Goal: Task Accomplishment & Management: Complete application form

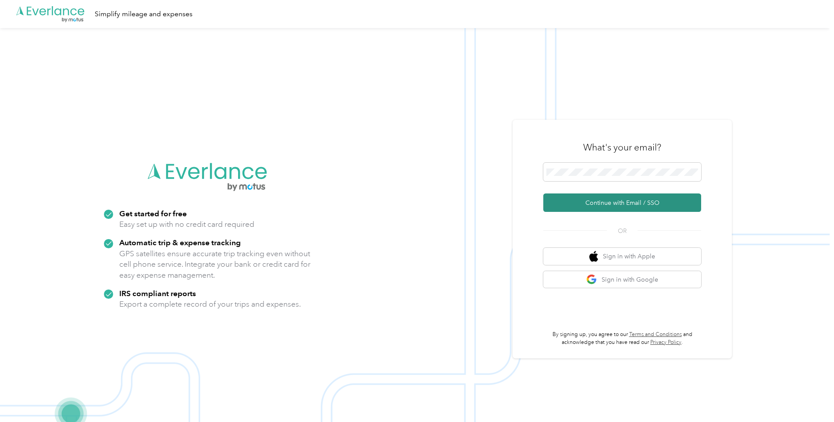
click at [596, 207] on button "Continue with Email / SSO" at bounding box center [622, 202] width 158 height 18
click at [594, 178] on span at bounding box center [622, 172] width 158 height 18
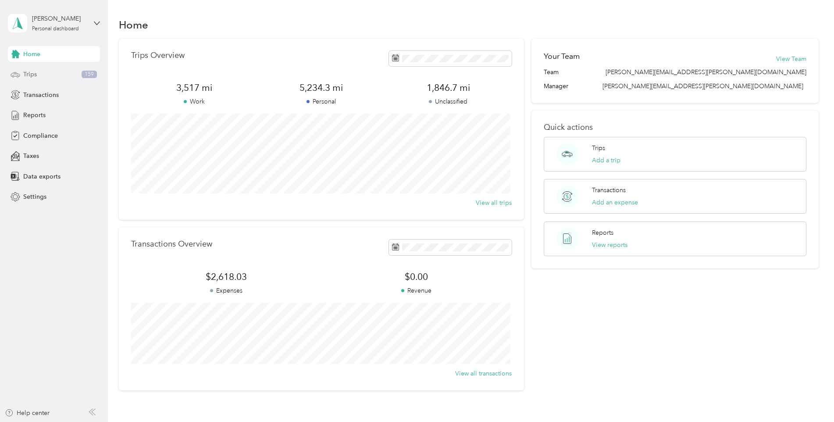
click at [54, 73] on div "Trips 159" at bounding box center [54, 75] width 92 height 16
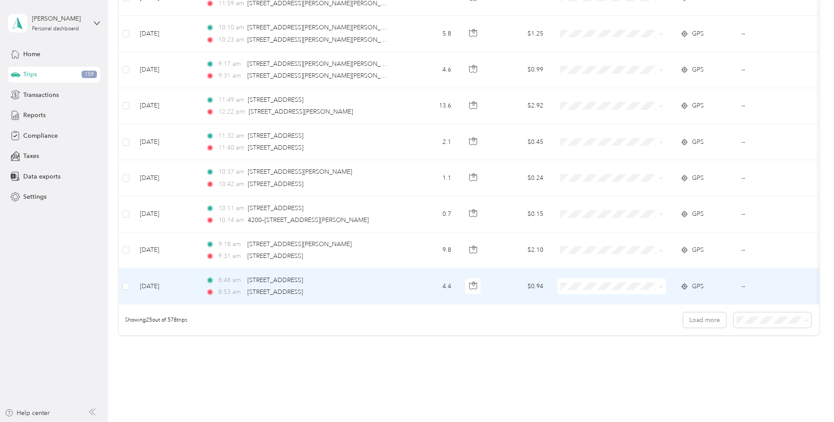
scroll to position [786, 0]
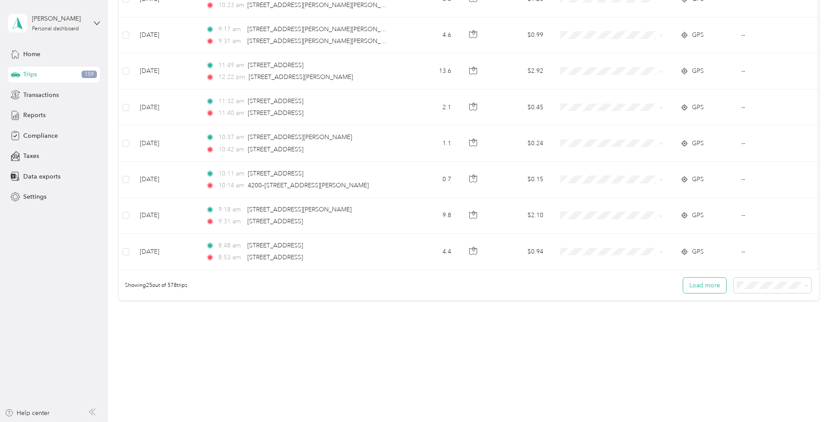
click at [714, 286] on button "Load more" at bounding box center [704, 284] width 43 height 15
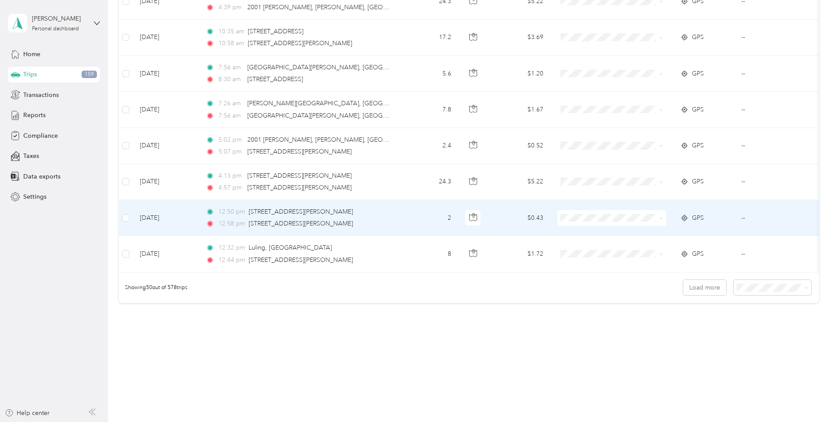
scroll to position [1687, 0]
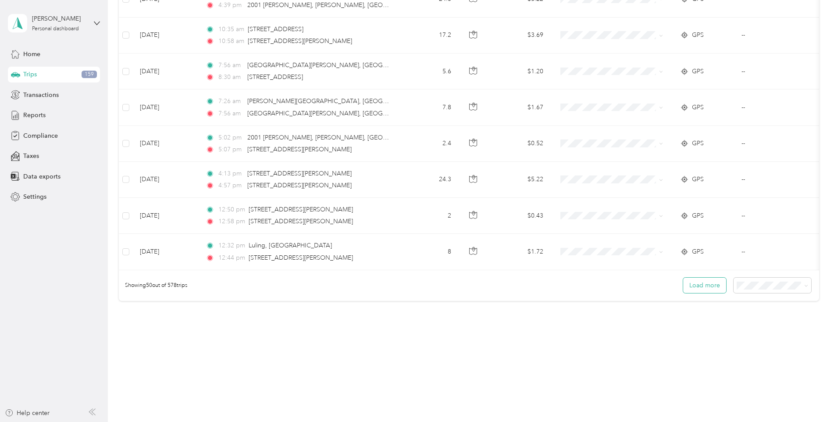
click at [692, 289] on button "Load more" at bounding box center [704, 284] width 43 height 15
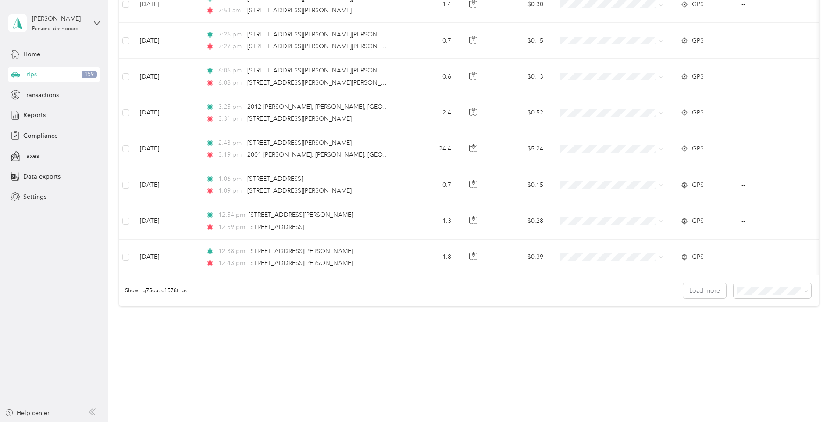
scroll to position [2588, 0]
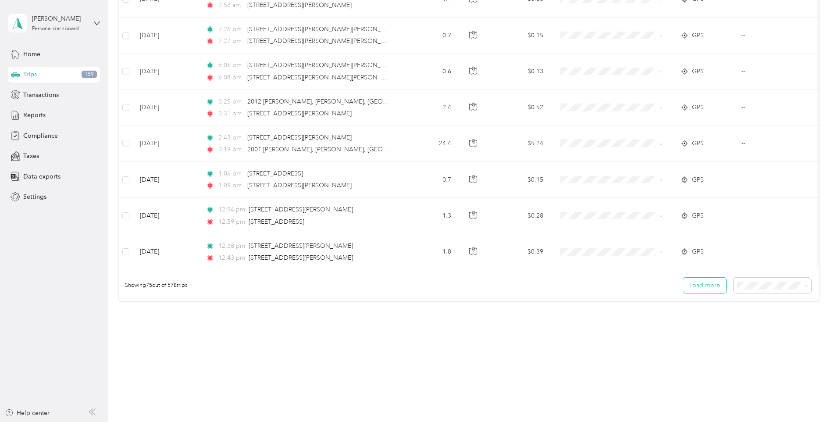
click at [696, 286] on button "Load more" at bounding box center [704, 284] width 43 height 15
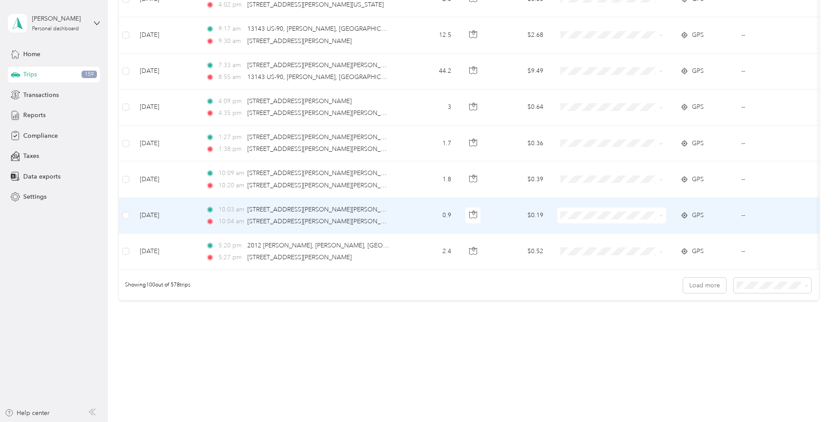
scroll to position [3489, 0]
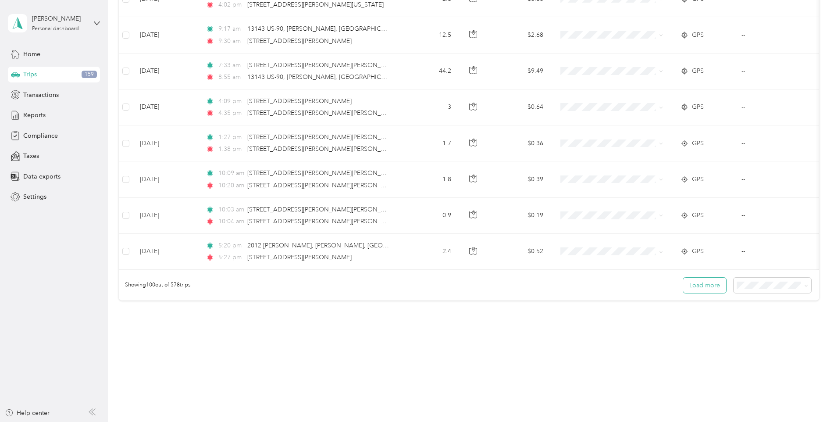
click at [692, 279] on button "Load more" at bounding box center [704, 284] width 43 height 15
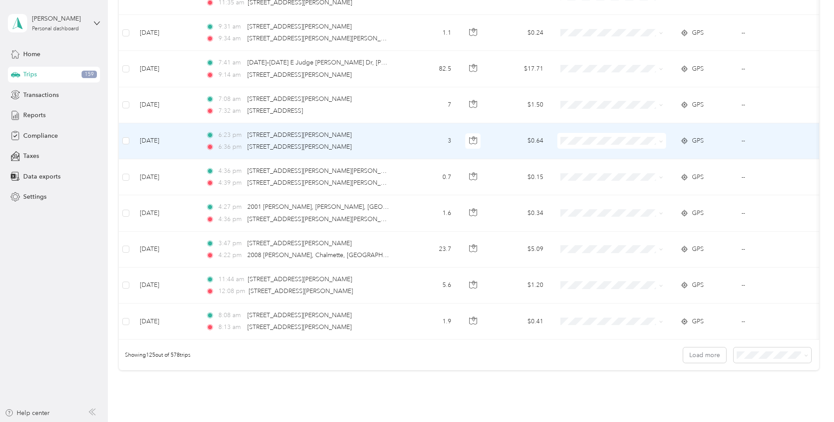
scroll to position [4390, 0]
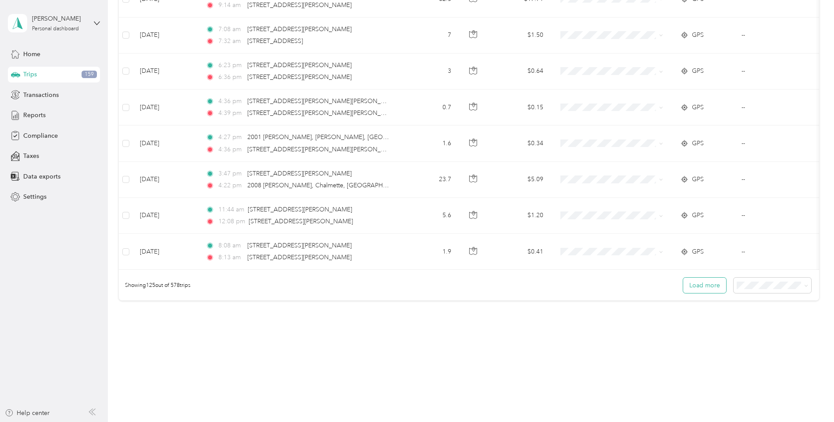
click at [692, 286] on button "Load more" at bounding box center [704, 284] width 43 height 15
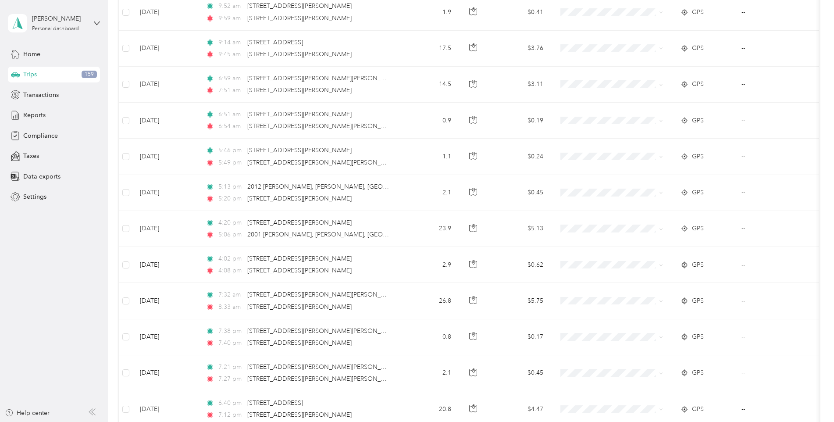
scroll to position [5291, 0]
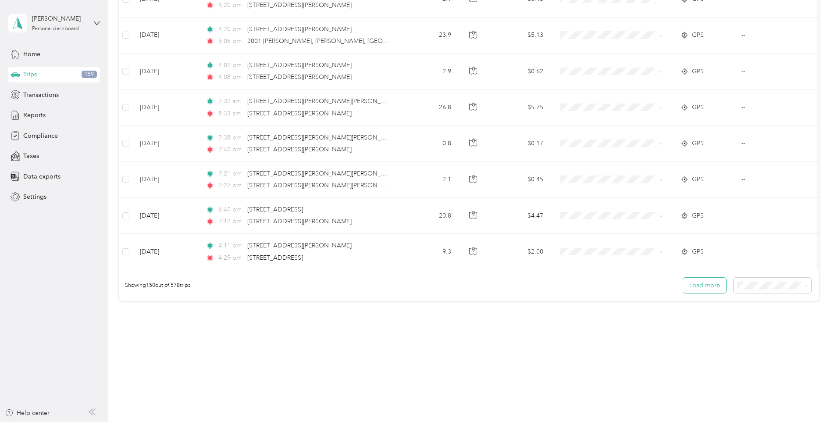
click at [699, 284] on button "Load more" at bounding box center [704, 284] width 43 height 15
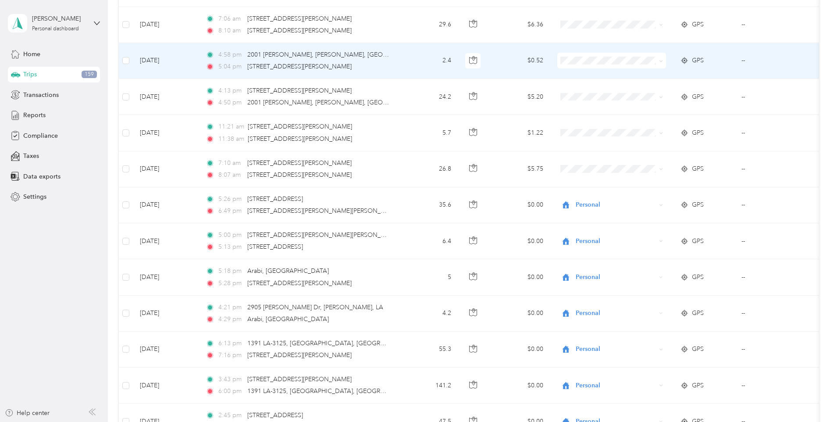
scroll to position [5686, 0]
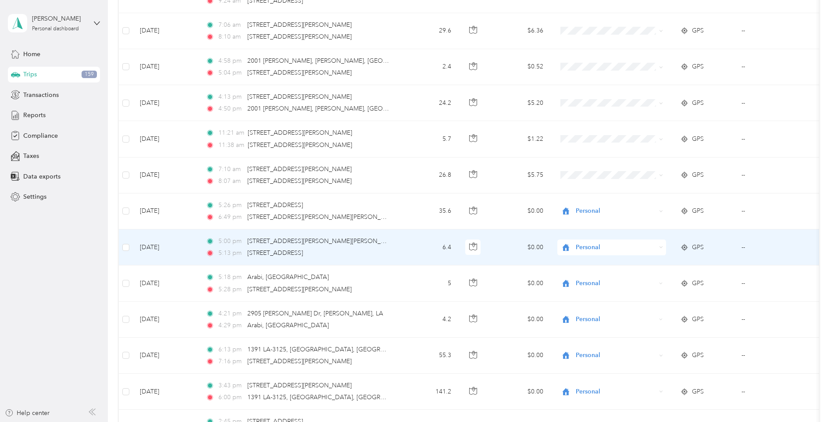
click at [400, 253] on td "6.4" at bounding box center [429, 247] width 58 height 36
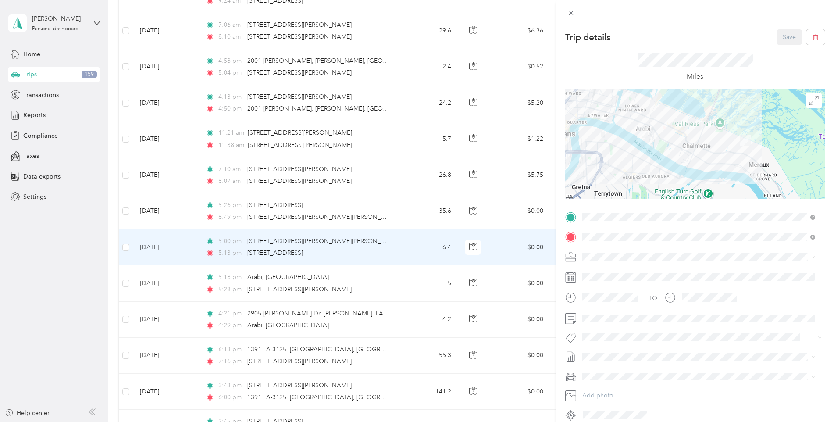
click at [400, 253] on div "Trip details Save This trip cannot be edited because it is either under review,…" at bounding box center [417, 211] width 834 height 422
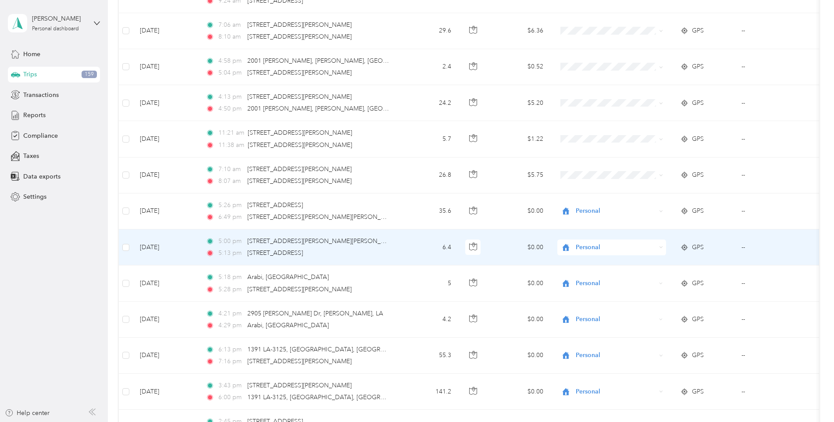
click at [600, 251] on span "Personal" at bounding box center [615, 247] width 80 height 10
click at [603, 266] on span "Convergint Technologies" at bounding box center [618, 263] width 81 height 9
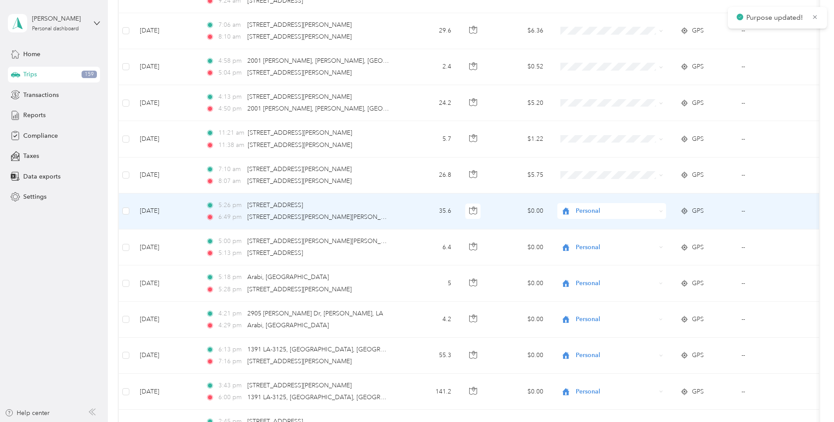
click at [602, 211] on span "Personal" at bounding box center [615, 211] width 80 height 10
click at [595, 226] on span "Convergint Technologies" at bounding box center [618, 227] width 81 height 9
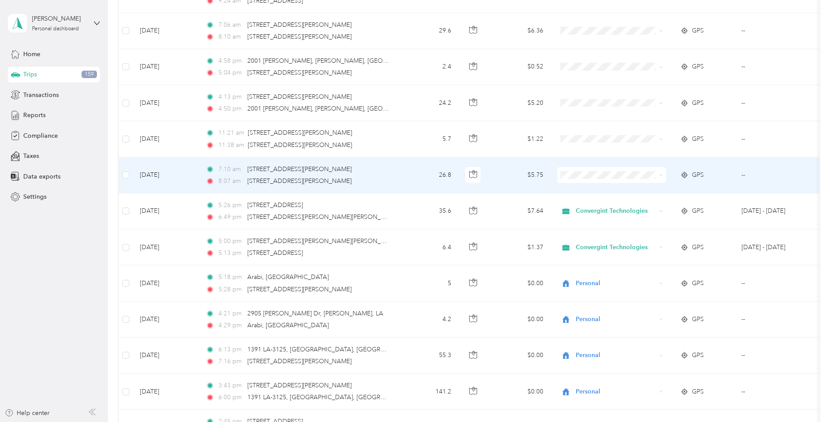
click at [595, 194] on span "Convergint Technologies" at bounding box center [618, 191] width 81 height 9
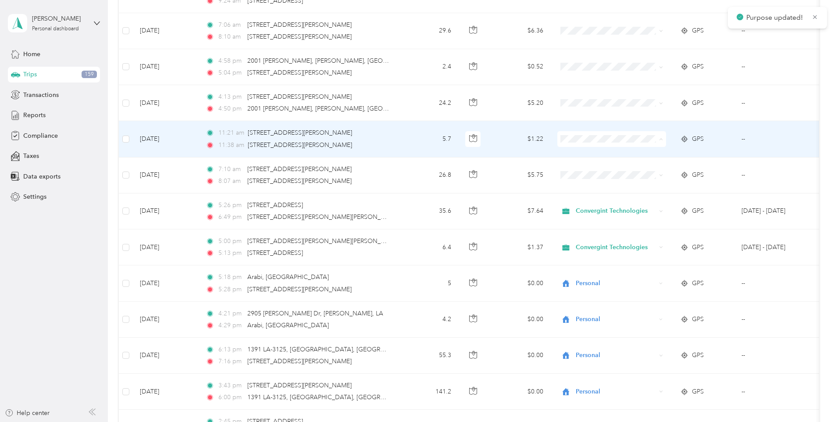
click at [581, 155] on span "Convergint Technologies" at bounding box center [618, 155] width 81 height 9
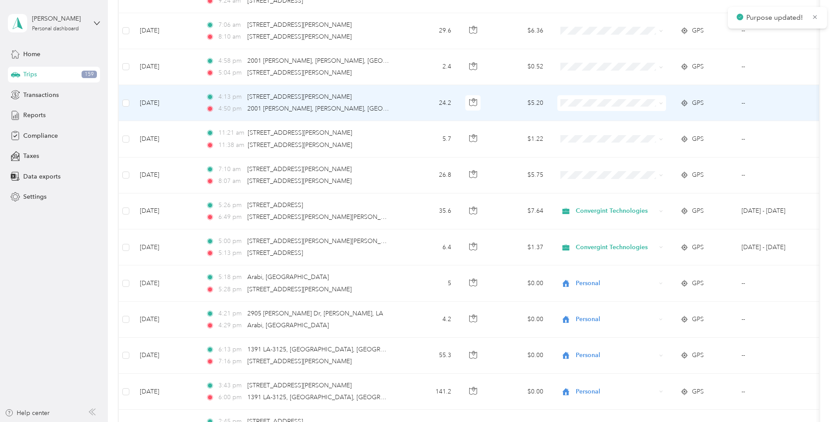
click at [599, 110] on span at bounding box center [611, 103] width 109 height 16
click at [594, 116] on span "Convergint Technologies" at bounding box center [618, 119] width 81 height 9
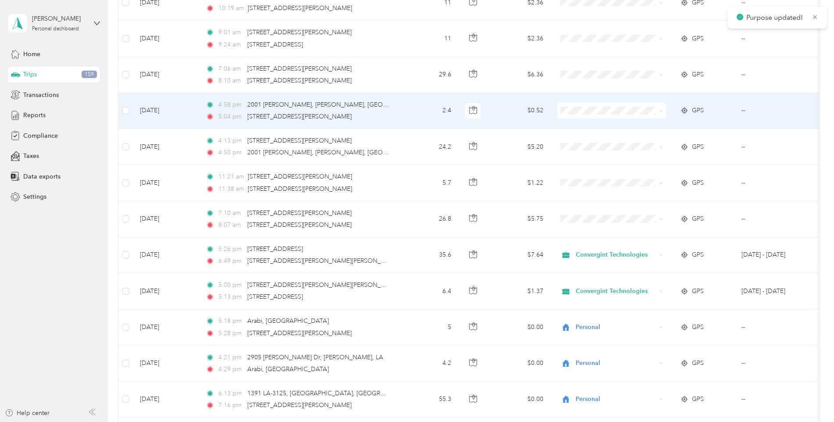
click at [589, 124] on span "Convergint Technologies" at bounding box center [618, 123] width 81 height 9
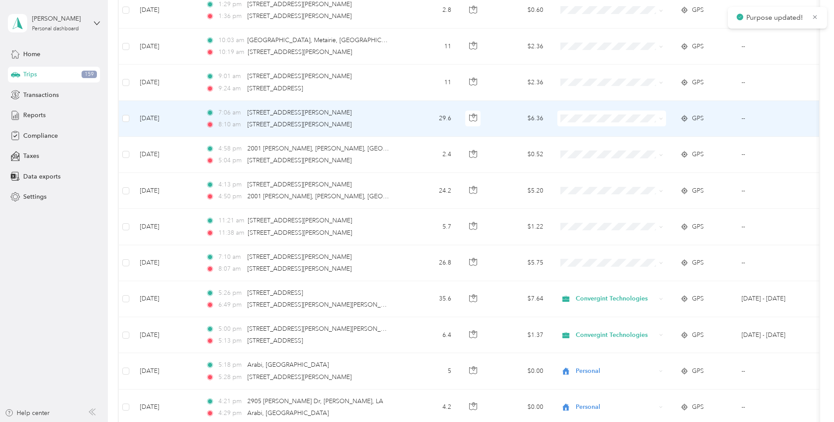
click at [591, 131] on span "Convergint Technologies" at bounding box center [618, 134] width 81 height 9
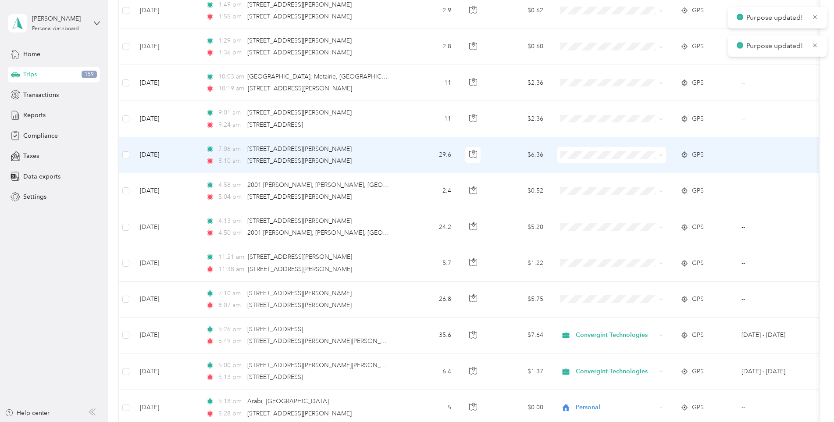
scroll to position [5554, 0]
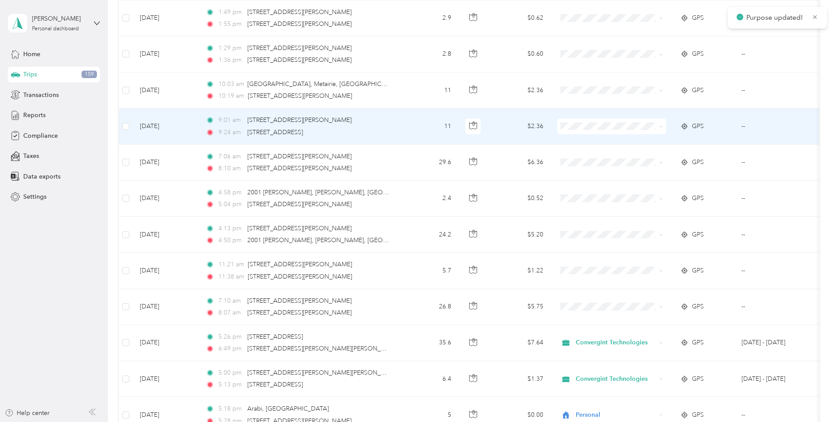
click at [585, 141] on span "Convergint Technologies" at bounding box center [618, 142] width 81 height 9
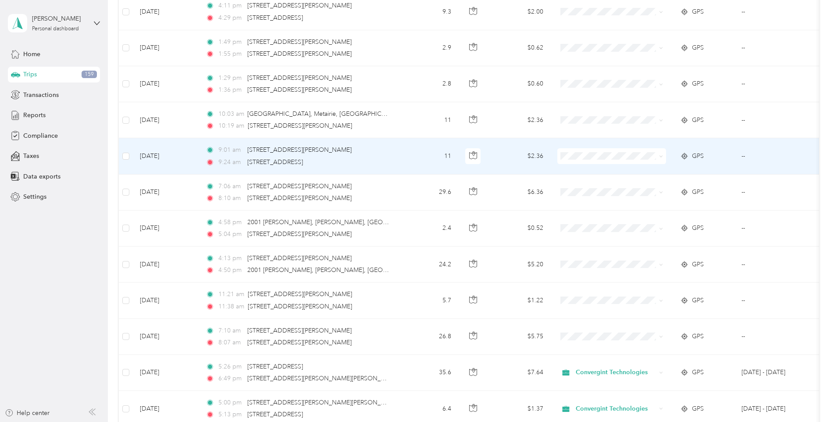
scroll to position [5510, 0]
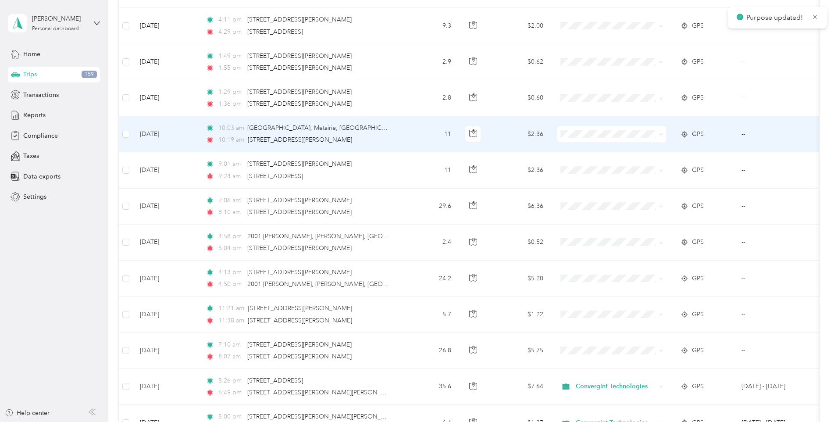
click at [585, 146] on span "Convergint Technologies" at bounding box center [618, 149] width 81 height 9
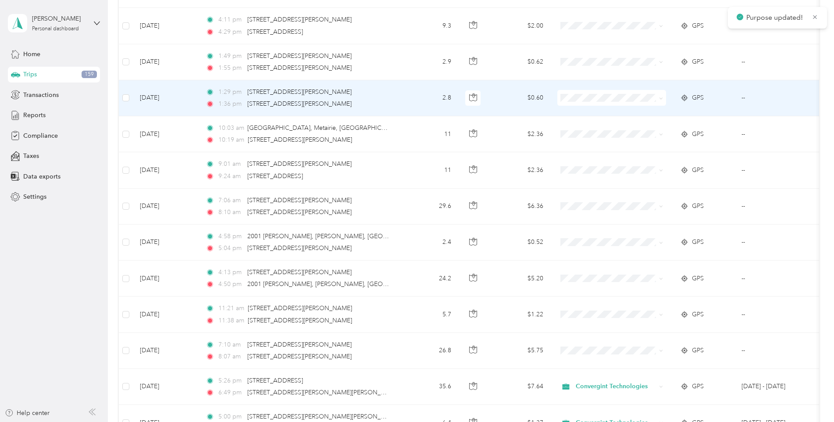
click at [591, 115] on li "Convergint Technologies" at bounding box center [611, 112] width 109 height 15
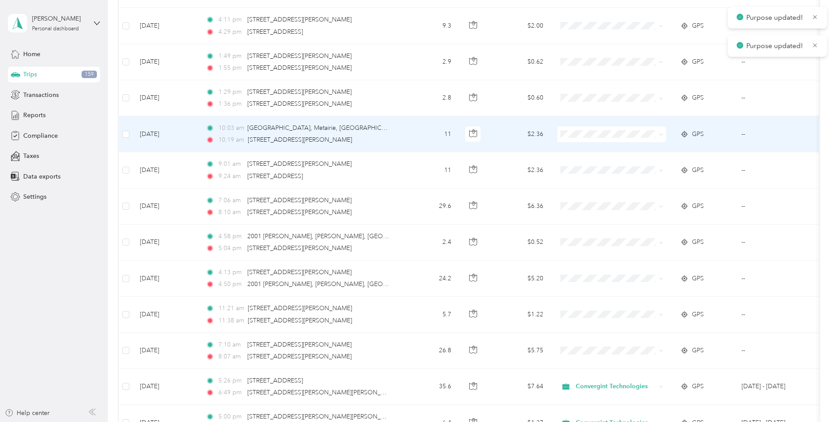
scroll to position [5466, 0]
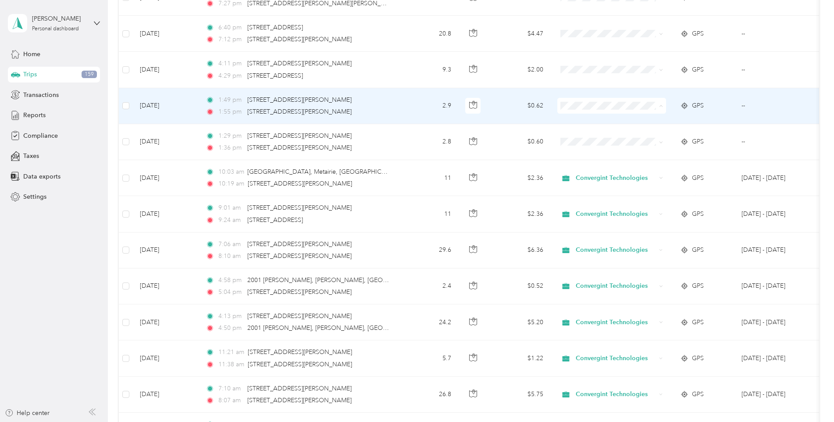
click at [586, 122] on span "Convergint Technologies" at bounding box center [618, 121] width 81 height 9
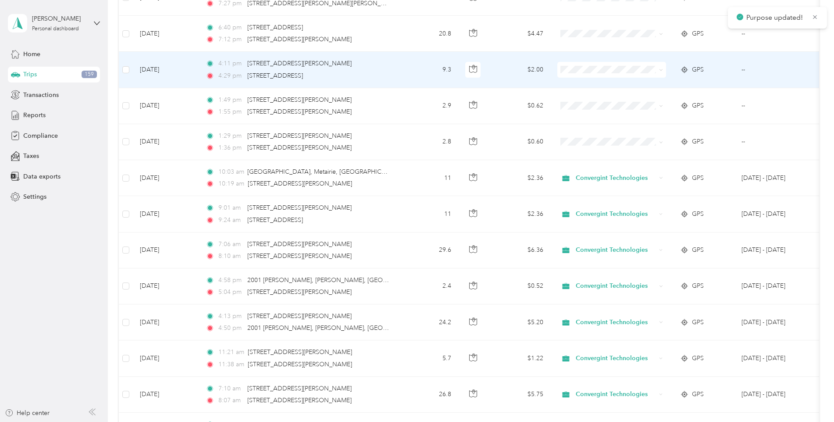
click at [592, 75] on span at bounding box center [611, 70] width 109 height 16
click at [601, 84] on span "Convergint Technologies" at bounding box center [618, 86] width 81 height 9
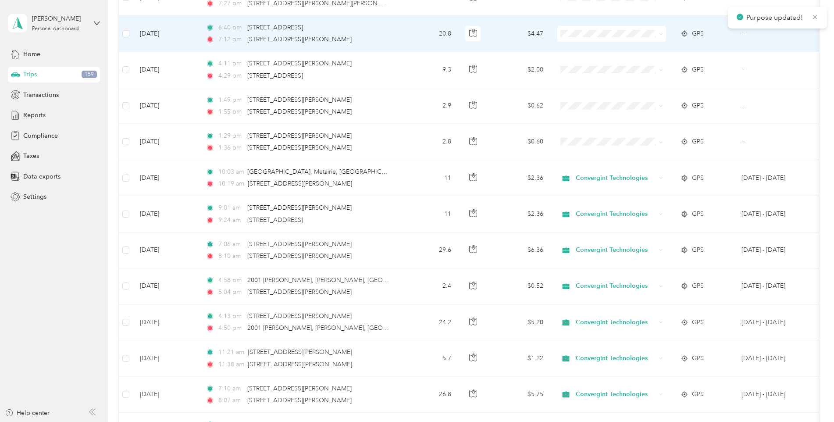
click at [583, 47] on span "Convergint Technologies" at bounding box center [618, 49] width 81 height 9
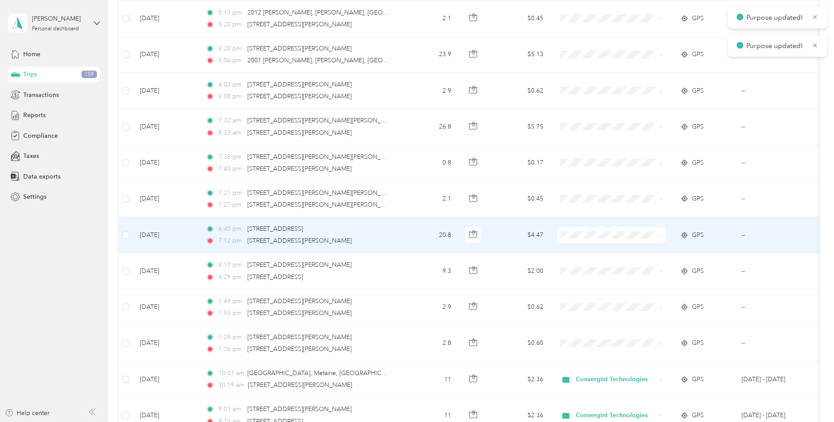
scroll to position [5247, 0]
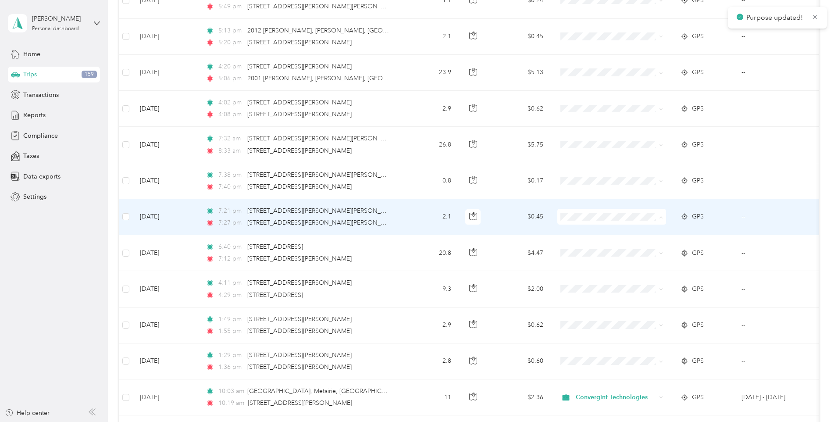
click at [603, 232] on span "Convergint Technologies" at bounding box center [618, 232] width 81 height 9
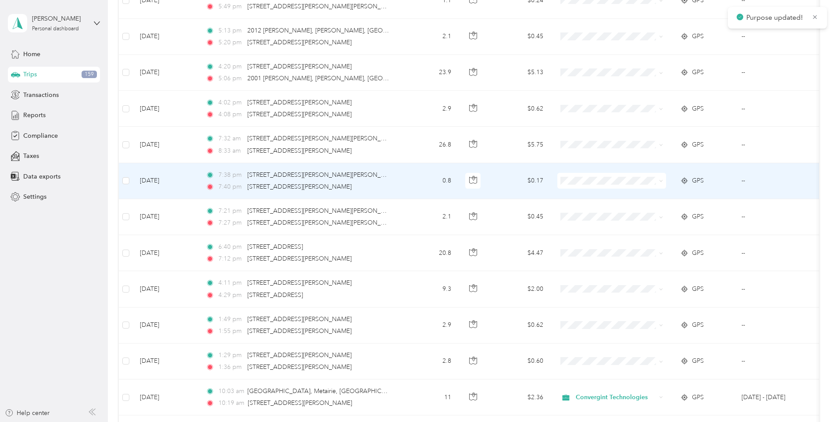
click at [605, 196] on span "Convergint Technologies" at bounding box center [618, 196] width 81 height 9
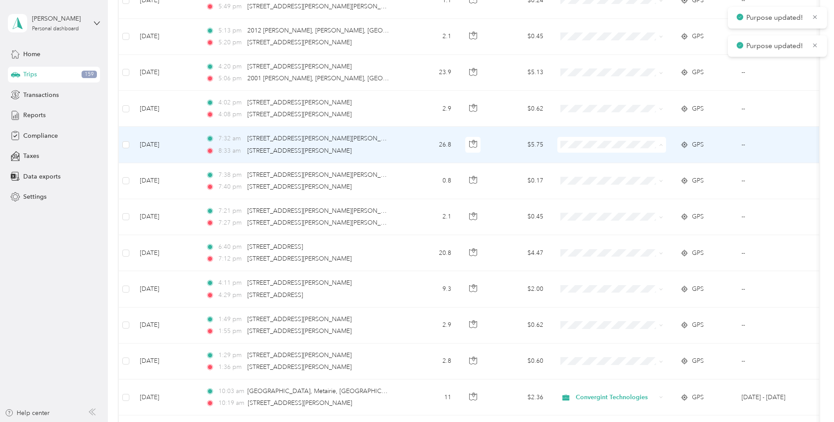
click at [601, 160] on span "Convergint Technologies" at bounding box center [618, 160] width 81 height 9
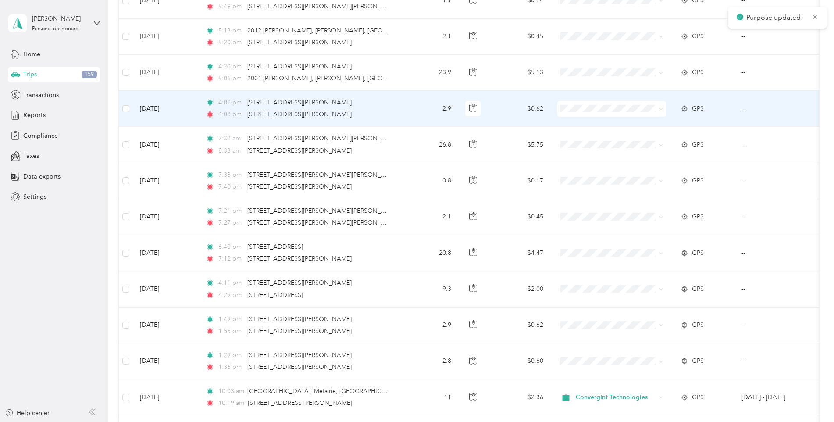
click at [593, 124] on span "Convergint Technologies" at bounding box center [618, 124] width 81 height 9
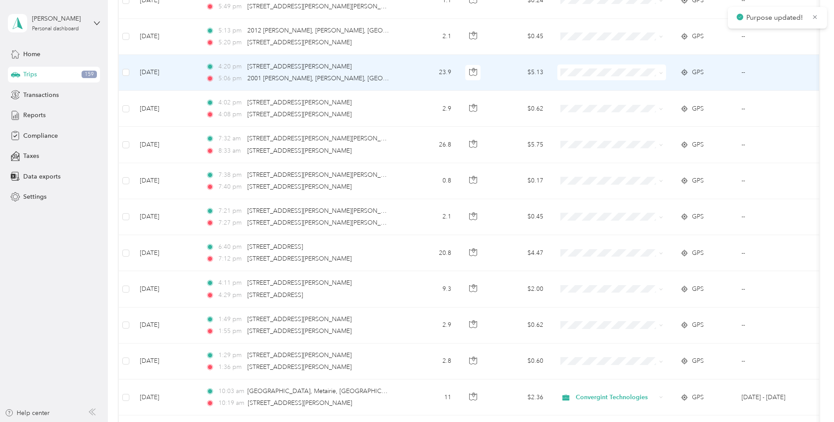
click at [585, 68] on span at bounding box center [611, 72] width 109 height 16
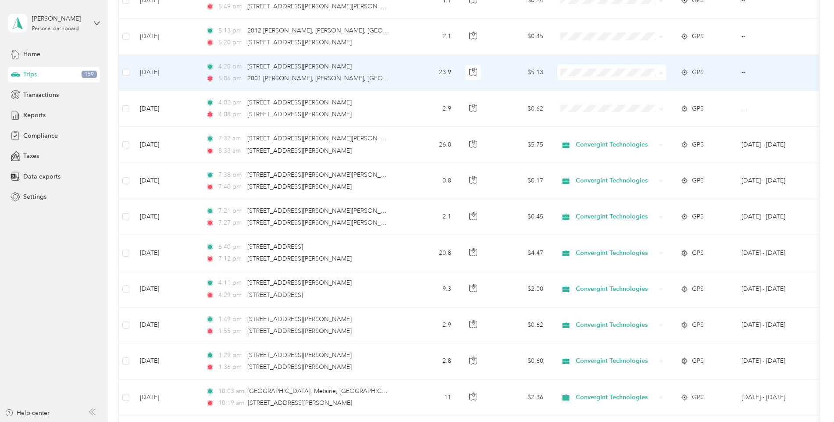
click at [586, 94] on li "Convergint Technologies" at bounding box center [611, 88] width 109 height 15
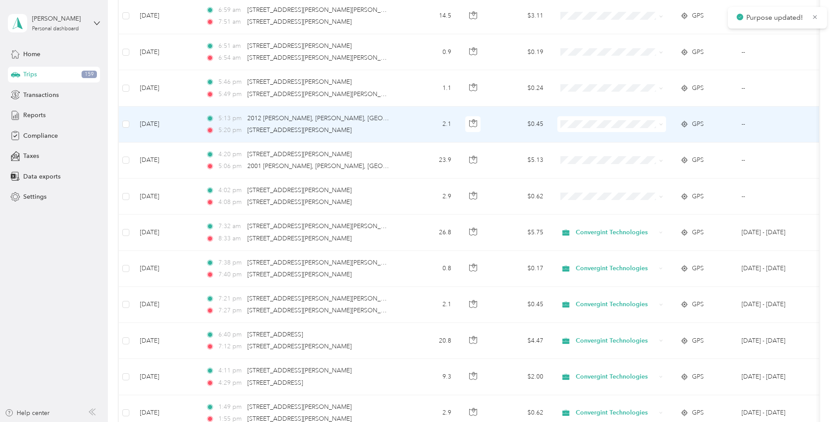
click at [586, 136] on span "Convergint Technologies" at bounding box center [618, 139] width 81 height 9
click at [589, 140] on span "Convergint Technologies" at bounding box center [618, 140] width 81 height 9
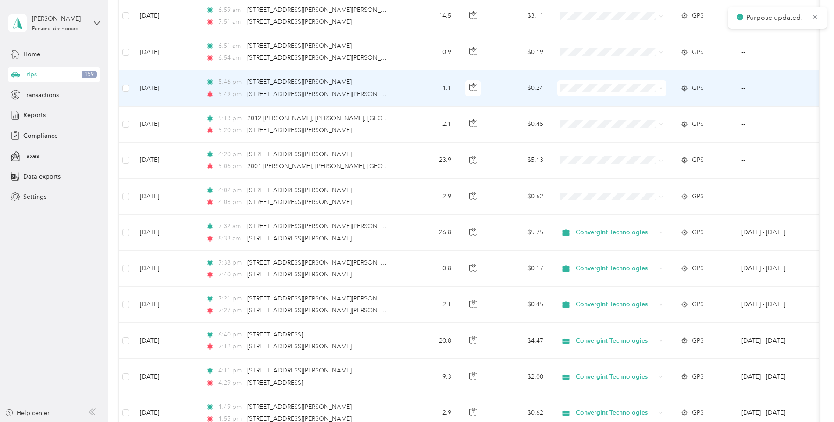
click at [589, 108] on ol "Convergint Technologies Personal" at bounding box center [611, 112] width 109 height 31
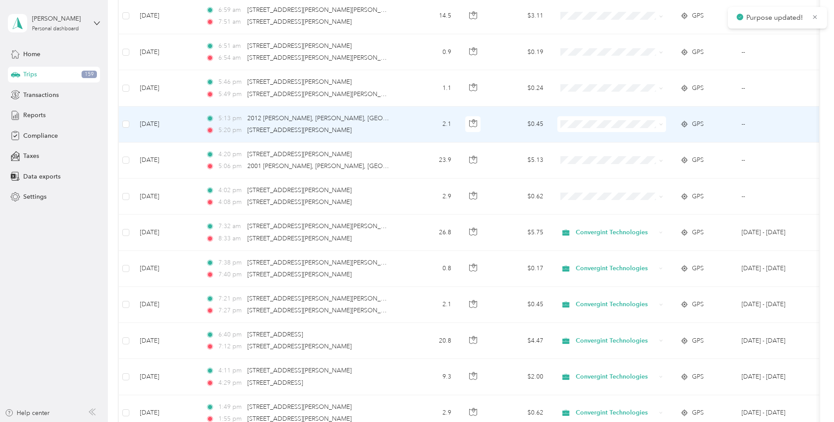
scroll to position [5116, 0]
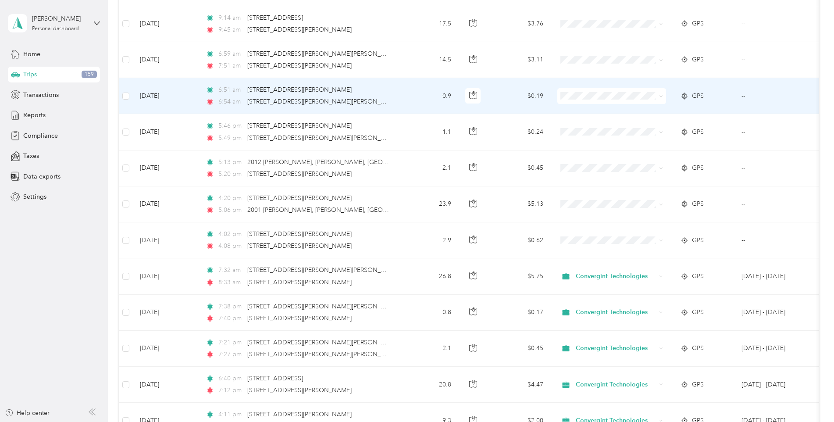
click at [592, 102] on span at bounding box center [611, 96] width 109 height 16
click at [595, 110] on span "Convergint Technologies" at bounding box center [618, 112] width 81 height 9
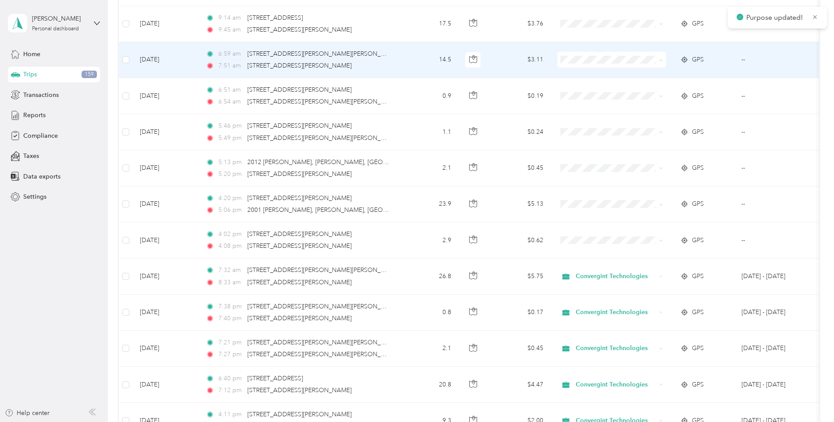
click at [580, 74] on span "Convergint Technologies" at bounding box center [618, 75] width 81 height 9
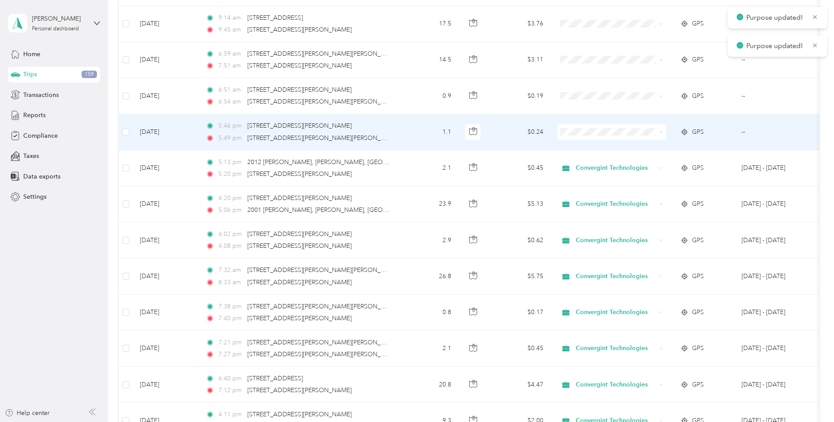
scroll to position [5072, 0]
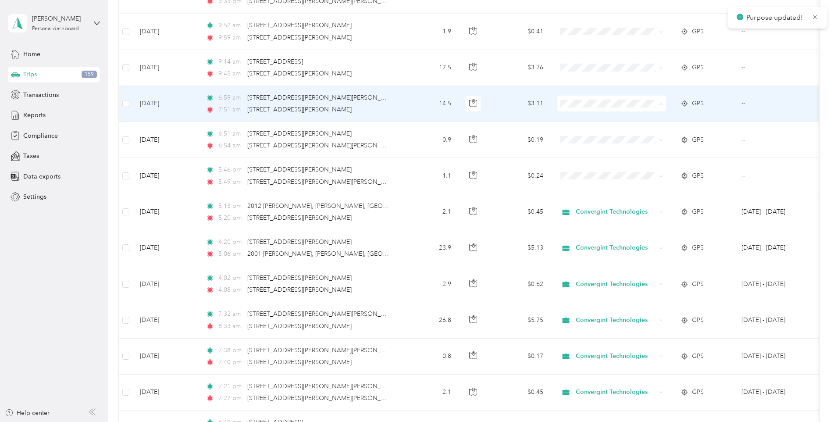
click at [609, 123] on li "Convergint Technologies" at bounding box center [611, 119] width 109 height 15
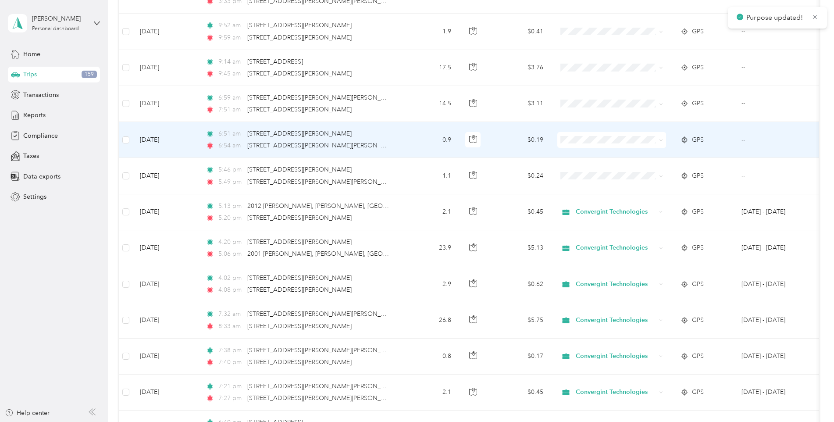
scroll to position [5028, 0]
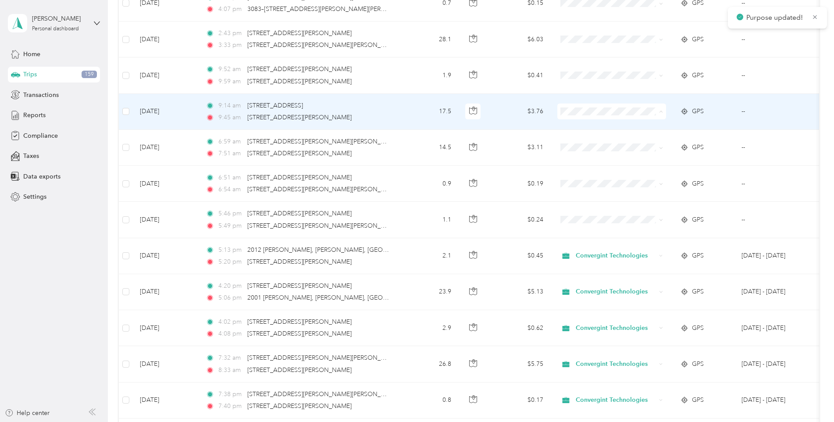
click at [602, 128] on li "Convergint Technologies" at bounding box center [611, 127] width 109 height 15
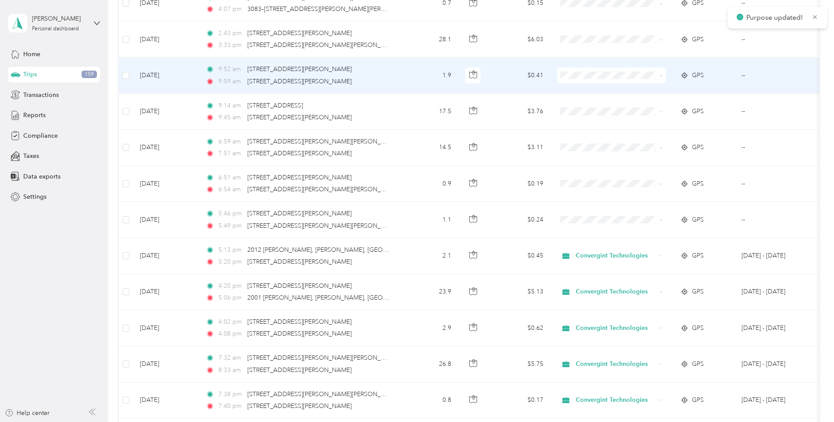
click at [603, 90] on span "Convergint Technologies" at bounding box center [618, 91] width 81 height 9
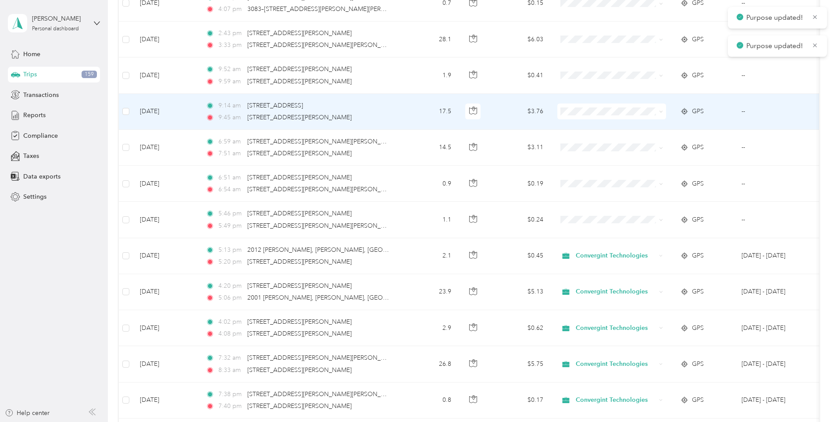
scroll to position [4984, 0]
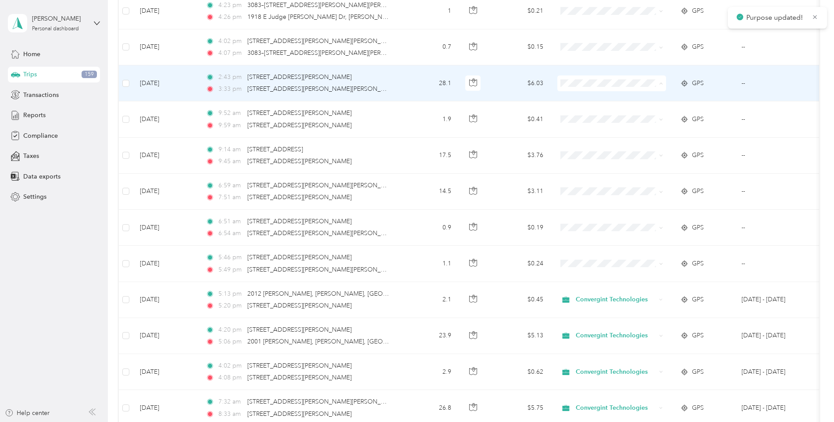
click at [607, 101] on li "Convergint Technologies" at bounding box center [611, 99] width 109 height 15
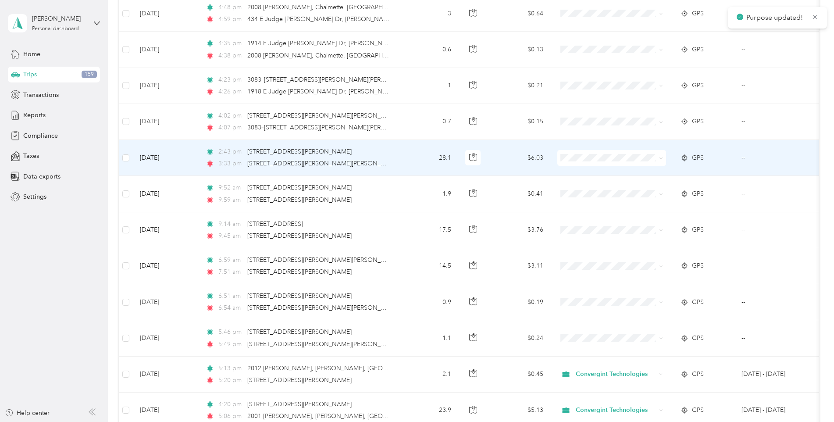
scroll to position [4897, 0]
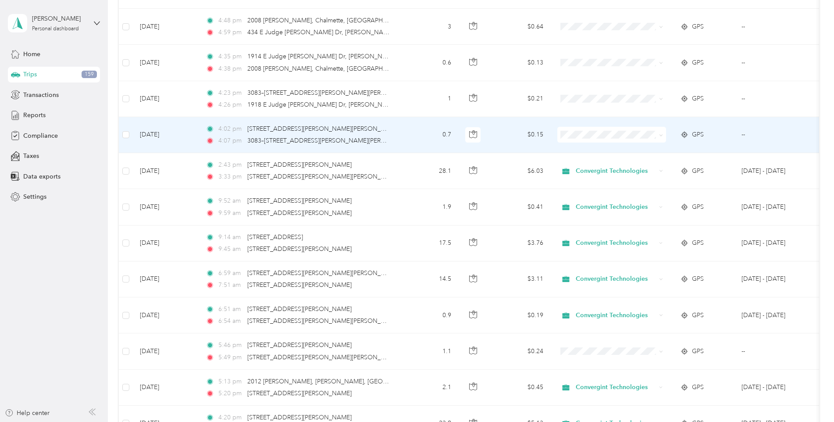
click at [589, 149] on span "Convergint Technologies" at bounding box center [618, 150] width 81 height 9
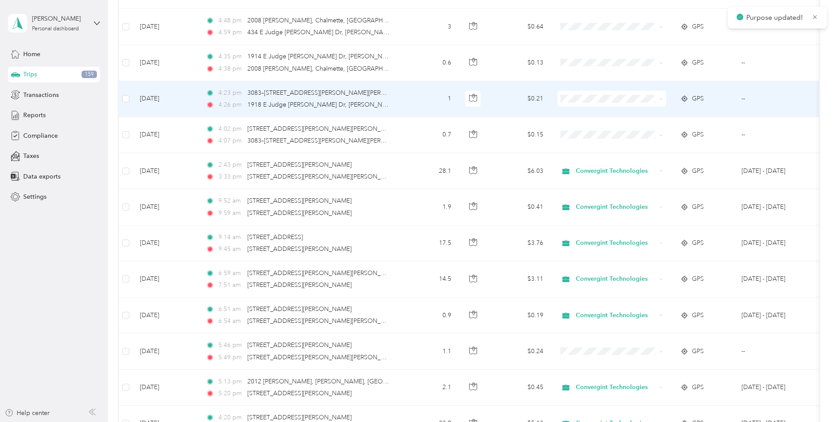
click at [606, 116] on span "Convergint Technologies" at bounding box center [618, 114] width 81 height 9
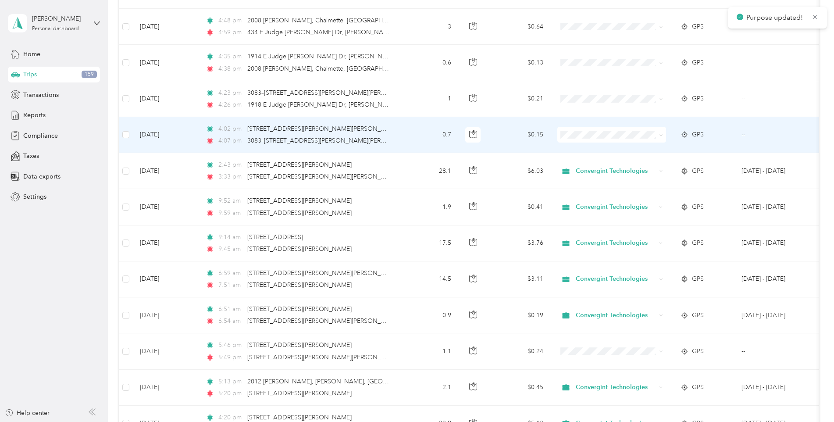
scroll to position [4853, 0]
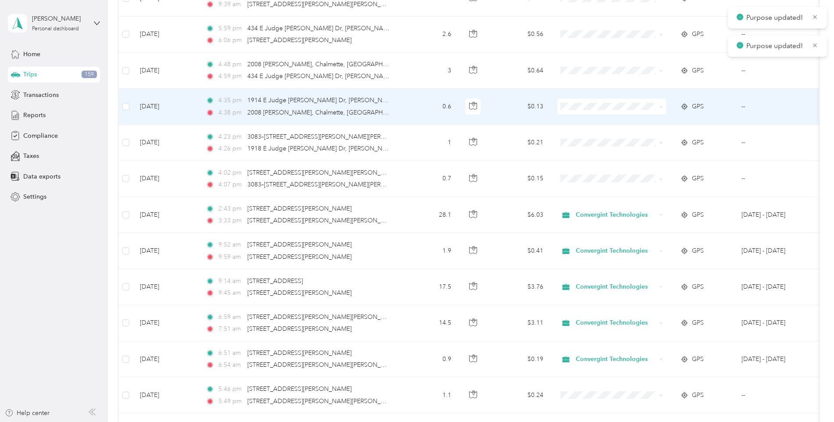
click at [607, 125] on span "Convergint Technologies" at bounding box center [618, 122] width 81 height 9
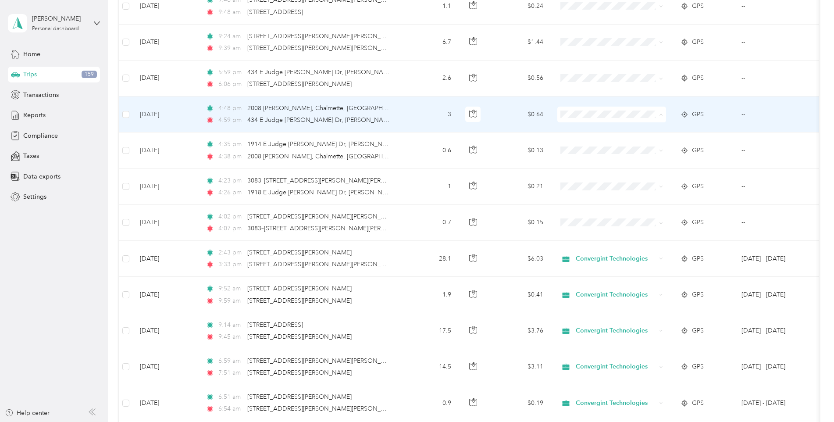
click at [607, 127] on span "Convergint Technologies" at bounding box center [618, 130] width 81 height 9
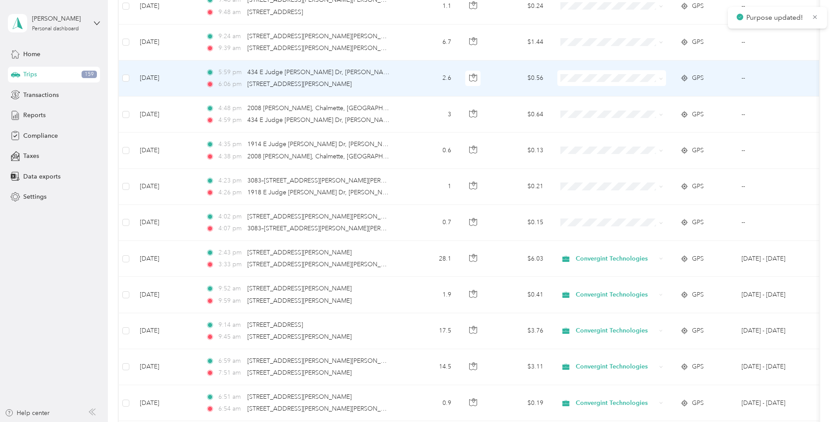
click at [606, 95] on span "Convergint Technologies" at bounding box center [618, 94] width 81 height 9
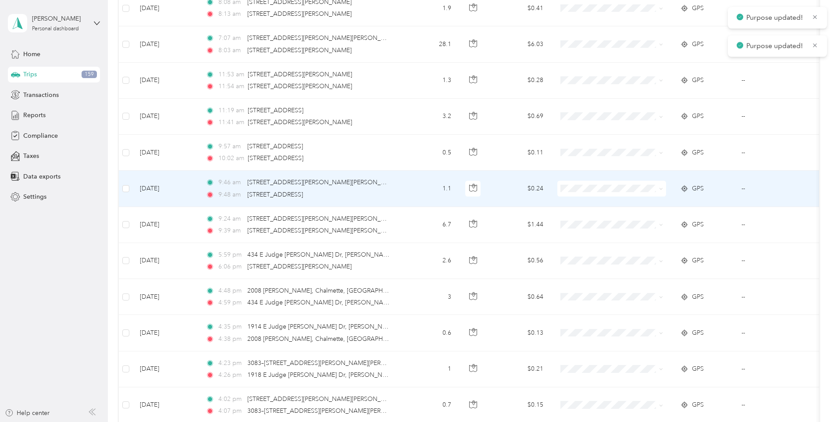
scroll to position [4590, 0]
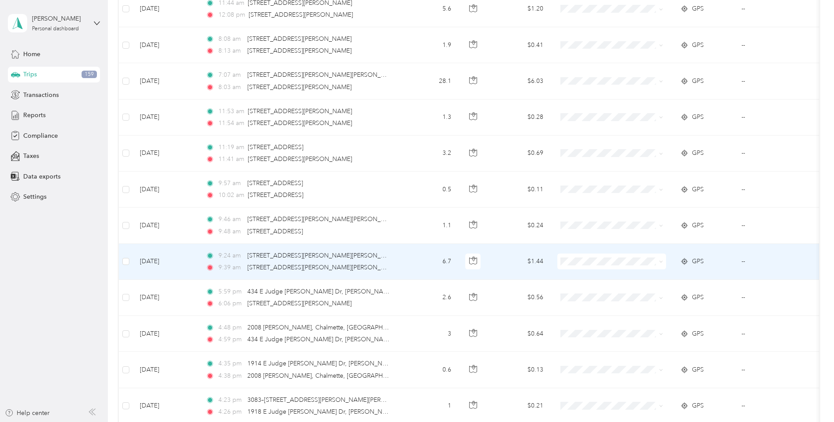
click at [595, 255] on span at bounding box center [611, 261] width 109 height 16
click at [586, 287] on li "Personal" at bounding box center [611, 292] width 109 height 15
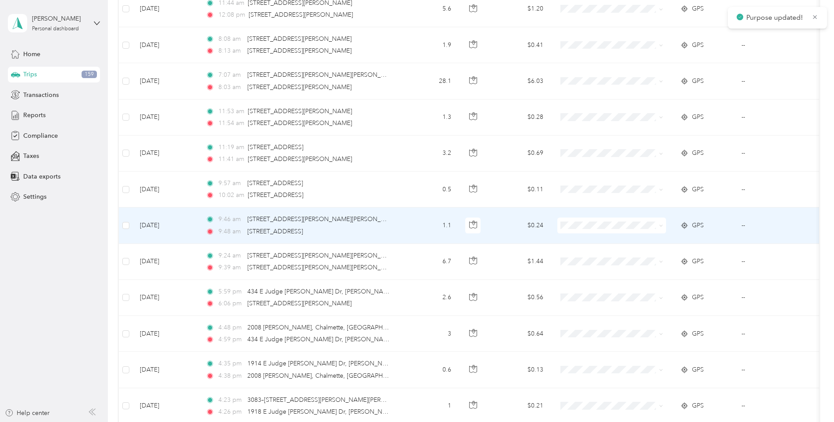
click at [585, 259] on span "Personal" at bounding box center [618, 256] width 81 height 9
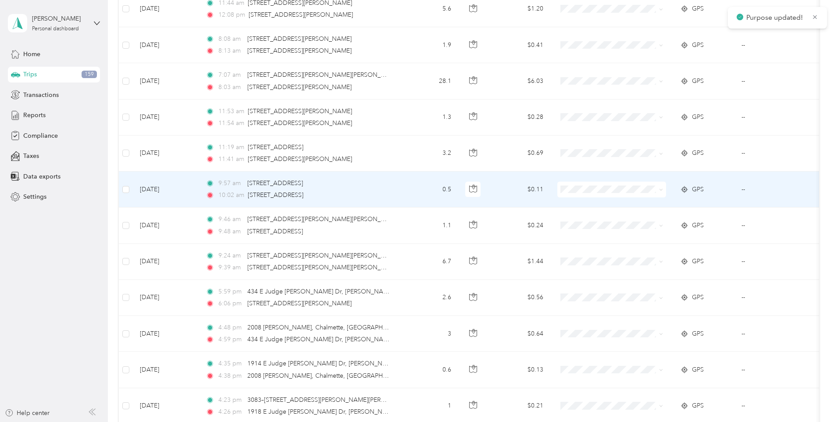
click at [584, 227] on body "Purpose updated! Cullen Reeves Personal dashboard Home Trips 159 Transactions R…" at bounding box center [414, 211] width 829 height 422
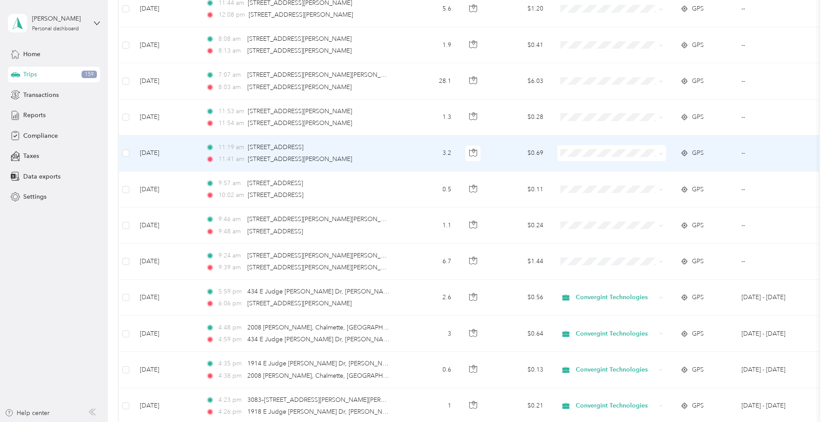
click at [595, 181] on span "Personal" at bounding box center [618, 184] width 81 height 9
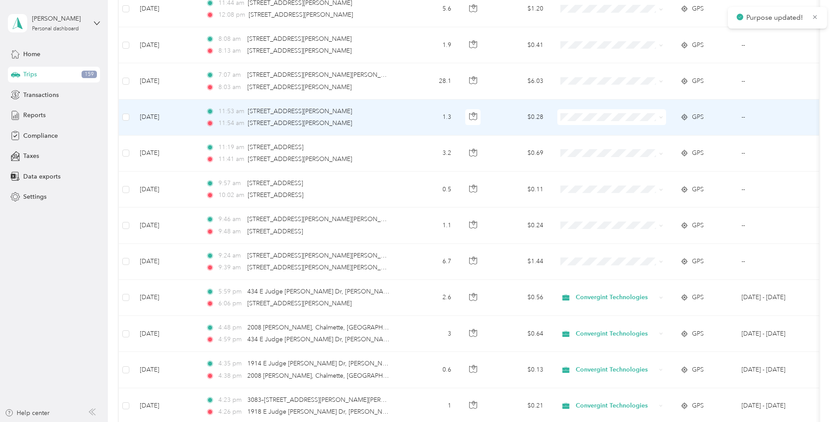
click at [596, 121] on span at bounding box center [611, 117] width 109 height 16
click at [597, 122] on span at bounding box center [611, 117] width 109 height 16
click at [589, 149] on span "Personal" at bounding box center [618, 148] width 81 height 9
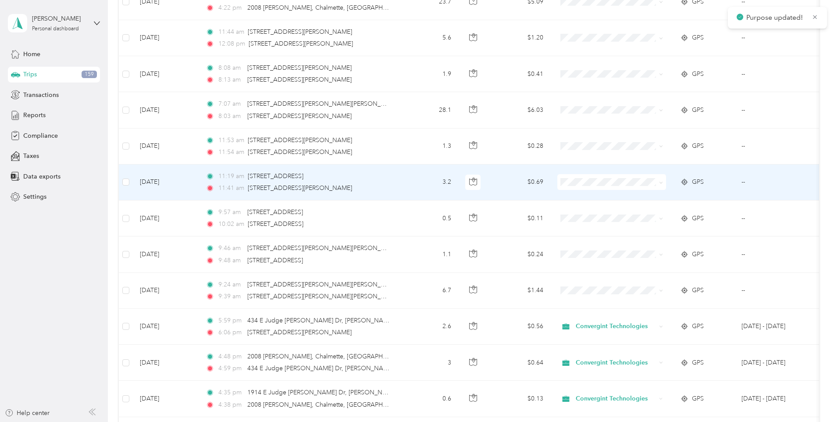
scroll to position [4546, 0]
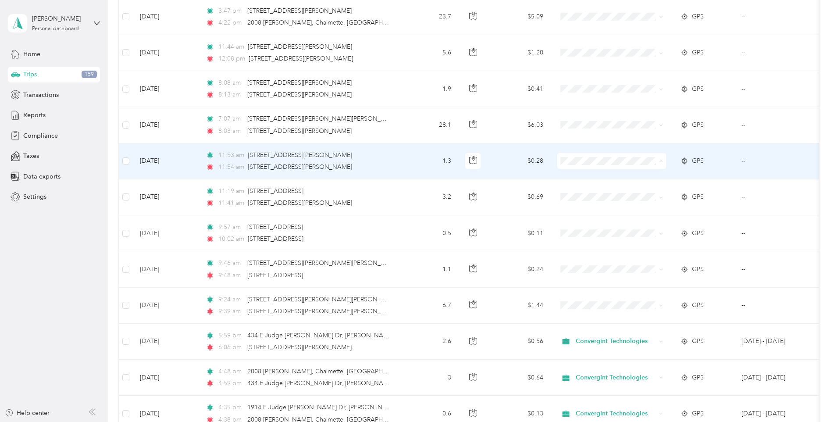
click at [614, 195] on li "Personal" at bounding box center [611, 192] width 109 height 15
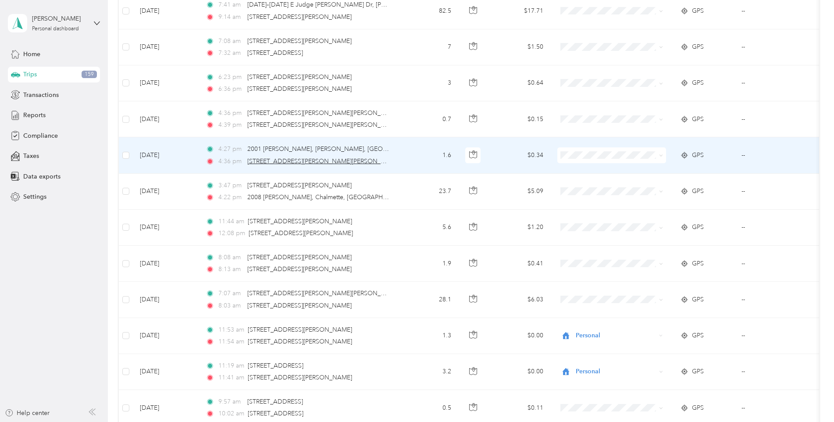
scroll to position [4371, 0]
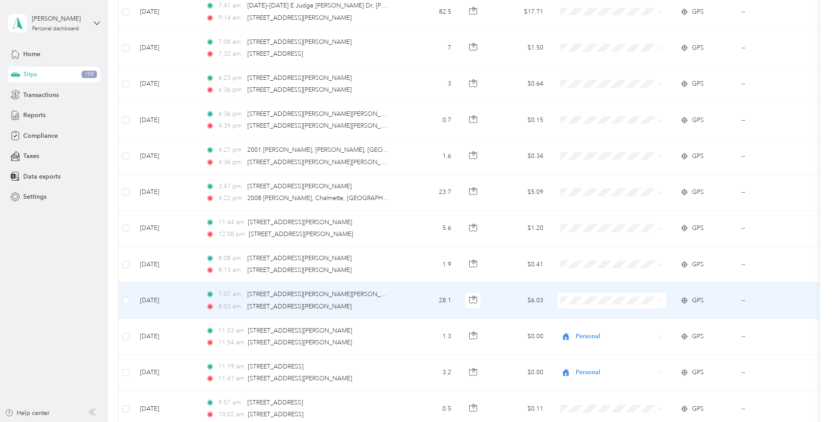
click at [607, 295] on span at bounding box center [611, 300] width 109 height 16
click at [589, 315] on span "Convergint Technologies" at bounding box center [618, 316] width 81 height 9
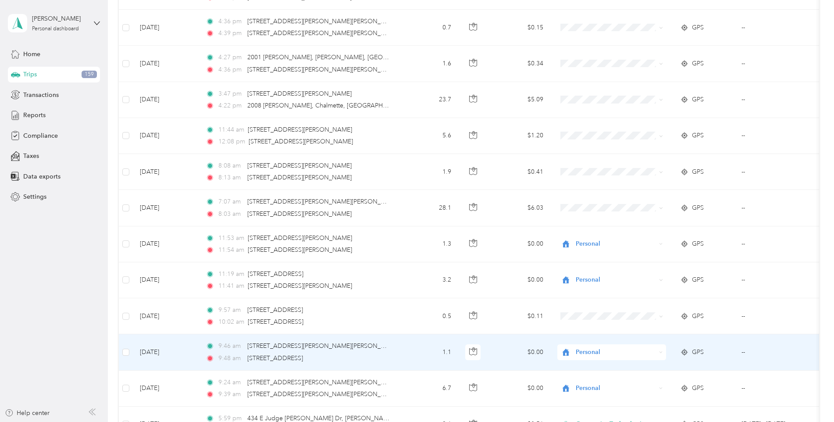
scroll to position [4546, 0]
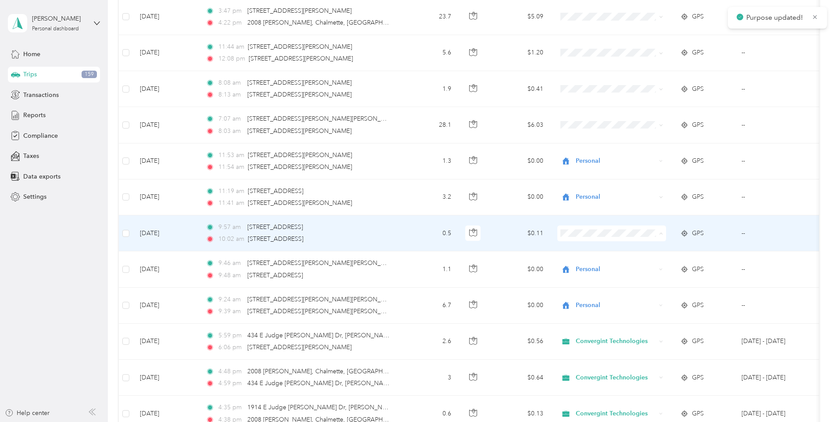
click at [599, 266] on span "Personal" at bounding box center [618, 264] width 81 height 9
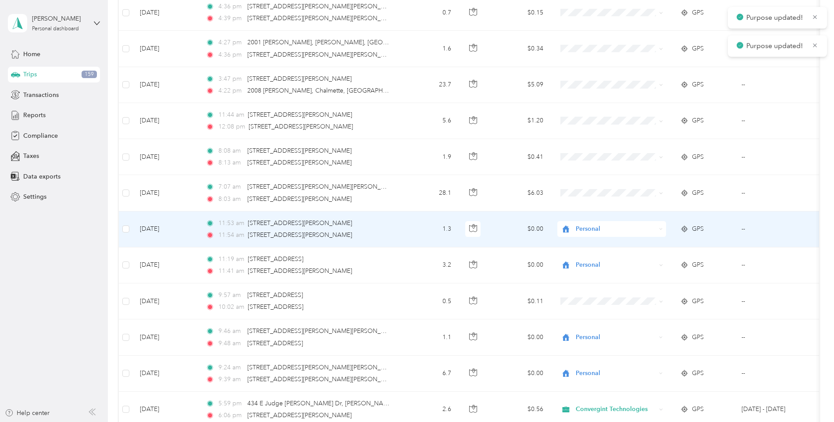
scroll to position [4459, 0]
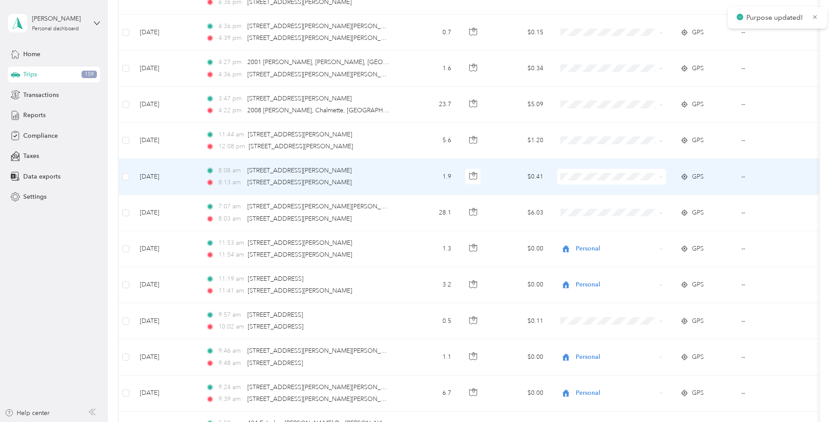
click at [593, 171] on span at bounding box center [611, 177] width 109 height 16
click at [591, 193] on span "Convergint Technologies" at bounding box center [618, 191] width 81 height 9
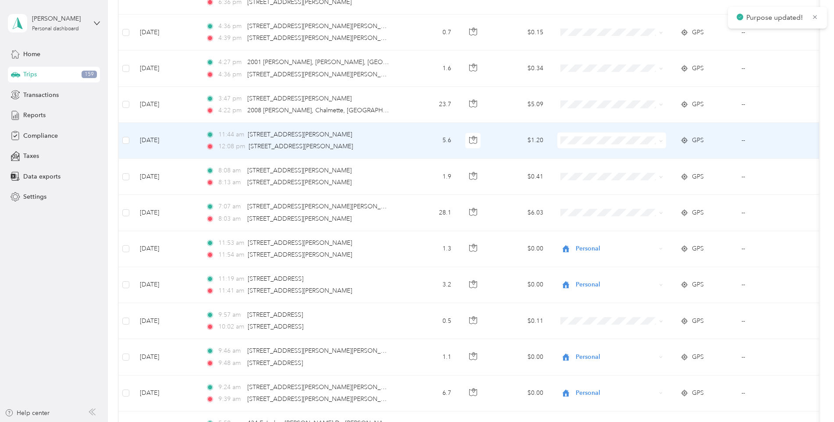
click at [597, 155] on span "Convergint Technologies" at bounding box center [618, 155] width 81 height 9
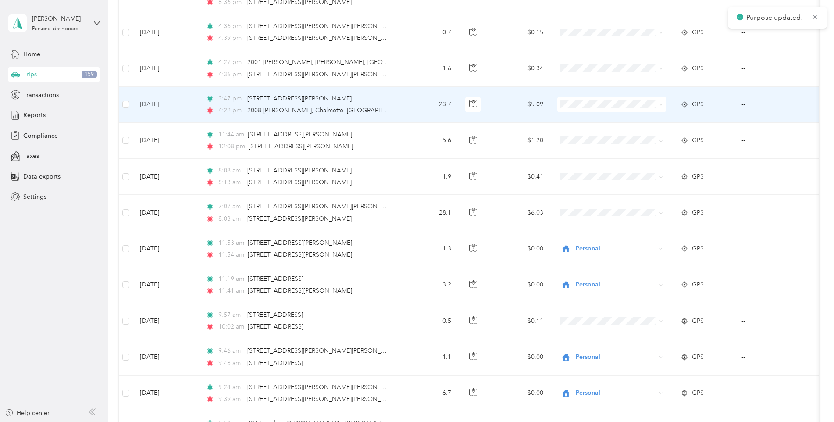
click at [587, 124] on li "Convergint Technologies" at bounding box center [611, 118] width 109 height 15
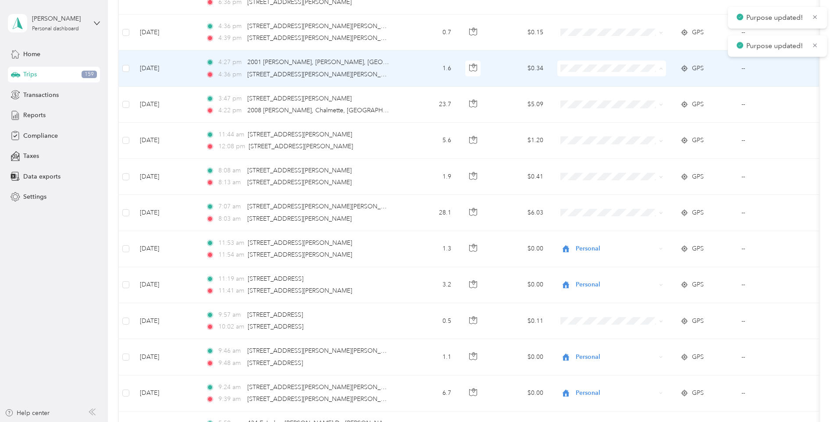
click at [592, 81] on span "Convergint Technologies" at bounding box center [618, 84] width 81 height 9
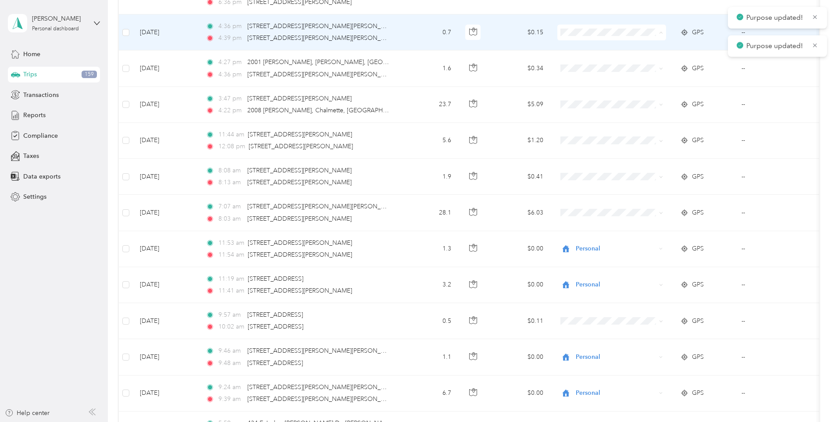
click at [593, 52] on li "Convergint Technologies" at bounding box center [611, 48] width 109 height 15
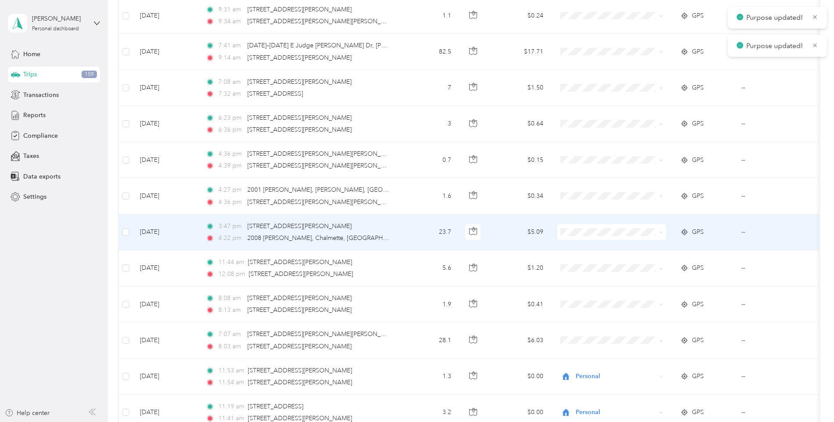
scroll to position [4327, 0]
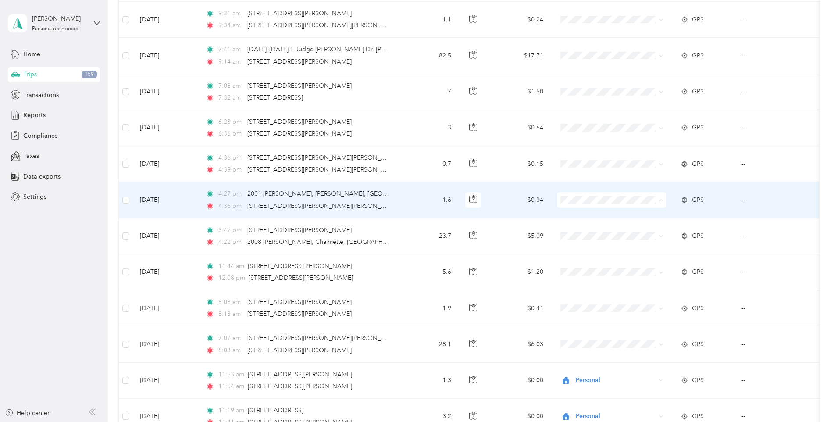
click at [586, 213] on span "Convergint Technologies" at bounding box center [618, 216] width 81 height 9
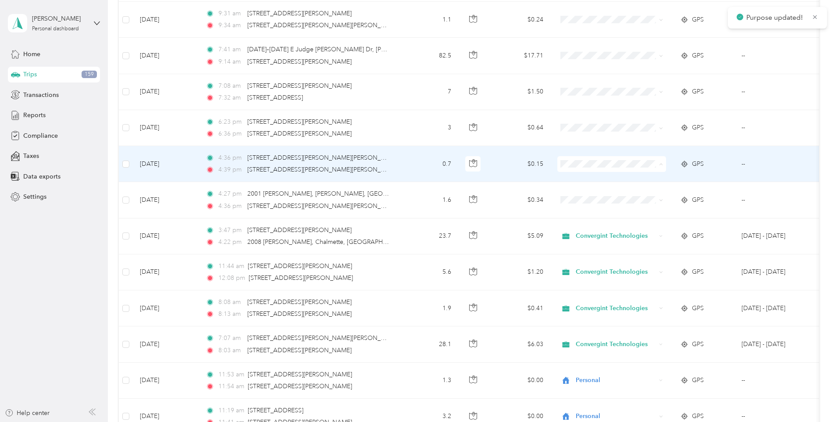
click at [585, 181] on span "Convergint Technologies" at bounding box center [618, 180] width 81 height 9
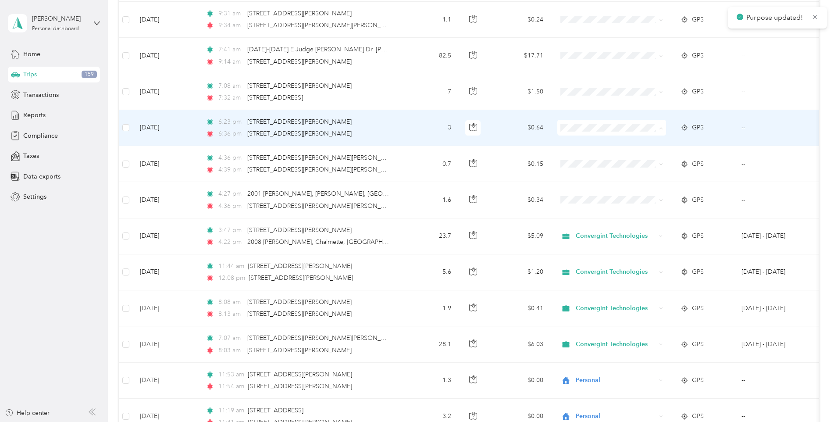
click at [591, 148] on li "Convergint Technologies" at bounding box center [611, 143] width 109 height 15
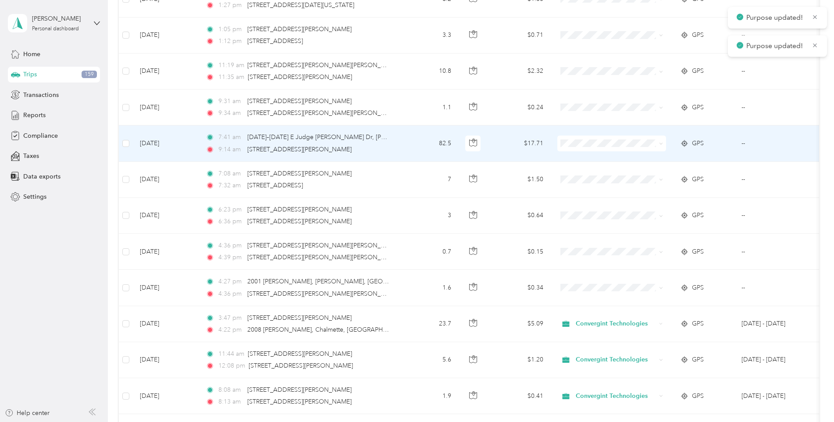
scroll to position [4152, 0]
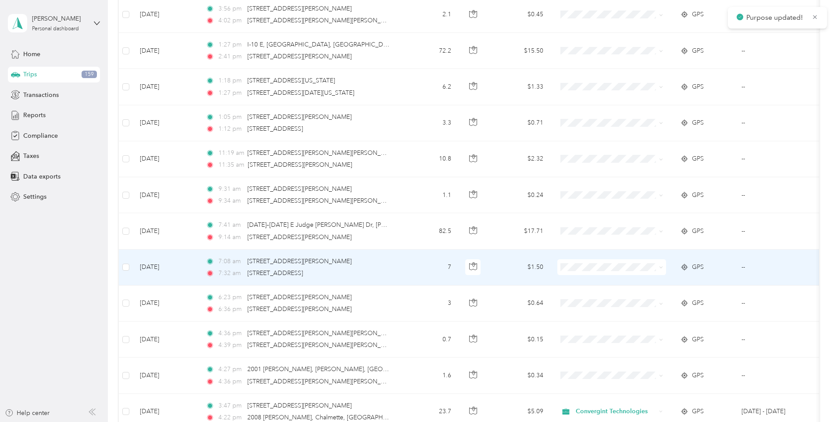
click at [585, 262] on span at bounding box center [611, 267] width 109 height 16
click at [589, 279] on span "Convergint Technologies" at bounding box center [618, 283] width 81 height 9
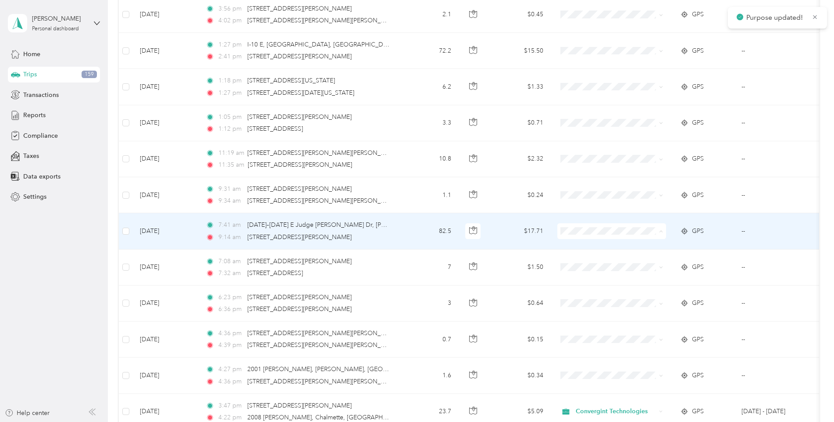
click at [589, 247] on span "Convergint Technologies" at bounding box center [618, 247] width 81 height 9
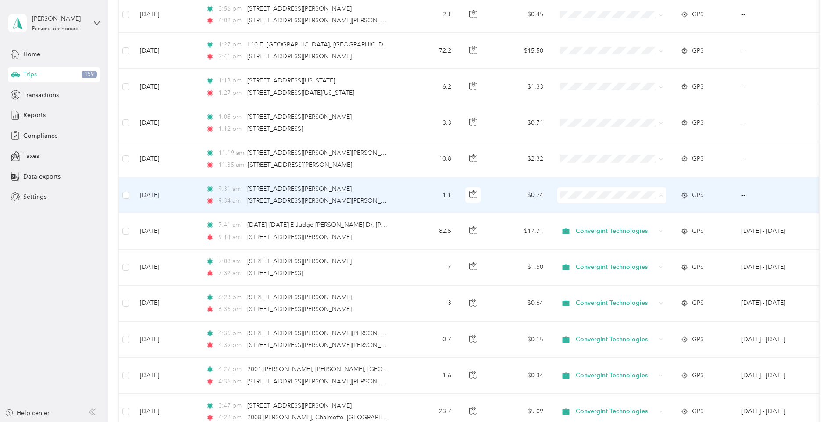
click at [592, 209] on span "Convergint Technologies" at bounding box center [618, 211] width 81 height 9
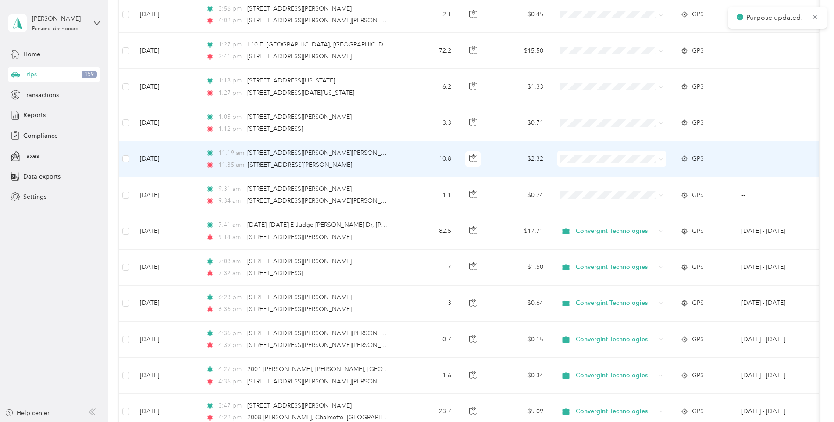
click at [603, 176] on li "Convergint Technologies" at bounding box center [611, 170] width 109 height 15
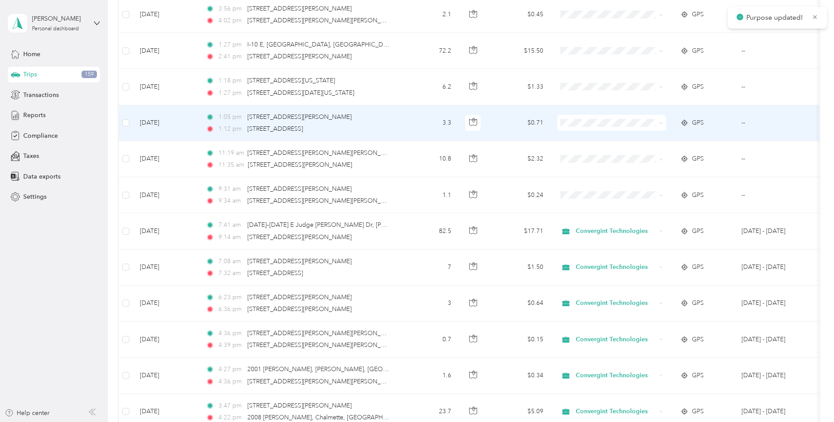
click at [599, 141] on span "Convergint Technologies" at bounding box center [618, 139] width 81 height 9
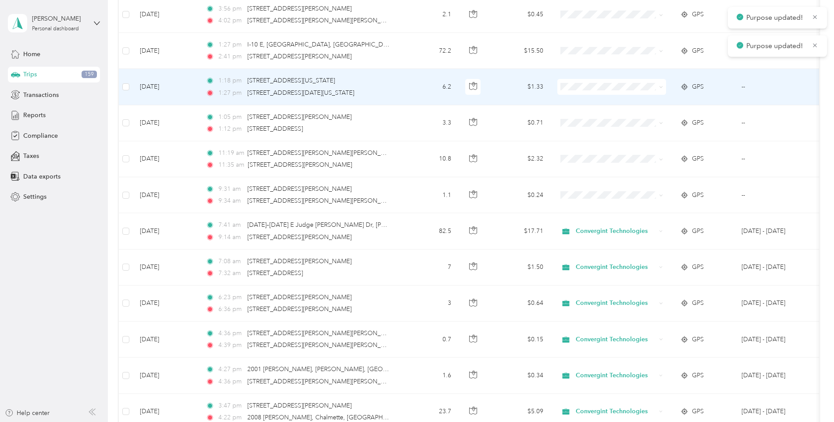
click at [599, 101] on span "Convergint Technologies" at bounding box center [618, 102] width 81 height 9
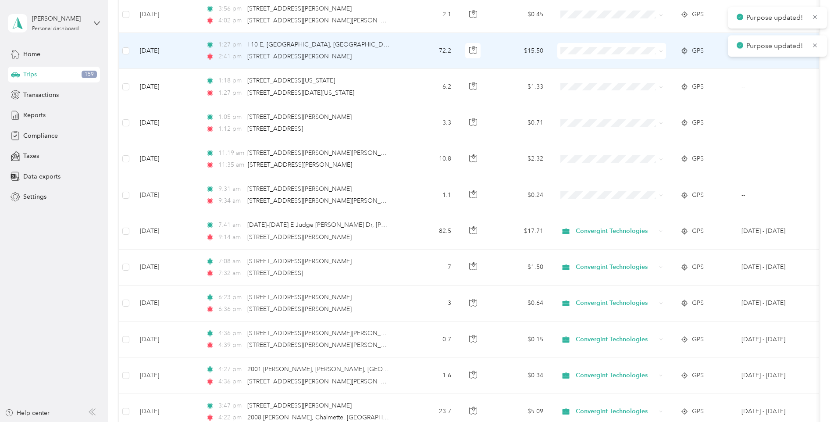
click at [597, 67] on span "Convergint Technologies" at bounding box center [618, 67] width 81 height 9
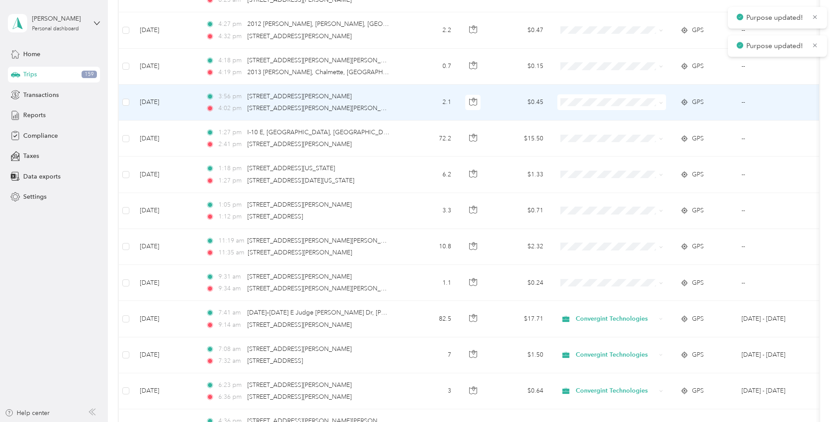
scroll to position [3976, 0]
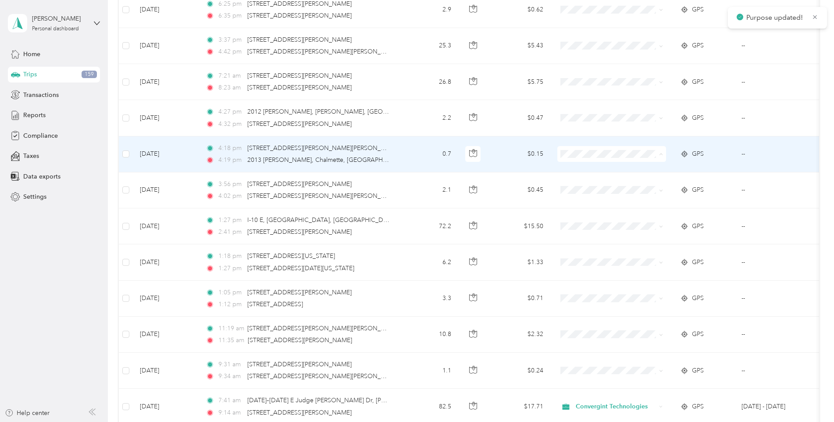
drag, startPoint x: 609, startPoint y: 167, endPoint x: 608, endPoint y: 158, distance: 9.2
click at [609, 167] on span "Convergint Technologies" at bounding box center [618, 170] width 81 height 9
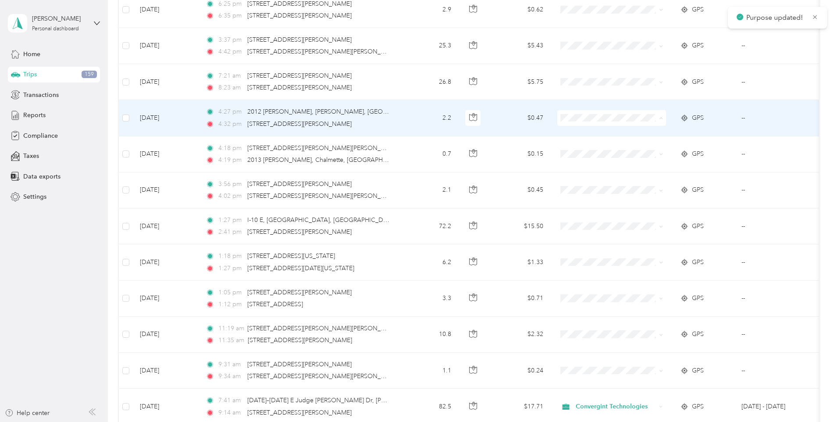
click at [604, 136] on li "Convergint Technologies" at bounding box center [611, 134] width 109 height 15
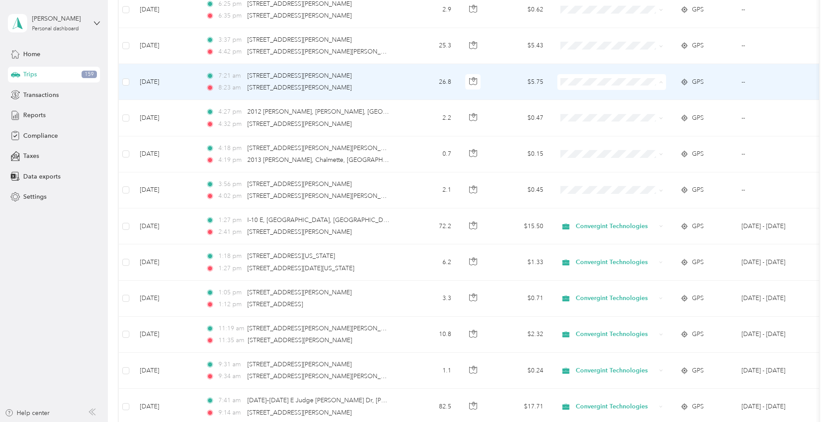
click at [592, 101] on li "Convergint Technologies" at bounding box center [611, 98] width 109 height 15
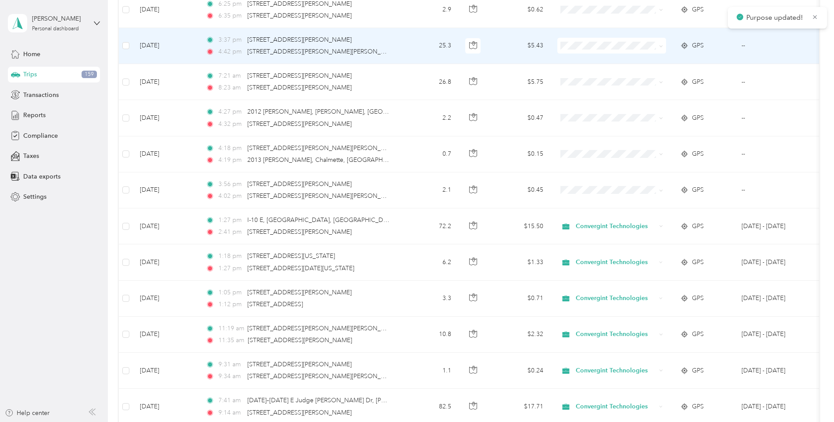
click at [584, 50] on span at bounding box center [611, 46] width 109 height 16
click at [588, 50] on span at bounding box center [611, 46] width 109 height 16
click at [586, 63] on span "Convergint Technologies" at bounding box center [618, 61] width 81 height 9
click at [598, 67] on ol "Convergint Technologies Personal" at bounding box center [611, 69] width 109 height 31
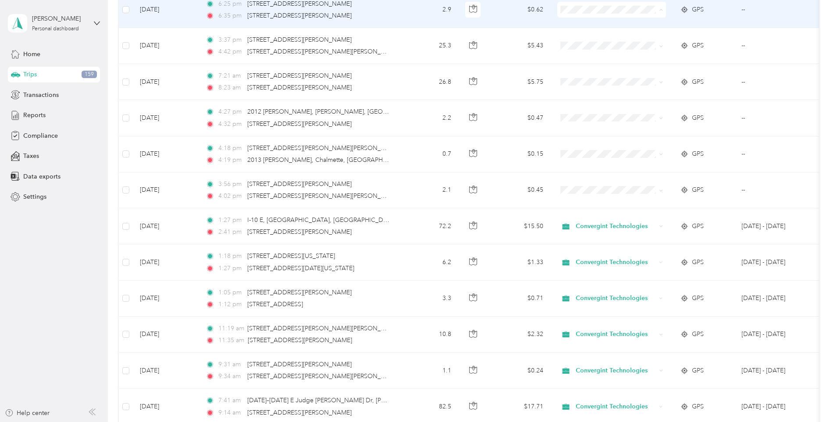
click at [603, 26] on span "Convergint Technologies" at bounding box center [618, 25] width 81 height 9
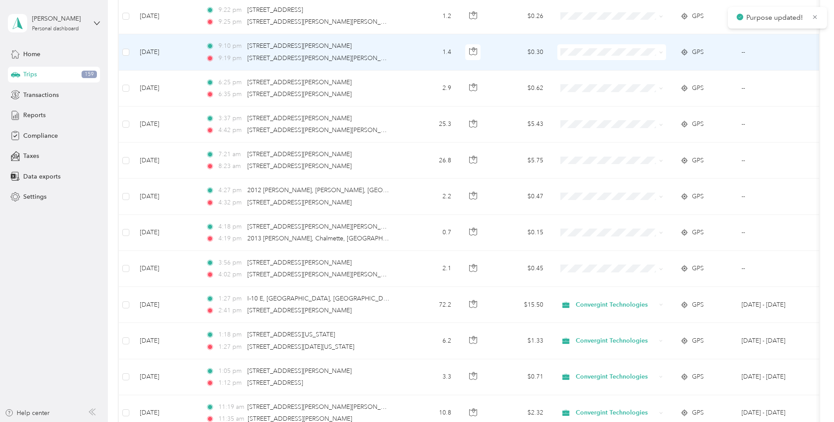
scroll to position [3889, 0]
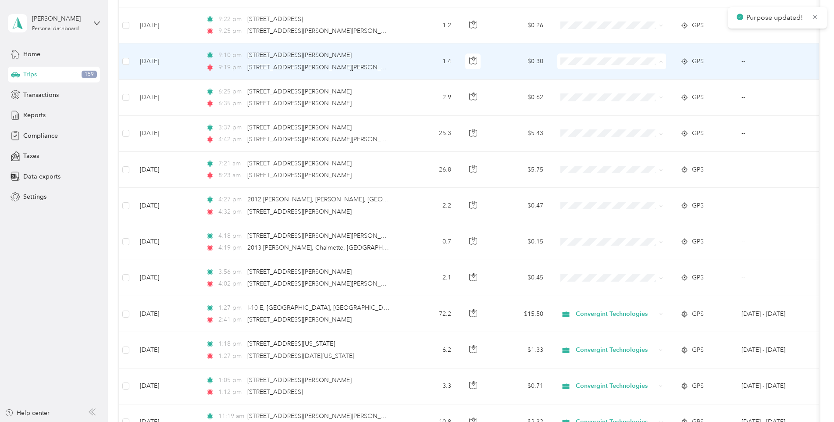
click at [601, 73] on span "Convergint Technologies" at bounding box center [618, 77] width 81 height 9
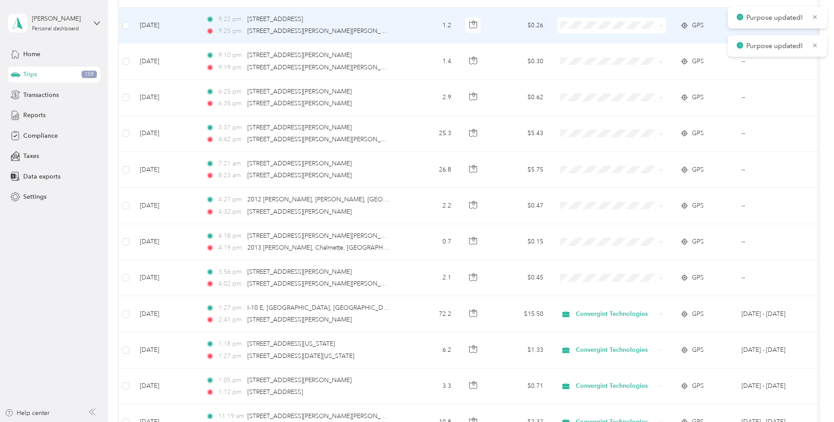
click at [599, 31] on span at bounding box center [611, 26] width 109 height 16
click at [605, 43] on span "Convergint Technologies" at bounding box center [618, 40] width 81 height 9
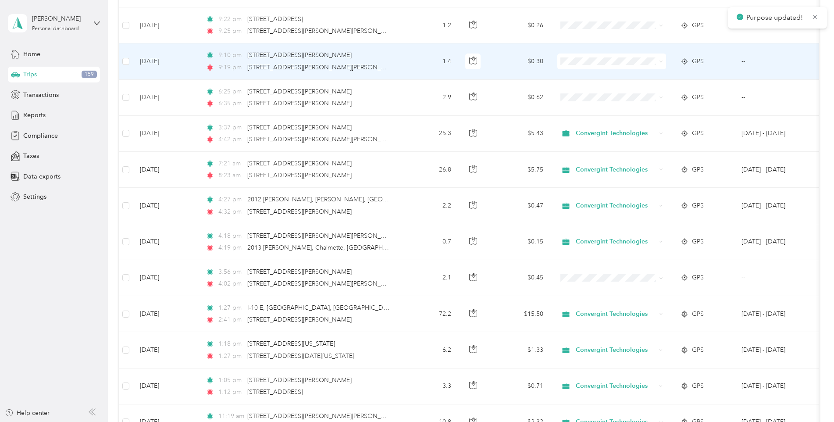
scroll to position [3845, 0]
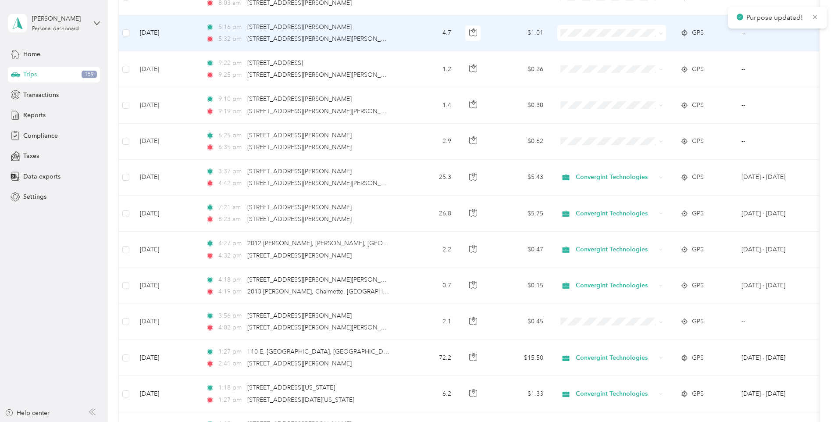
click at [600, 44] on li "Convergint Technologies" at bounding box center [611, 49] width 109 height 15
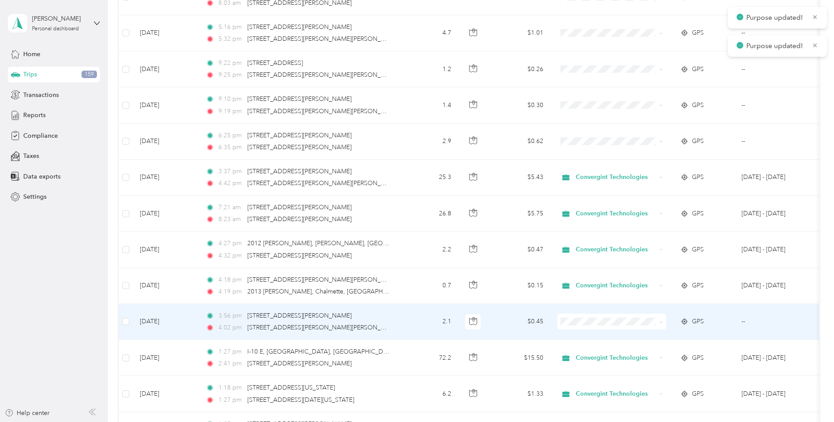
click at [595, 312] on td at bounding box center [611, 322] width 123 height 36
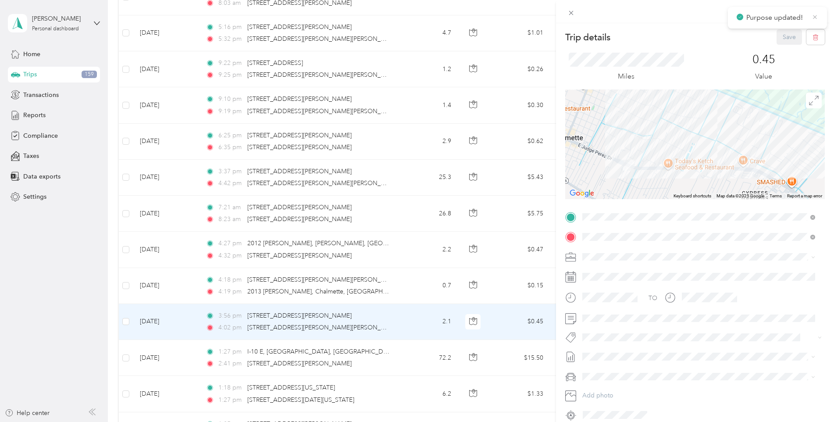
click at [816, 14] on icon at bounding box center [814, 17] width 7 height 8
click at [574, 15] on span at bounding box center [571, 13] width 12 height 12
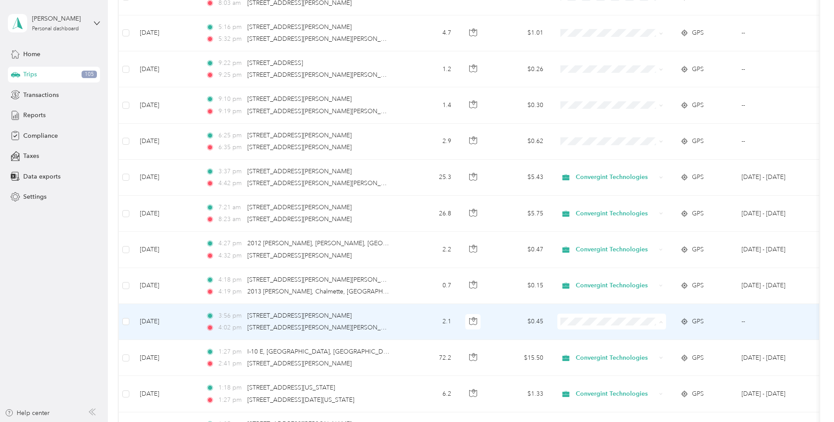
click at [609, 337] on span "Convergint Technologies" at bounding box center [618, 337] width 81 height 9
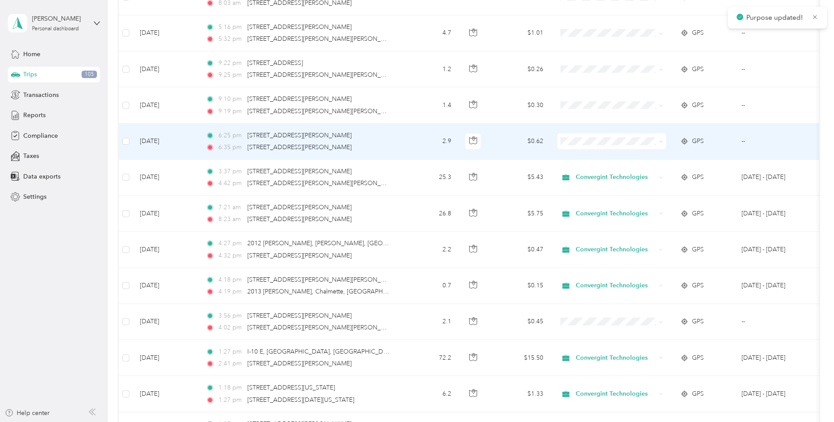
click at [597, 160] on li "Convergint Technologies" at bounding box center [611, 154] width 109 height 15
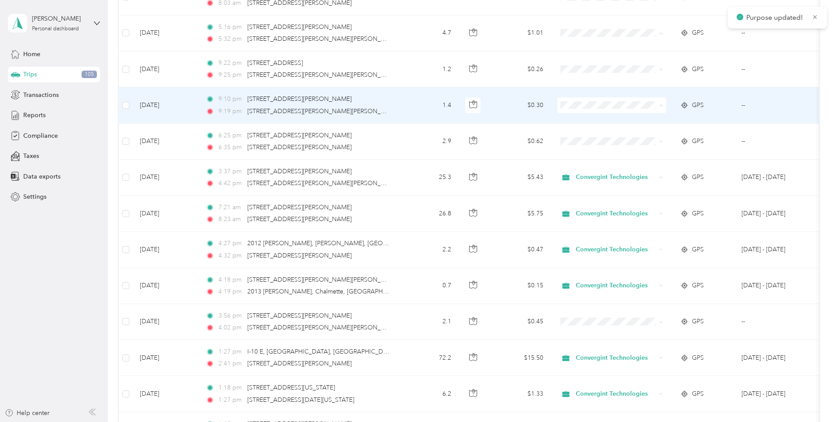
click at [624, 124] on span "Convergint Technologies" at bounding box center [618, 121] width 81 height 9
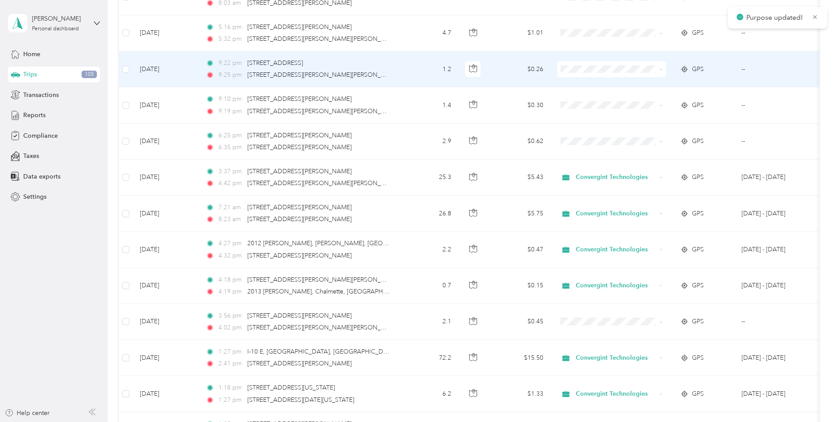
click at [606, 87] on span "Convergint Technologies" at bounding box center [618, 85] width 81 height 9
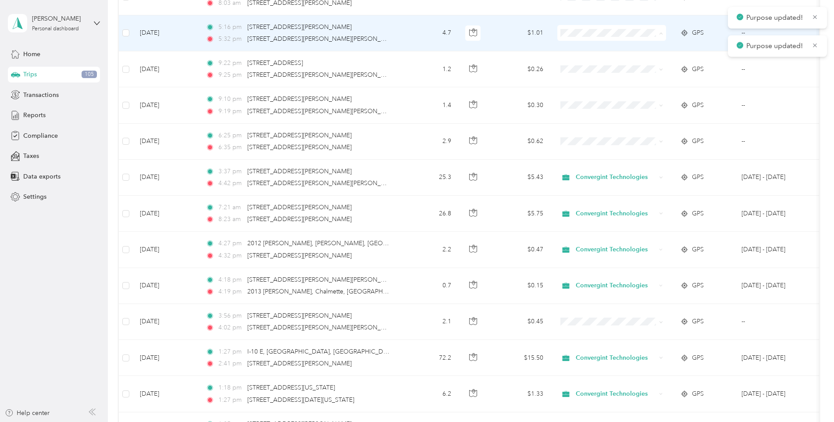
click at [590, 47] on span "Convergint Technologies" at bounding box center [618, 49] width 81 height 9
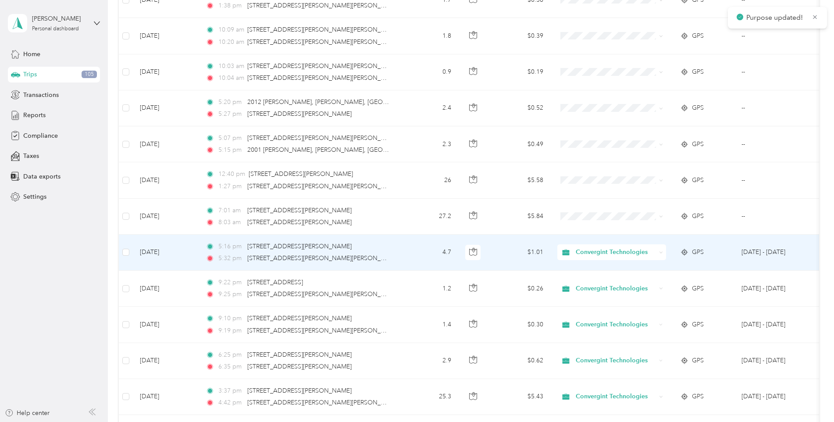
scroll to position [3582, 0]
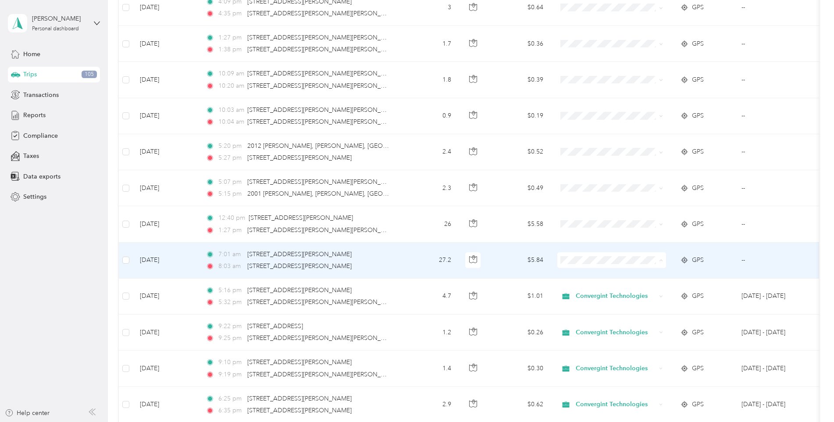
click at [592, 275] on span "Convergint Technologies" at bounding box center [618, 276] width 81 height 9
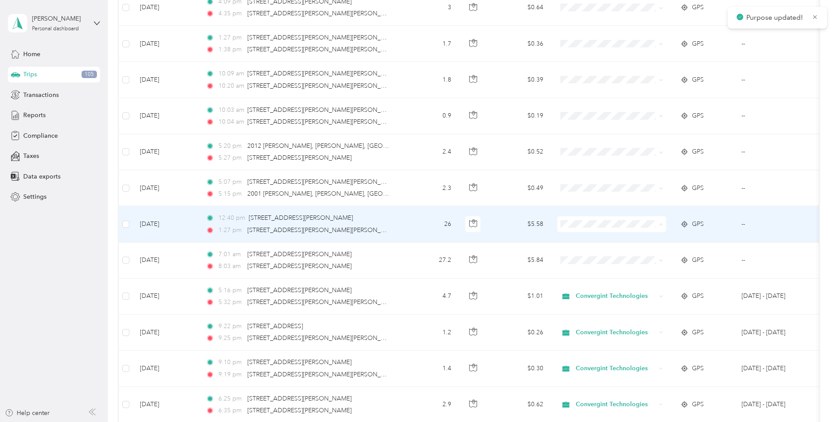
click at [600, 245] on ol "Convergint Technologies Personal" at bounding box center [611, 248] width 109 height 31
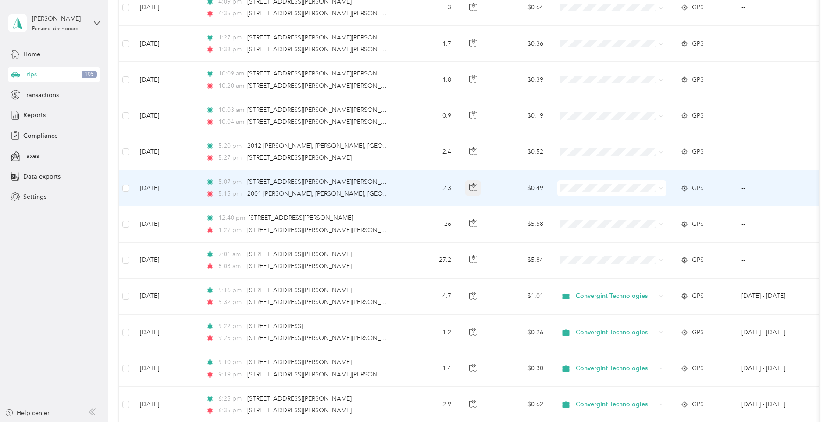
click at [478, 193] on button "button" at bounding box center [473, 188] width 16 height 16
click at [492, 188] on td "$0.49" at bounding box center [519, 188] width 61 height 36
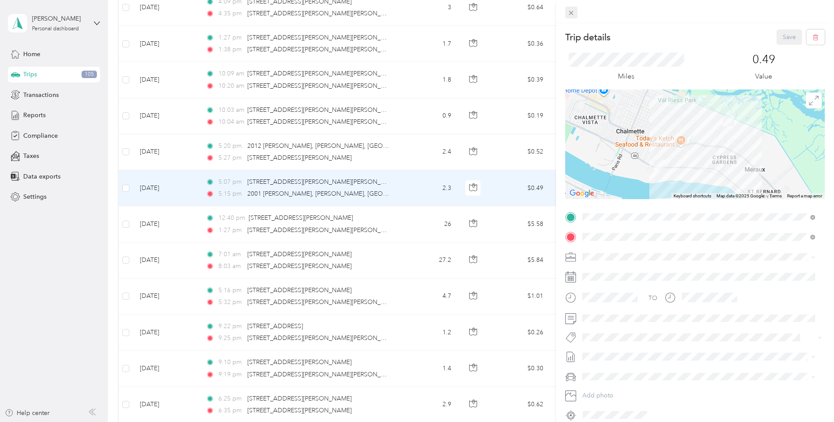
click at [577, 11] on span at bounding box center [571, 13] width 12 height 12
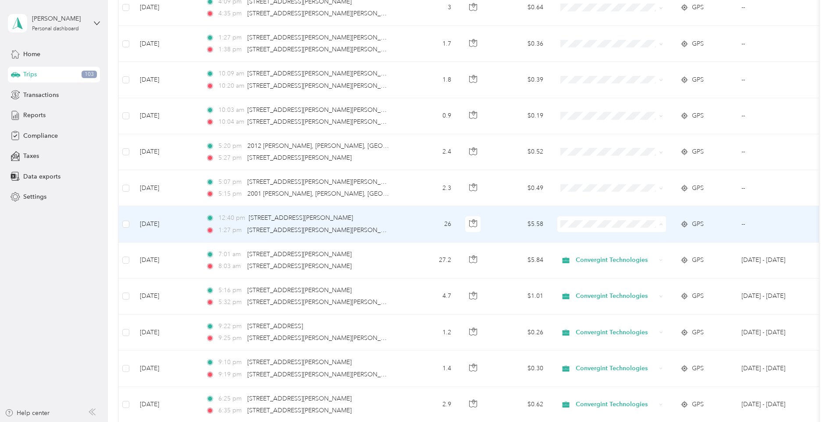
click at [605, 239] on span "Convergint Technologies" at bounding box center [618, 240] width 81 height 9
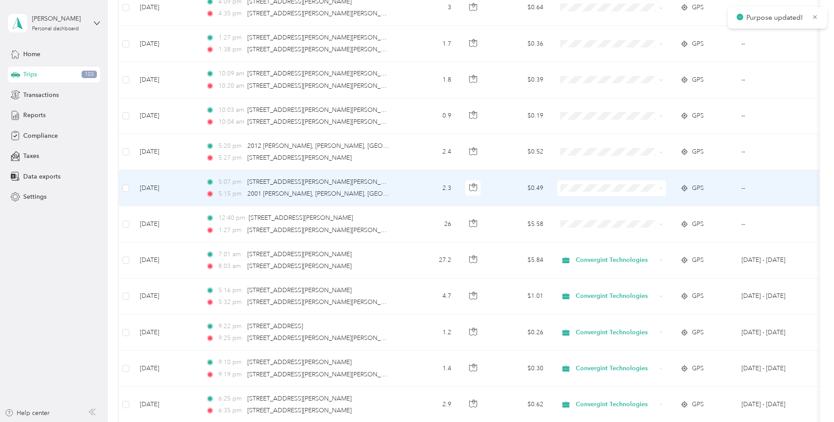
click at [598, 207] on li "Convergint Technologies" at bounding box center [611, 203] width 109 height 15
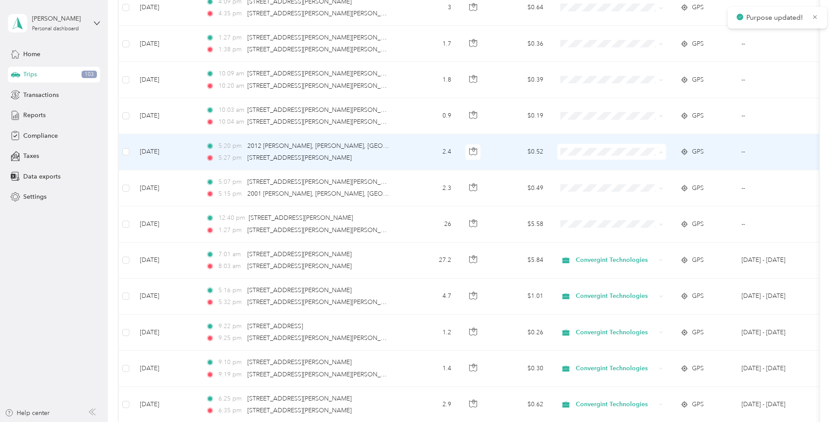
click at [593, 172] on li "Convergint Technologies" at bounding box center [611, 167] width 109 height 15
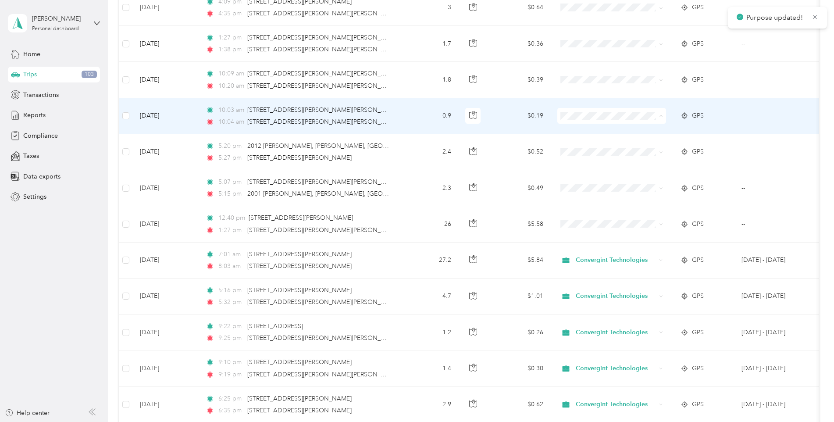
click at [584, 130] on span "Convergint Technologies" at bounding box center [618, 132] width 81 height 9
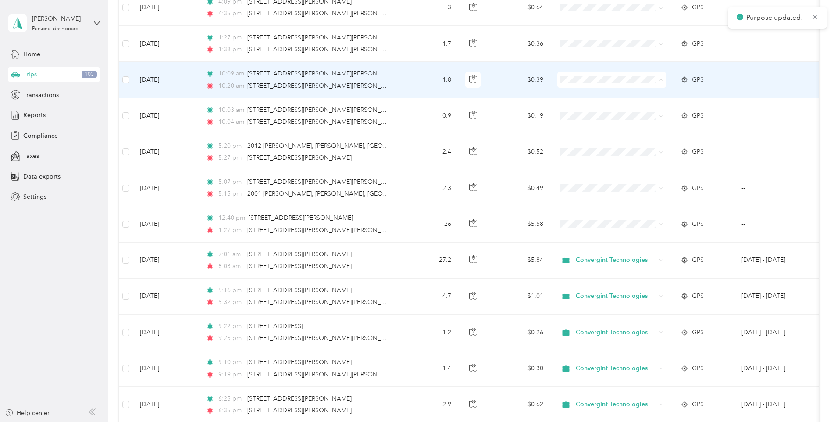
click at [601, 96] on span "Convergint Technologies" at bounding box center [618, 96] width 81 height 9
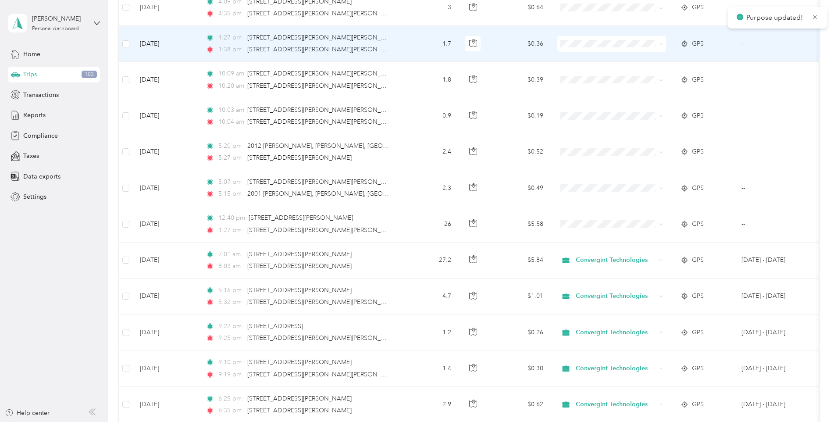
click at [607, 71] on span "Personal" at bounding box center [618, 75] width 81 height 9
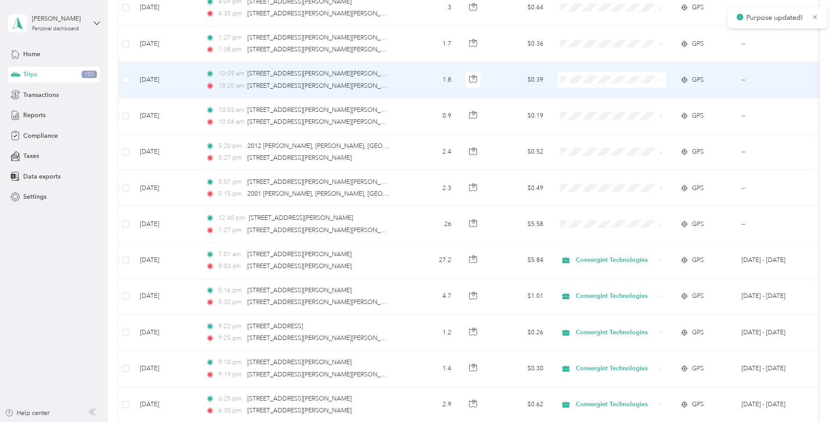
click at [597, 85] on span at bounding box center [611, 80] width 109 height 16
click at [594, 107] on span "Personal" at bounding box center [618, 108] width 81 height 9
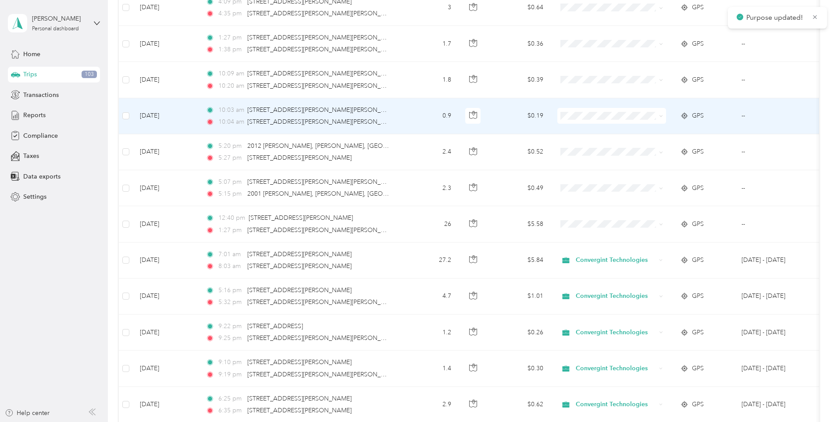
click at [579, 145] on span "Personal" at bounding box center [618, 146] width 81 height 9
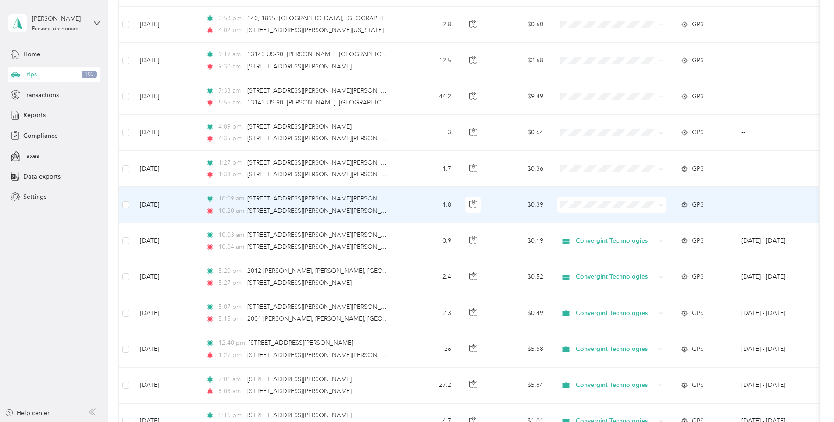
scroll to position [3451, 0]
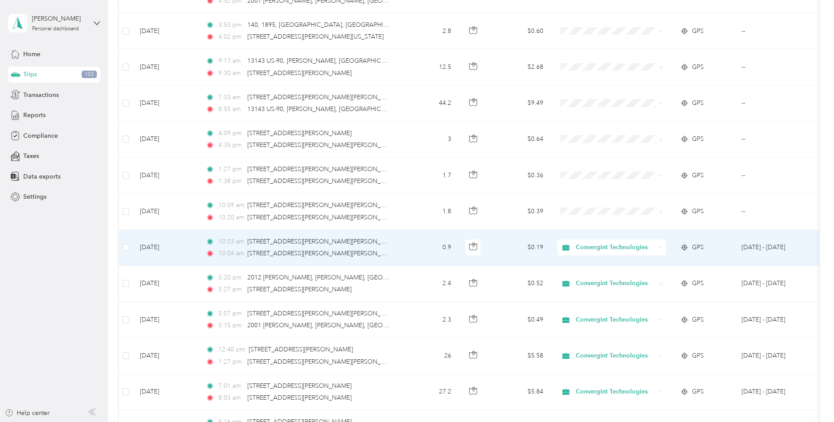
click at [605, 243] on span "Convergint Technologies" at bounding box center [615, 247] width 80 height 10
click at [595, 275] on span "Personal" at bounding box center [619, 275] width 83 height 9
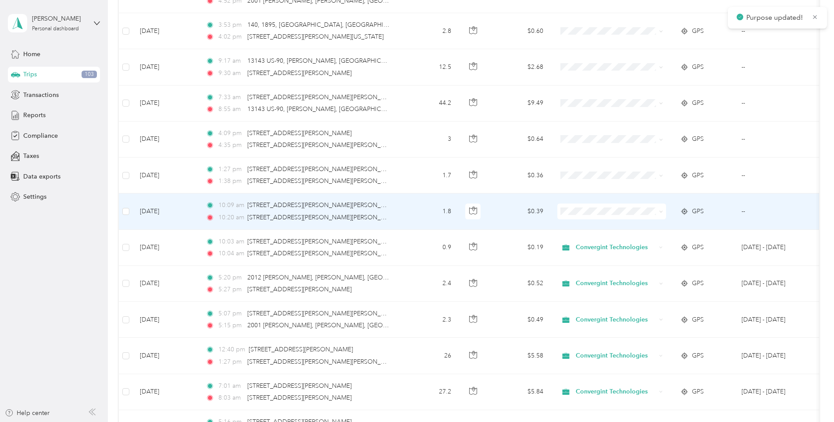
click at [595, 205] on span at bounding box center [611, 211] width 109 height 16
click at [591, 241] on span "Personal" at bounding box center [618, 242] width 81 height 9
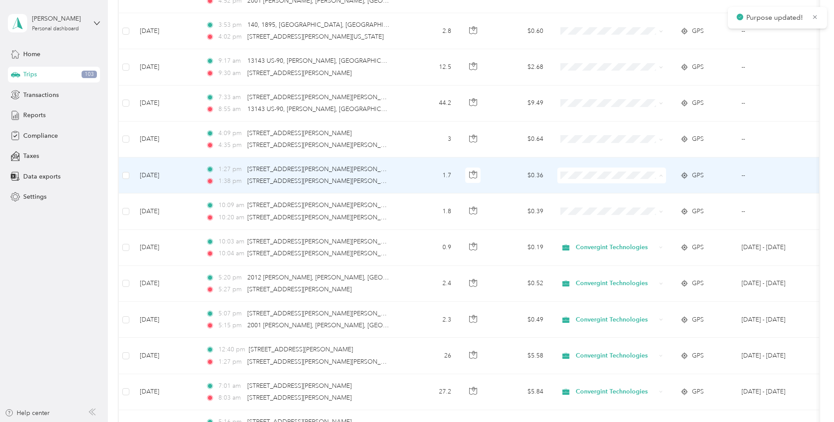
click at [589, 211] on body "Purpose updated! Purpose updated! Cullen Reeves Personal dashboard Home Trips 1…" at bounding box center [414, 211] width 829 height 422
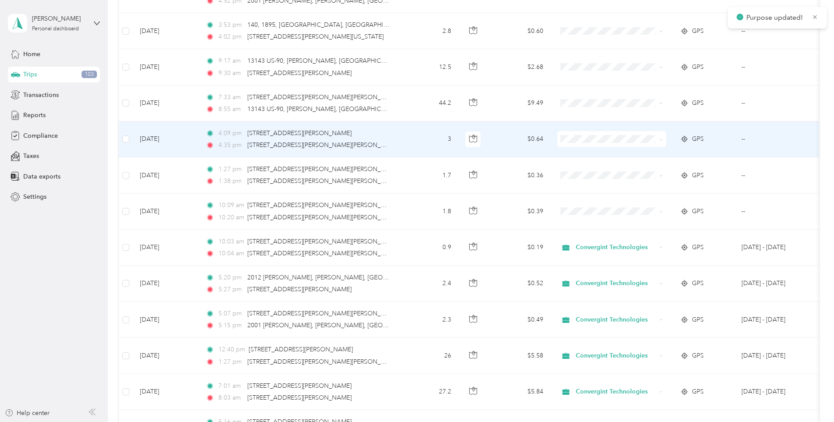
click at [582, 135] on span at bounding box center [611, 139] width 109 height 16
click at [589, 172] on span "Personal" at bounding box center [618, 170] width 81 height 9
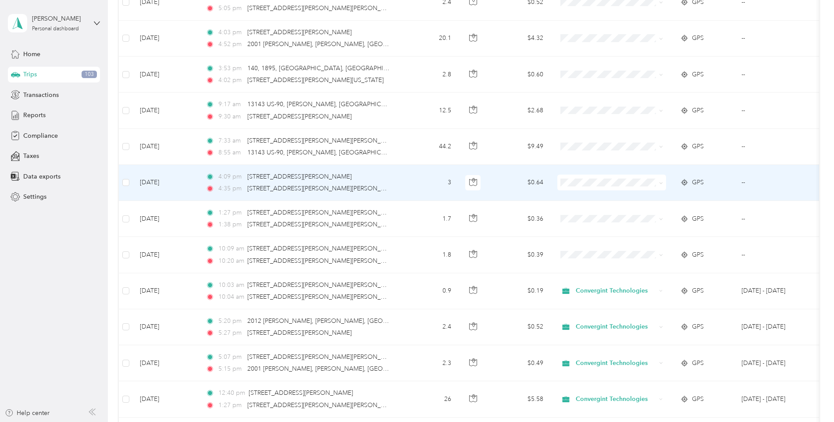
scroll to position [3407, 0]
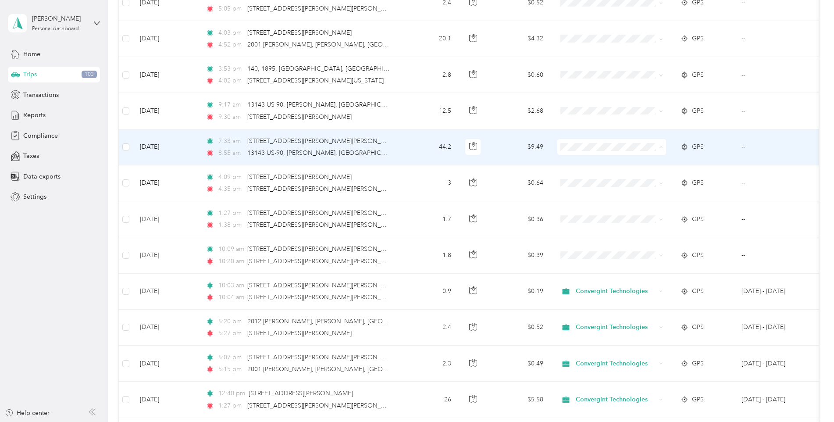
click at [607, 164] on span "Convergint Technologies" at bounding box center [618, 163] width 81 height 9
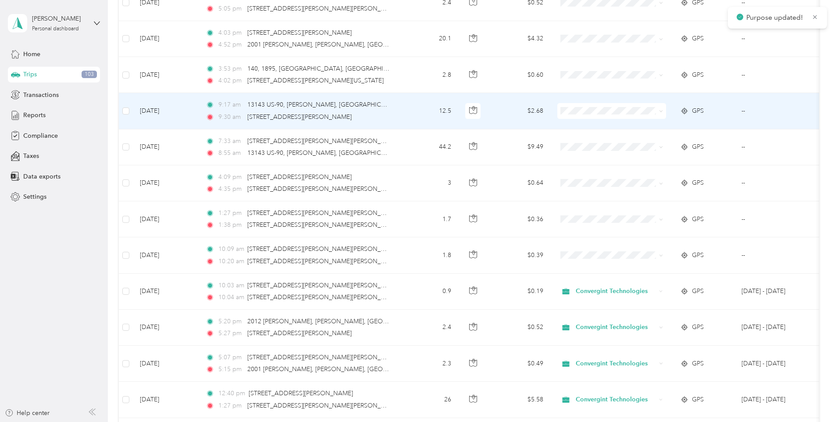
click at [596, 126] on span "Convergint Technologies" at bounding box center [618, 124] width 81 height 9
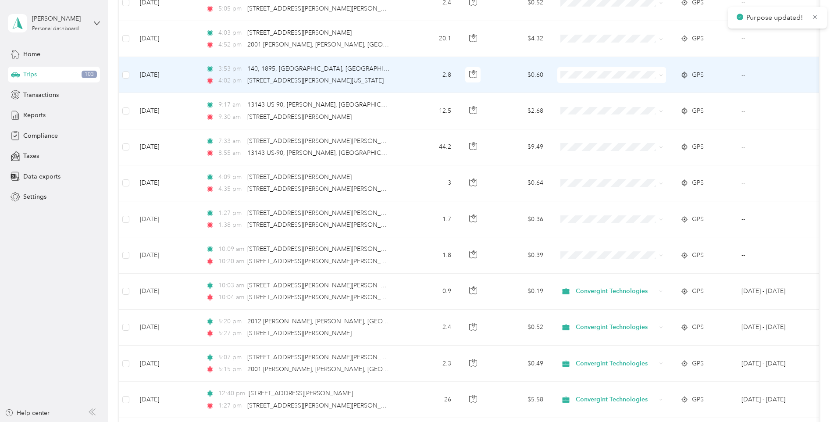
click at [597, 90] on span "Convergint Technologies" at bounding box center [618, 89] width 81 height 9
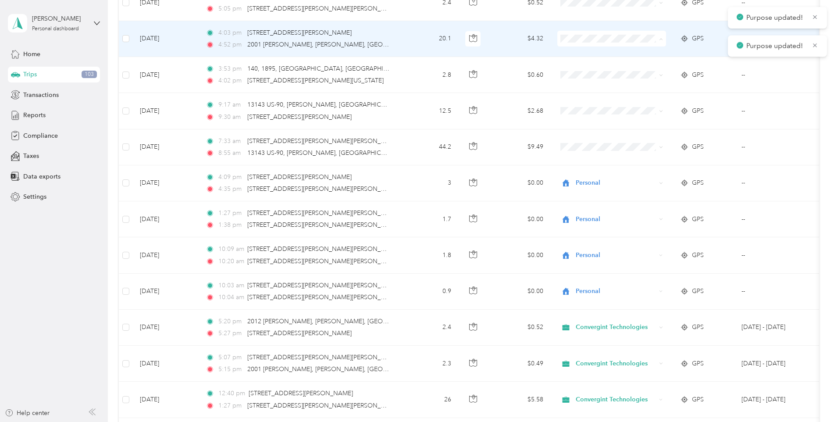
click at [596, 56] on span "Convergint Technologies" at bounding box center [618, 54] width 81 height 9
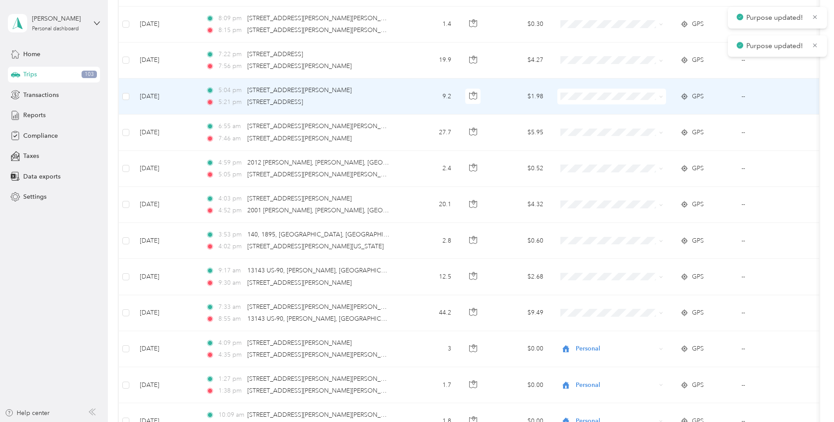
scroll to position [3231, 0]
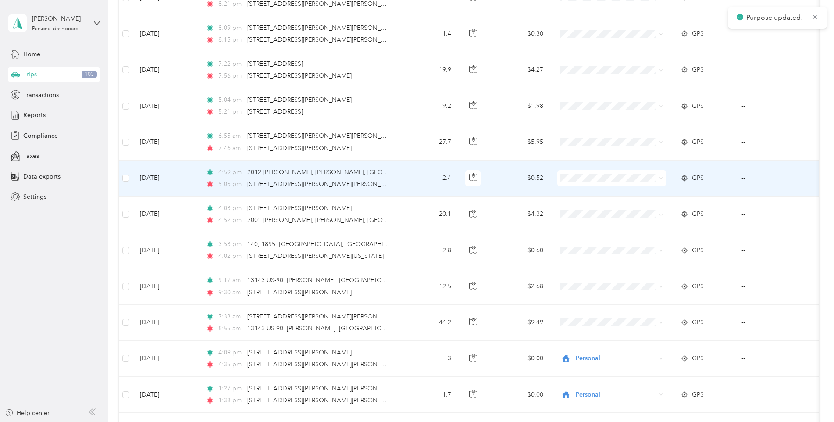
click at [591, 193] on span "Convergint Technologies" at bounding box center [618, 192] width 81 height 9
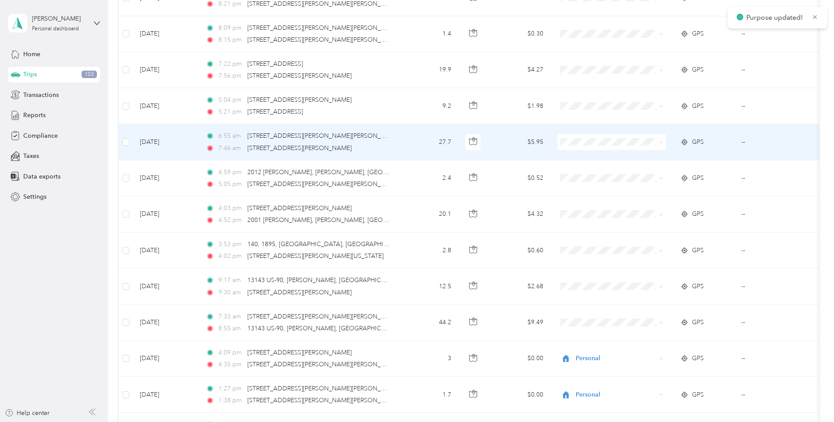
click at [601, 160] on li "Convergint Technologies" at bounding box center [611, 158] width 109 height 15
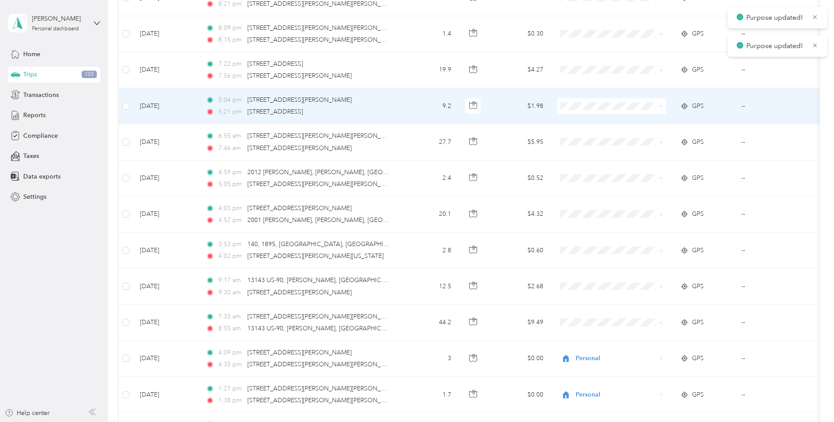
click at [583, 117] on span "Convergint Technologies" at bounding box center [618, 121] width 81 height 9
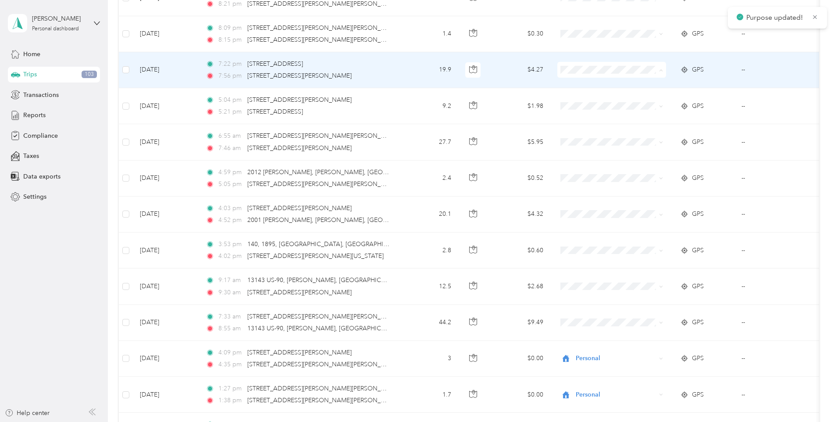
click at [591, 86] on span "Convergint Technologies" at bounding box center [618, 86] width 81 height 9
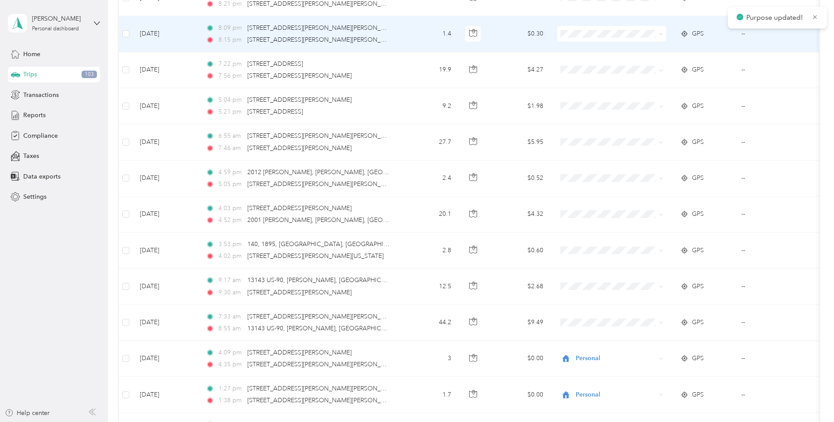
click at [591, 48] on span "Convergint Technologies" at bounding box center [618, 50] width 81 height 9
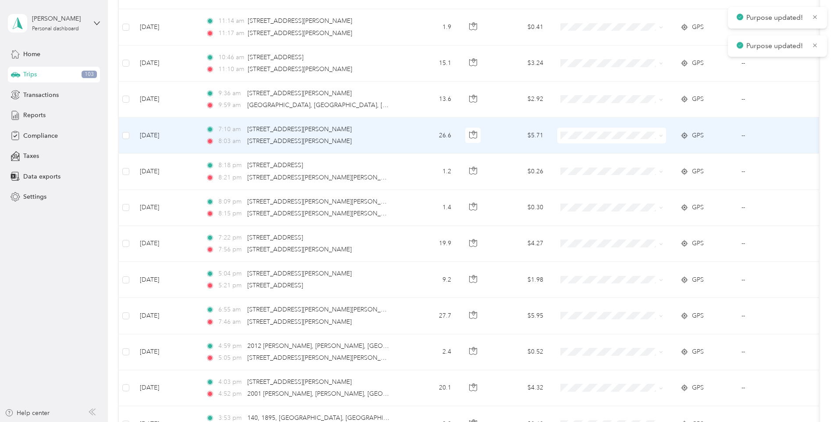
scroll to position [3056, 0]
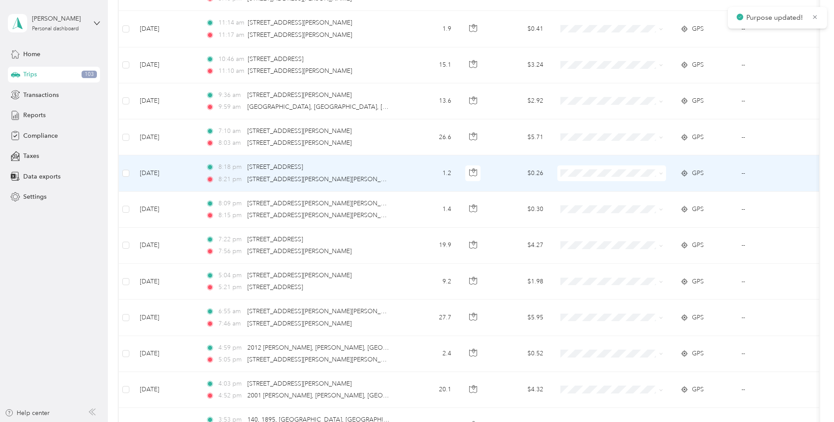
click at [595, 190] on span "Convergint Technologies" at bounding box center [618, 188] width 81 height 9
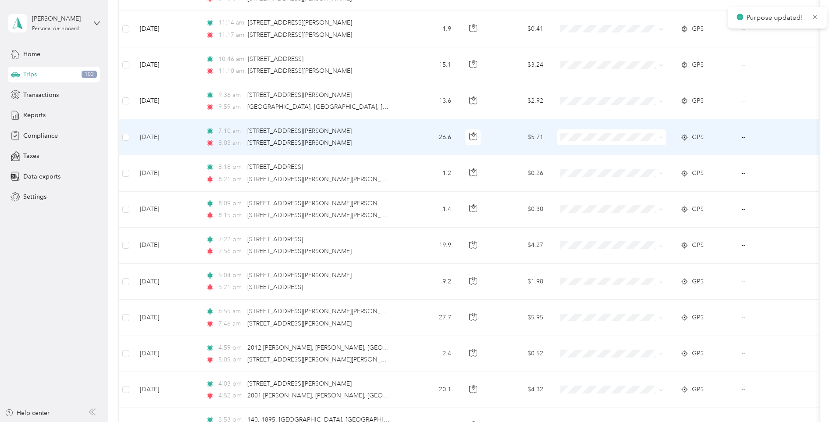
click at [599, 156] on span "Convergint Technologies" at bounding box center [618, 151] width 81 height 9
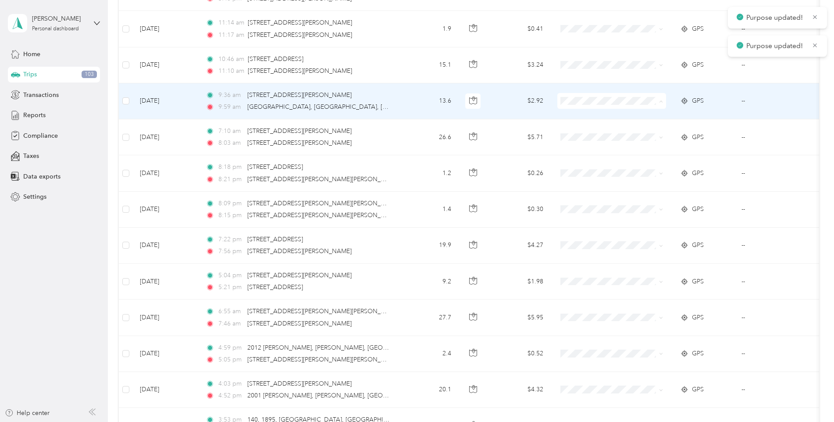
click at [598, 124] on ol "Convergint Technologies Personal" at bounding box center [611, 125] width 109 height 31
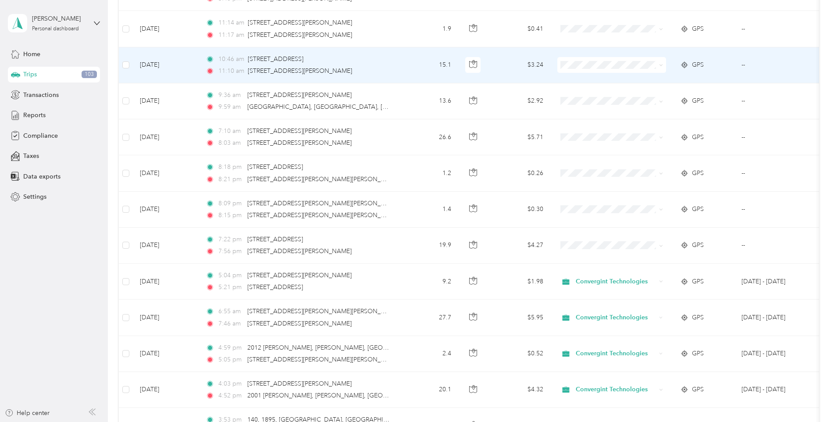
click at [599, 83] on li "Convergint Technologies" at bounding box center [611, 80] width 109 height 15
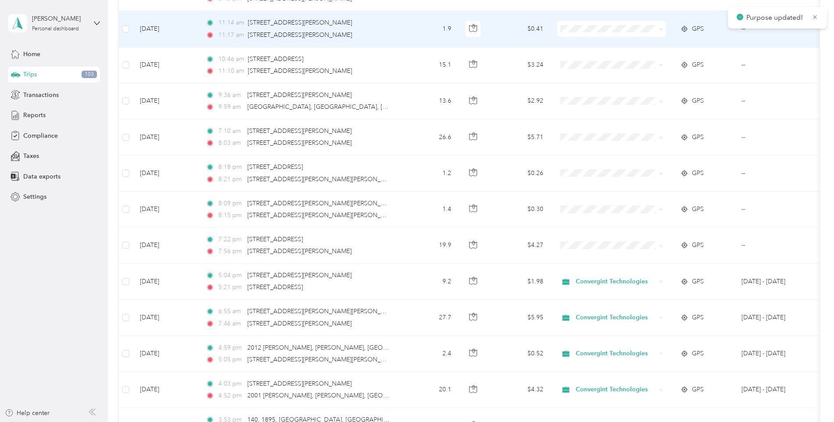
click at [591, 48] on li "Convergint Technologies" at bounding box center [611, 42] width 109 height 15
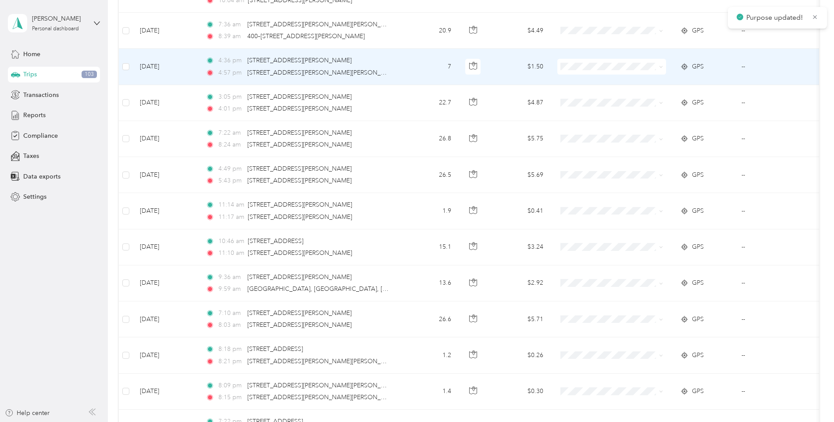
scroll to position [2793, 0]
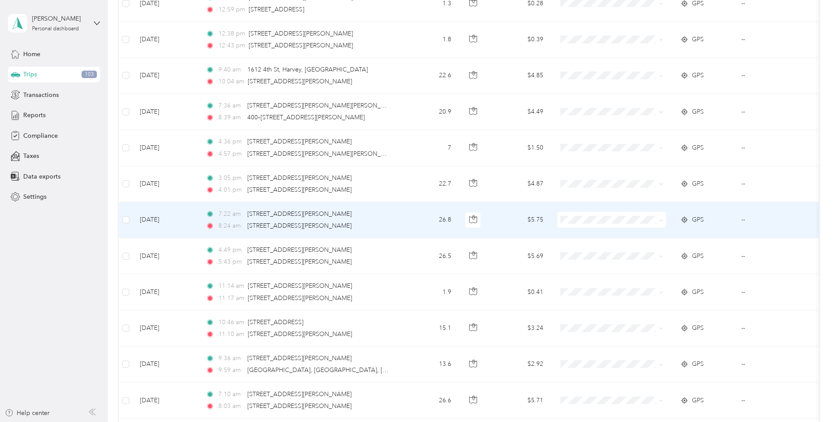
click at [611, 235] on span "Convergint Technologies" at bounding box center [618, 235] width 81 height 9
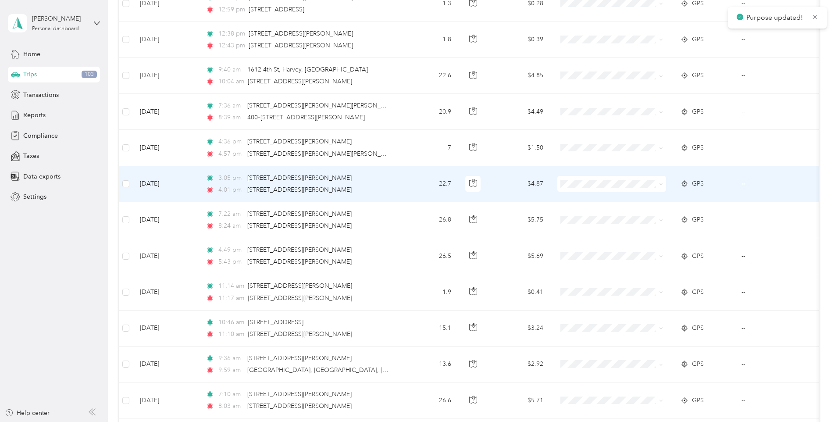
click at [617, 199] on span "Convergint Technologies" at bounding box center [618, 199] width 81 height 9
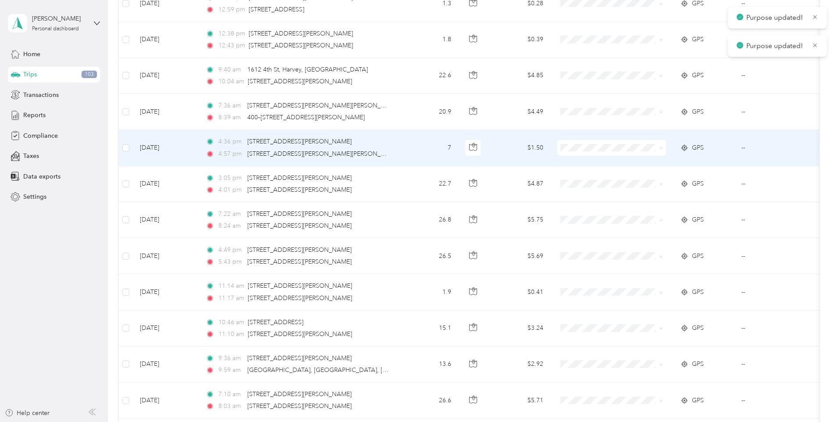
click at [596, 164] on span "Convergint Technologies" at bounding box center [618, 163] width 81 height 9
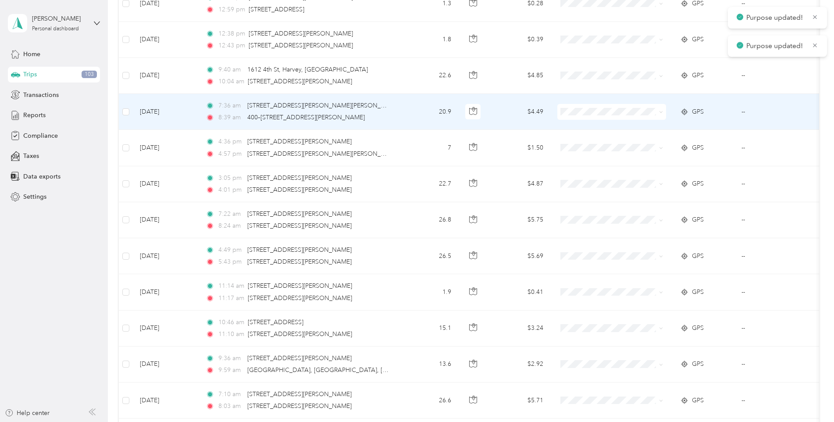
click at [587, 116] on span at bounding box center [611, 112] width 109 height 16
click at [607, 129] on li "Convergint Technologies" at bounding box center [611, 127] width 109 height 15
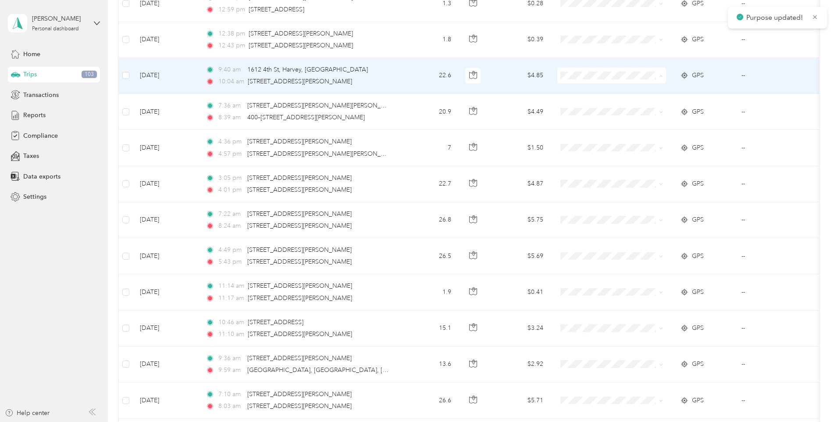
click at [607, 94] on span "Convergint Technologies" at bounding box center [618, 91] width 81 height 9
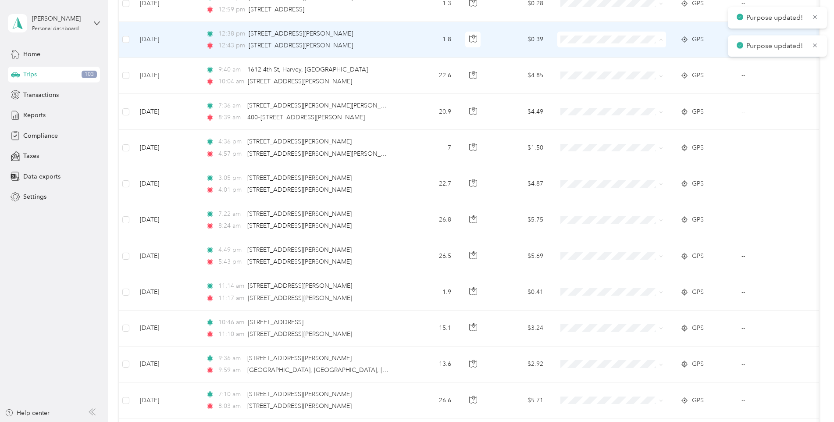
click at [604, 53] on span "Convergint Technologies" at bounding box center [618, 55] width 81 height 9
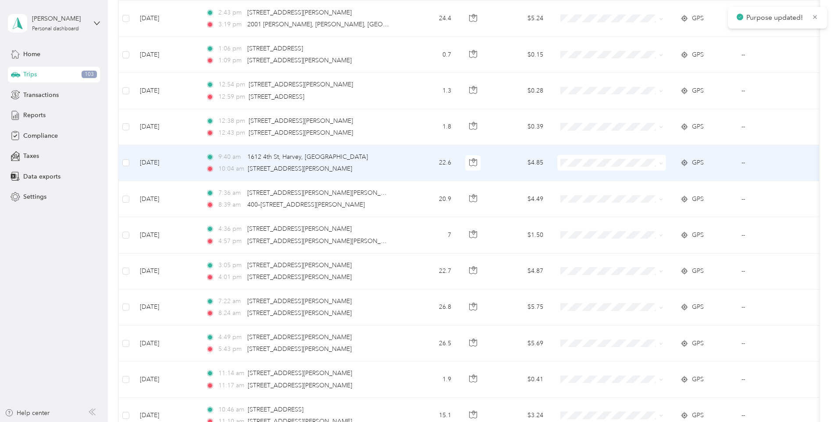
scroll to position [2706, 0]
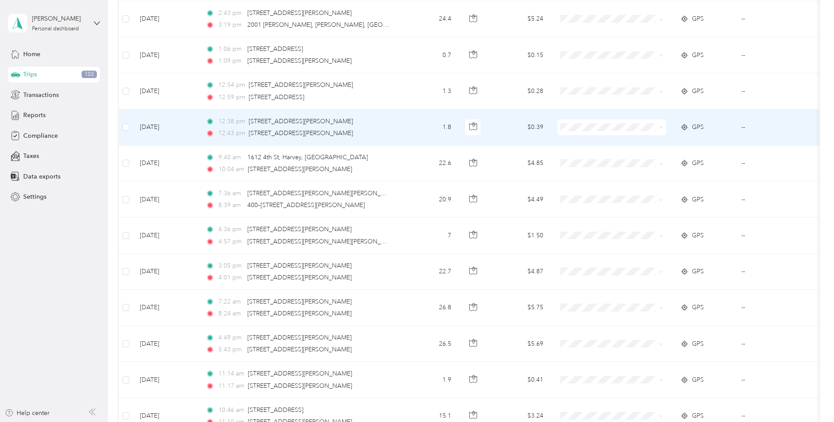
click at [592, 138] on li "Convergint Technologies" at bounding box center [611, 143] width 109 height 15
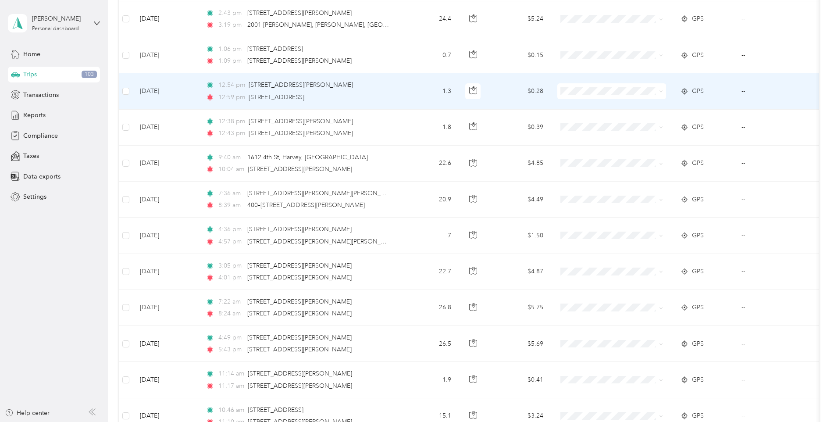
click at [582, 86] on span at bounding box center [611, 91] width 109 height 16
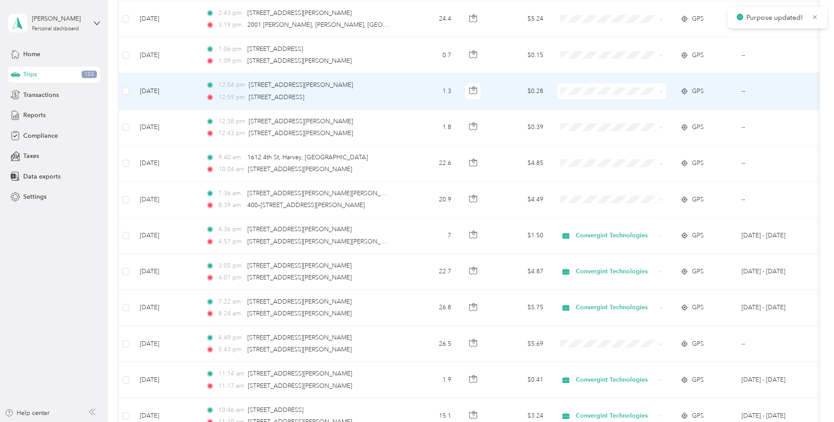
click at [588, 107] on span "Convergint Technologies" at bounding box center [618, 105] width 81 height 9
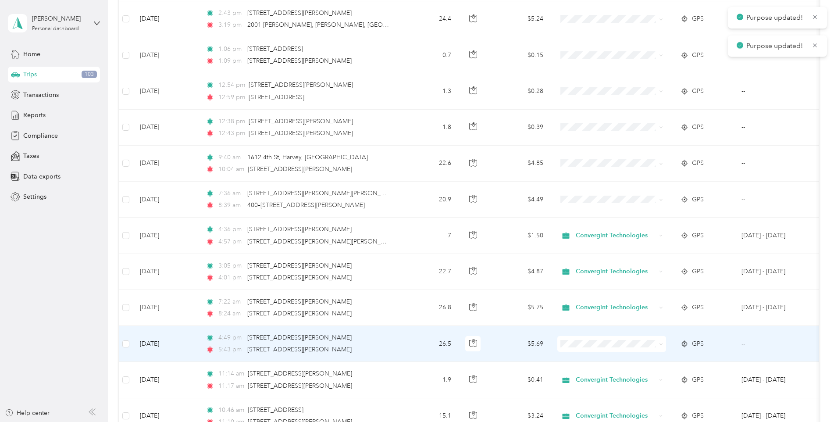
click at [583, 349] on span at bounding box center [611, 344] width 109 height 16
drag, startPoint x: 602, startPoint y: 364, endPoint x: 599, endPoint y: 359, distance: 4.9
click at [602, 363] on span "Convergint Technologies" at bounding box center [618, 359] width 81 height 9
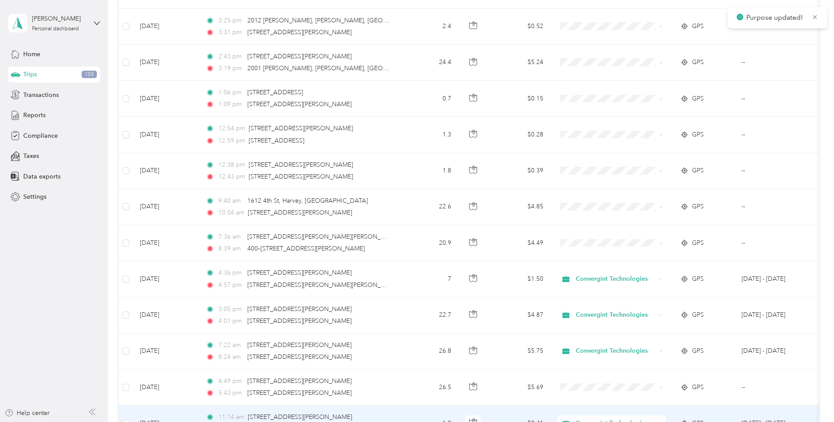
scroll to position [2662, 0]
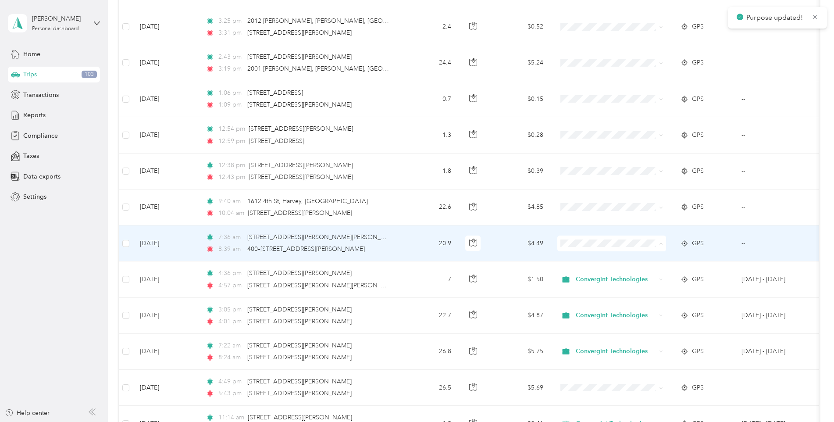
click at [608, 258] on span "Convergint Technologies" at bounding box center [618, 259] width 81 height 9
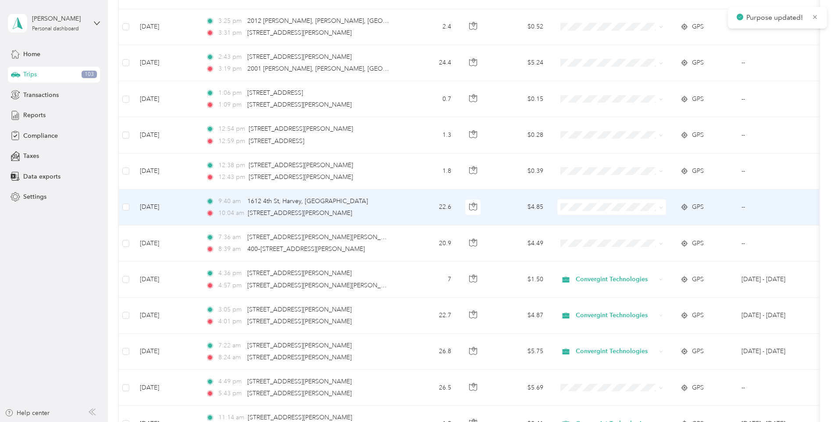
click at [607, 225] on span "Convergint Technologies" at bounding box center [618, 220] width 81 height 9
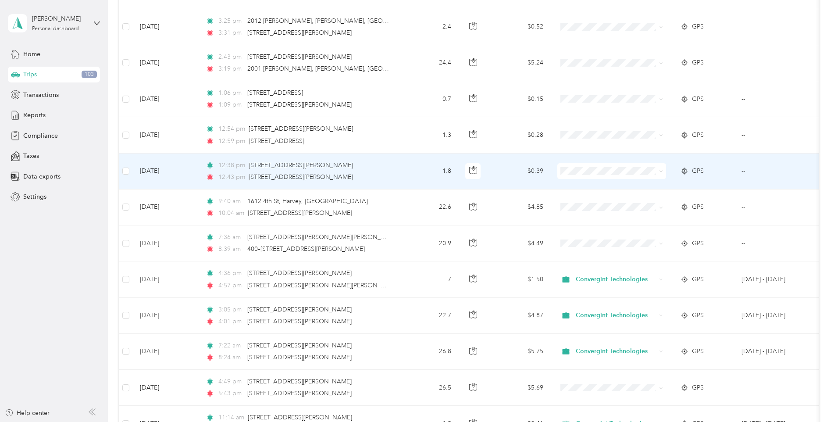
click at [603, 187] on span "Convergint Technologies" at bounding box center [618, 186] width 81 height 9
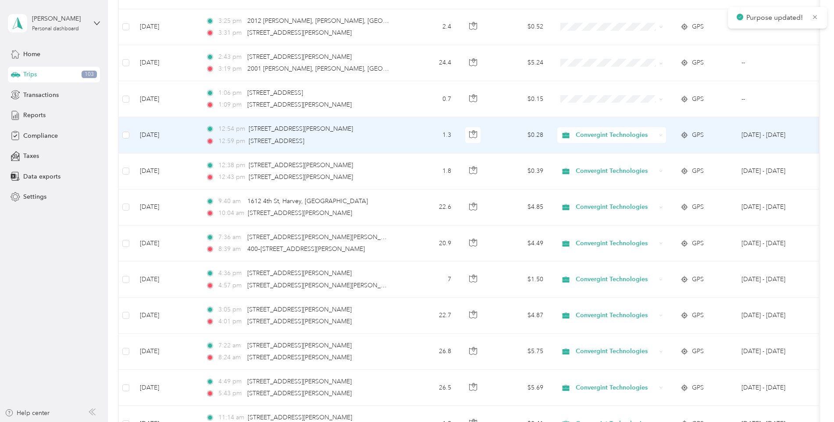
click at [606, 142] on div "Convergint Technologies" at bounding box center [611, 135] width 109 height 16
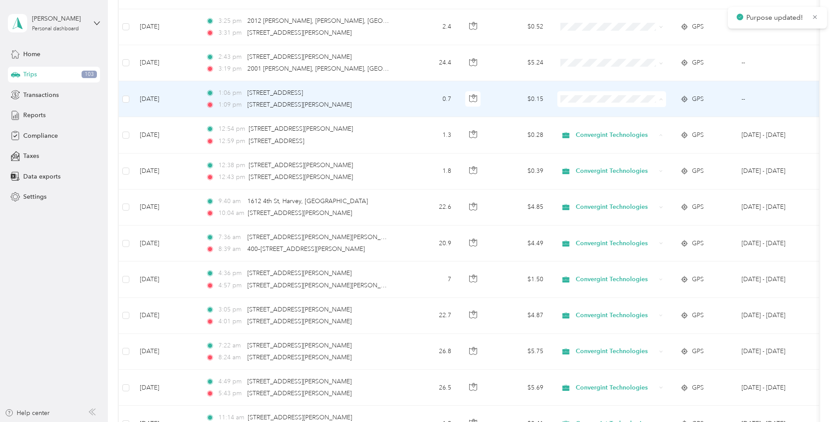
click at [607, 111] on span "Convergint Technologies" at bounding box center [618, 115] width 81 height 9
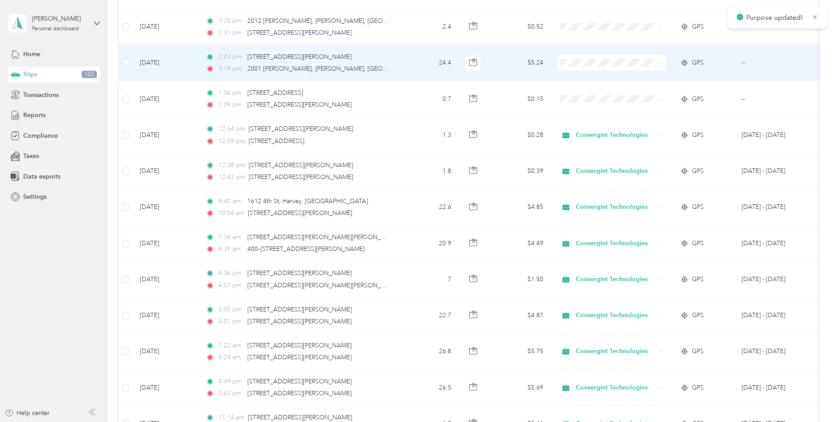
click at [618, 80] on span "Convergint Technologies" at bounding box center [618, 78] width 81 height 9
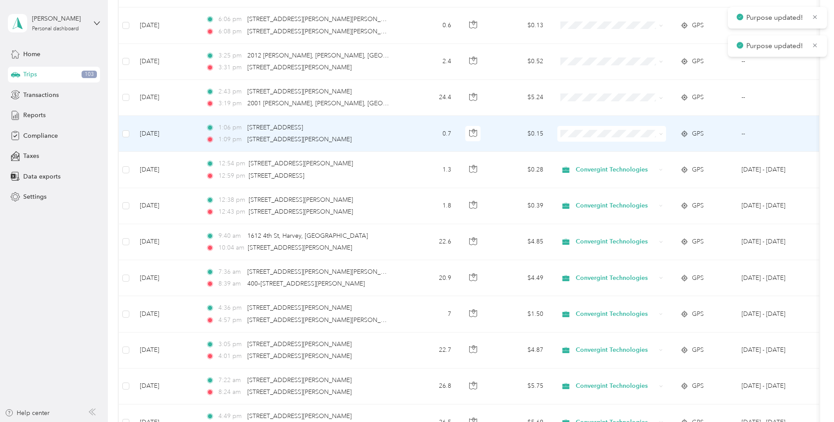
scroll to position [2574, 0]
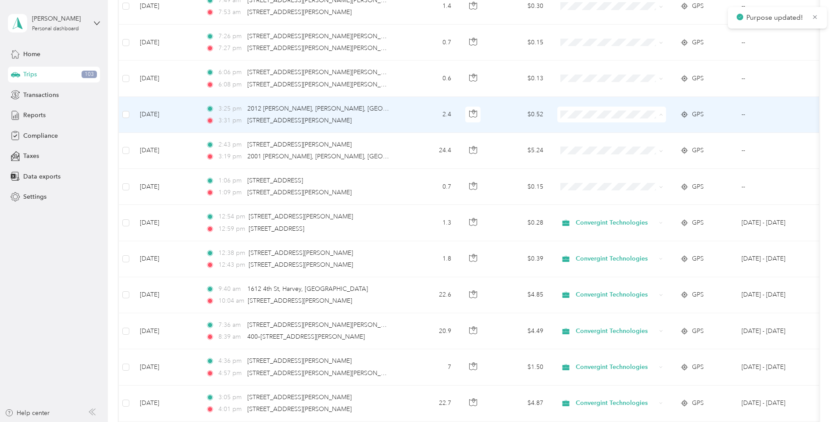
click at [604, 137] on ol "Convergint Technologies Personal" at bounding box center [611, 138] width 109 height 31
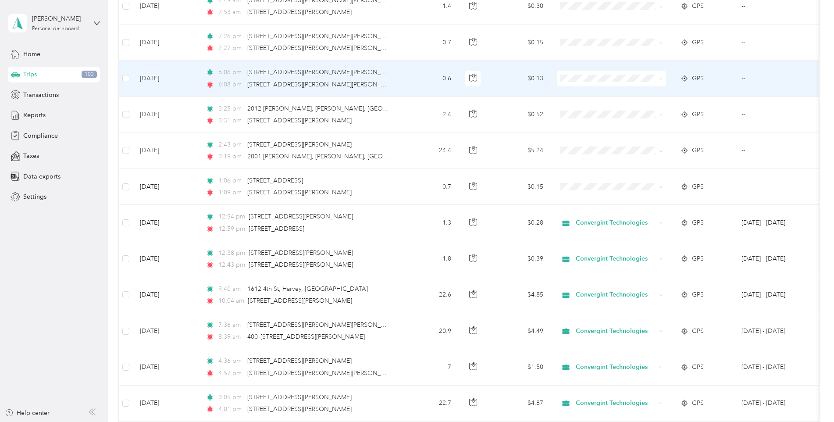
click at [601, 95] on span "Convergint Technologies" at bounding box center [618, 94] width 81 height 9
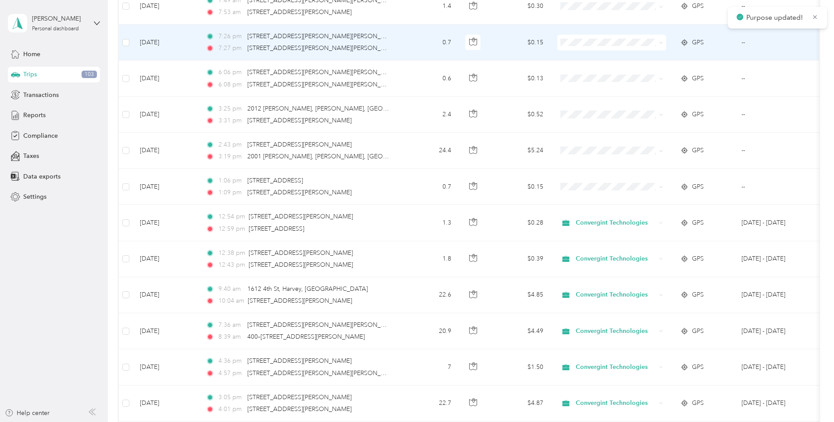
click at [593, 56] on span "Convergint Technologies" at bounding box center [618, 58] width 81 height 9
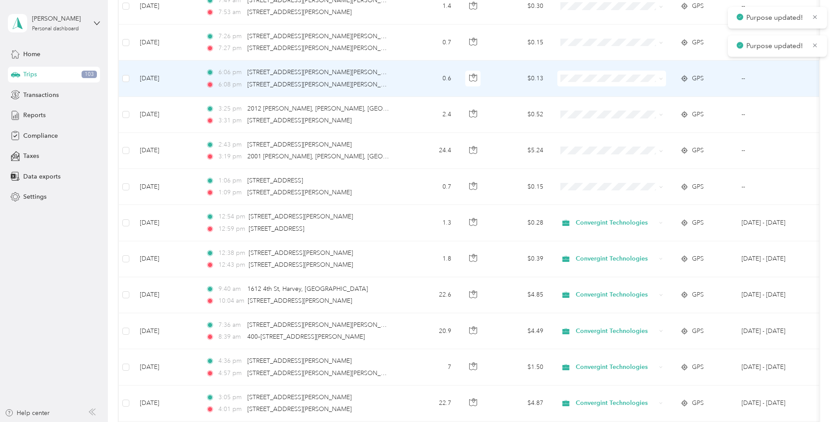
scroll to position [2530, 0]
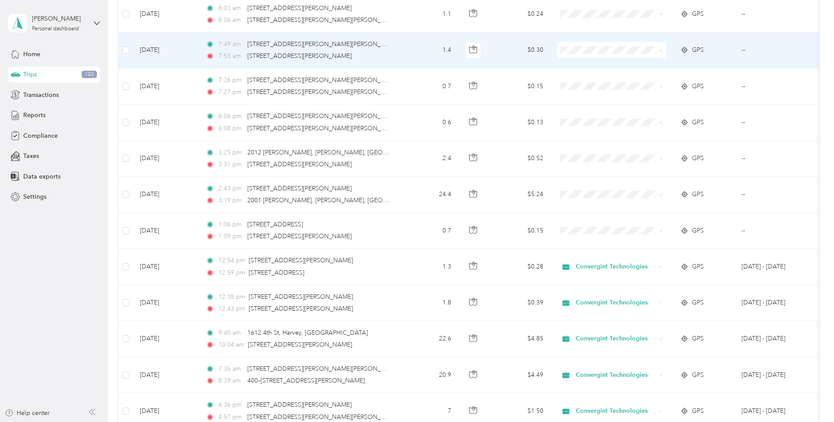
click at [590, 82] on span "Personal" at bounding box center [618, 81] width 81 height 9
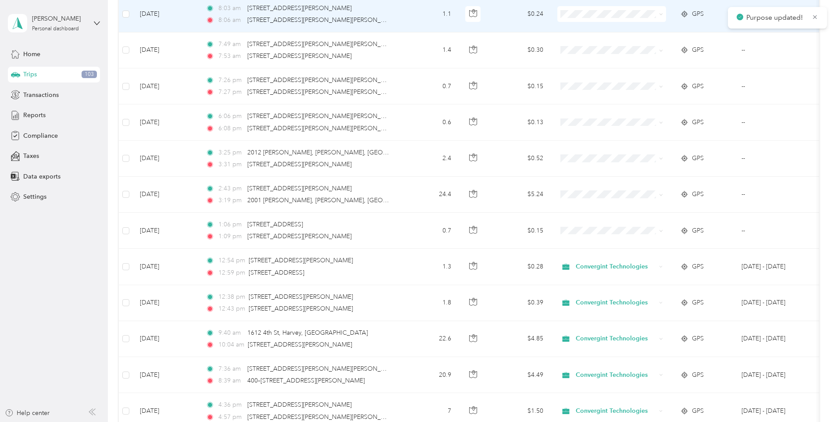
scroll to position [2487, 0]
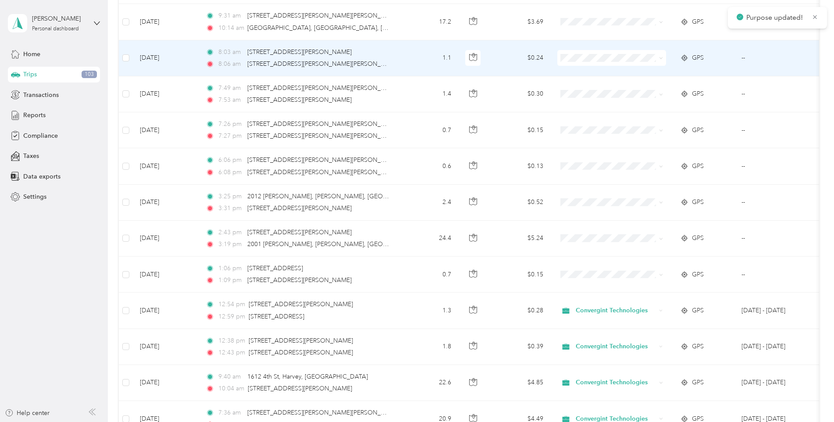
click at [587, 52] on span at bounding box center [611, 58] width 109 height 16
click at [592, 92] on li "Personal" at bounding box center [611, 89] width 109 height 15
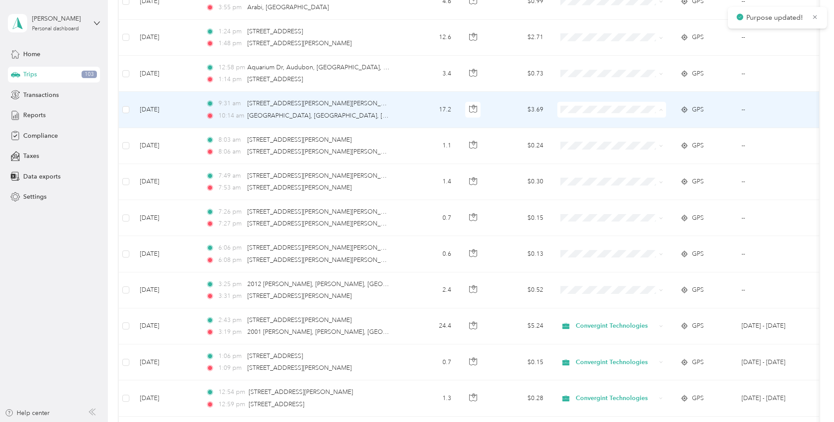
click at [590, 142] on span "Personal" at bounding box center [618, 141] width 81 height 9
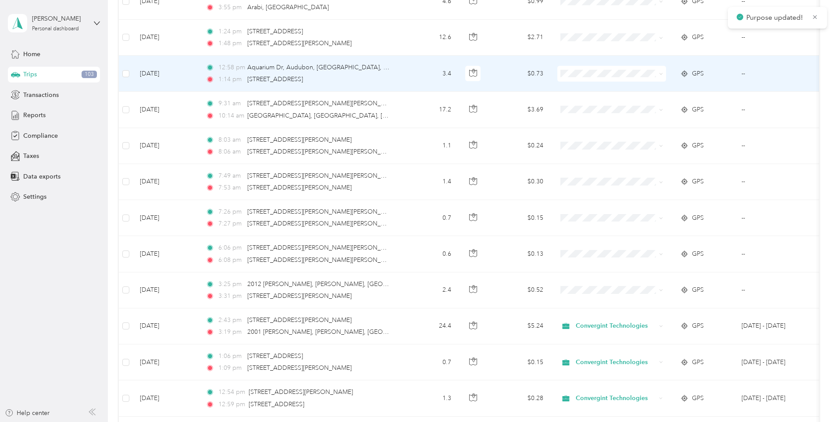
click at [608, 107] on span "Personal" at bounding box center [618, 104] width 81 height 9
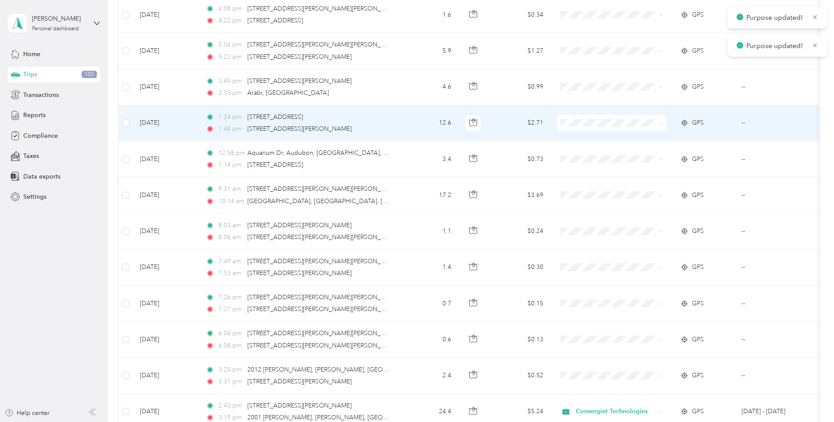
scroll to position [2311, 0]
click at [596, 157] on span "Personal" at bounding box center [618, 156] width 81 height 9
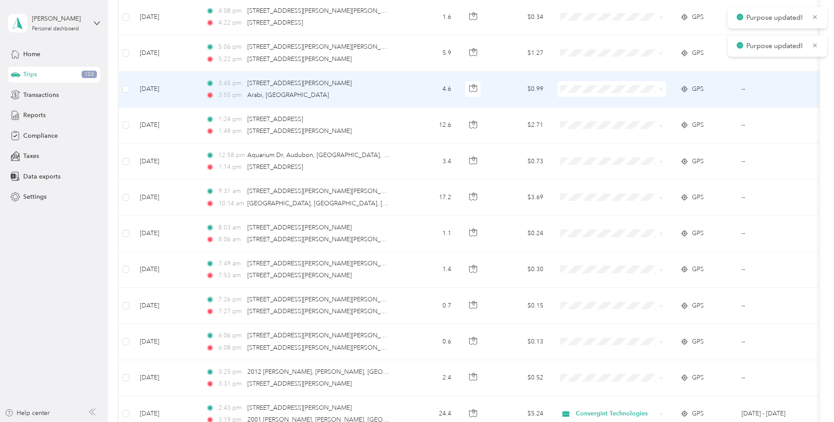
click at [596, 93] on span at bounding box center [611, 89] width 109 height 16
click at [587, 118] on span "Personal" at bounding box center [618, 120] width 81 height 9
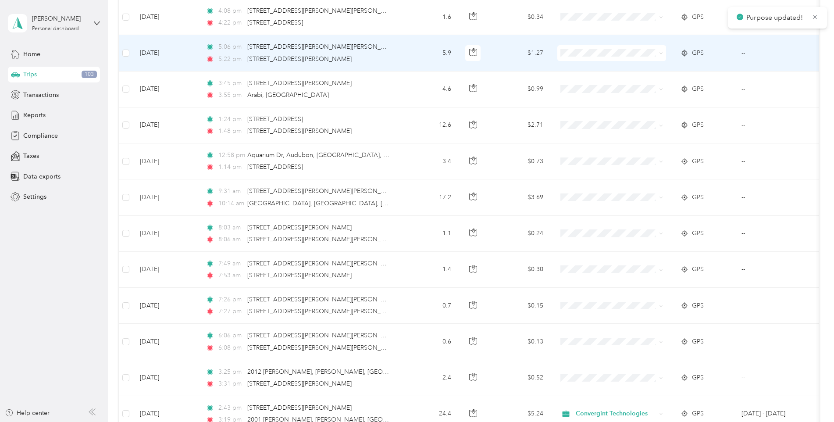
click at [589, 84] on span "Personal" at bounding box center [618, 83] width 81 height 9
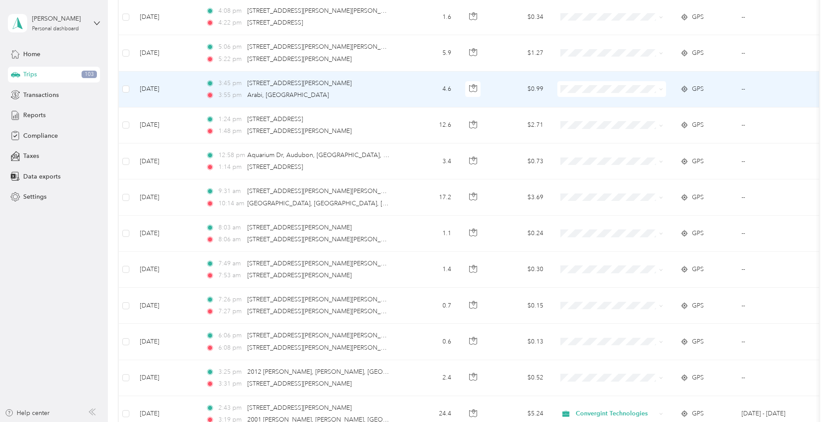
scroll to position [2267, 0]
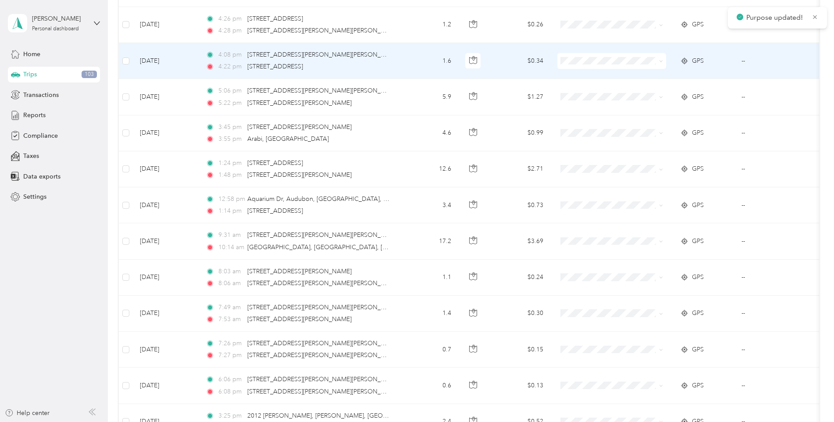
click at [591, 66] on span at bounding box center [611, 61] width 109 height 16
click at [585, 86] on li "Personal" at bounding box center [611, 92] width 109 height 15
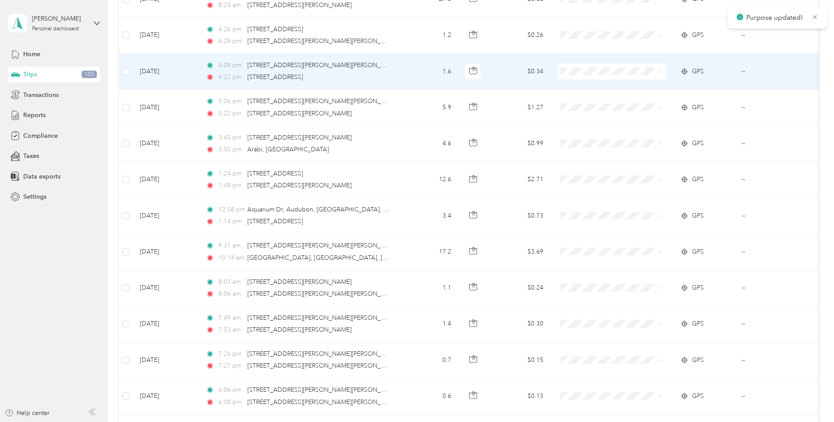
scroll to position [2224, 0]
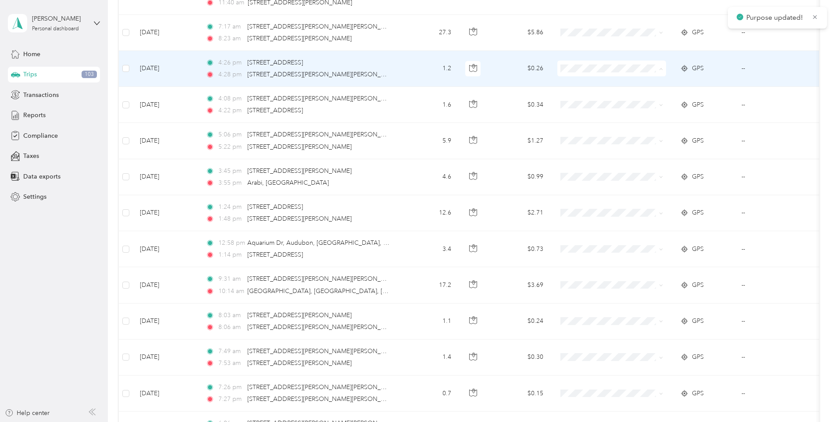
click at [592, 99] on span "Personal" at bounding box center [618, 100] width 81 height 9
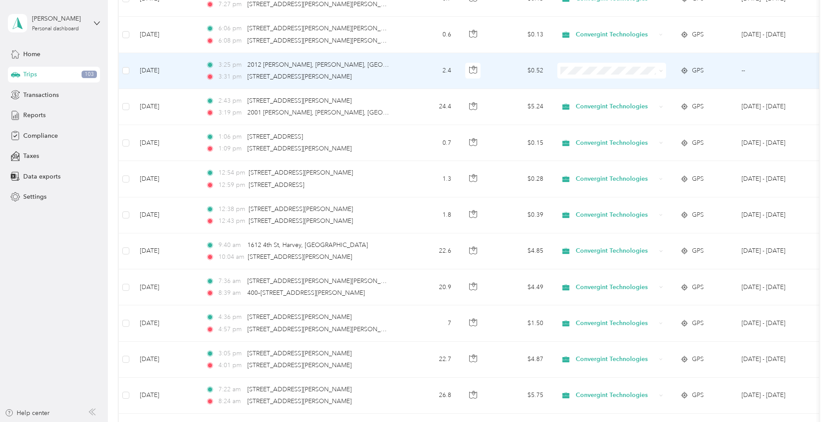
scroll to position [2487, 0]
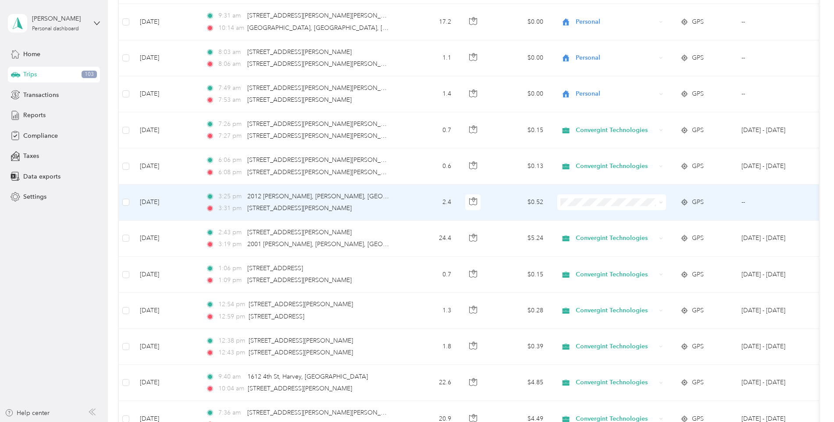
click at [603, 217] on span "Convergint Technologies" at bounding box center [618, 217] width 81 height 9
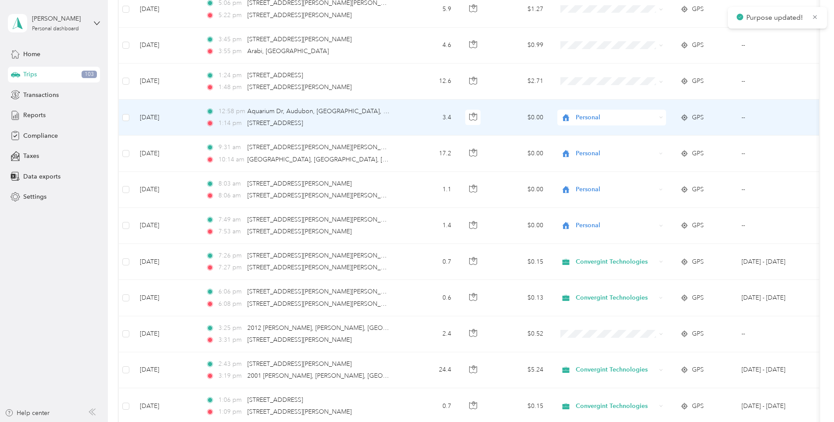
scroll to position [2267, 0]
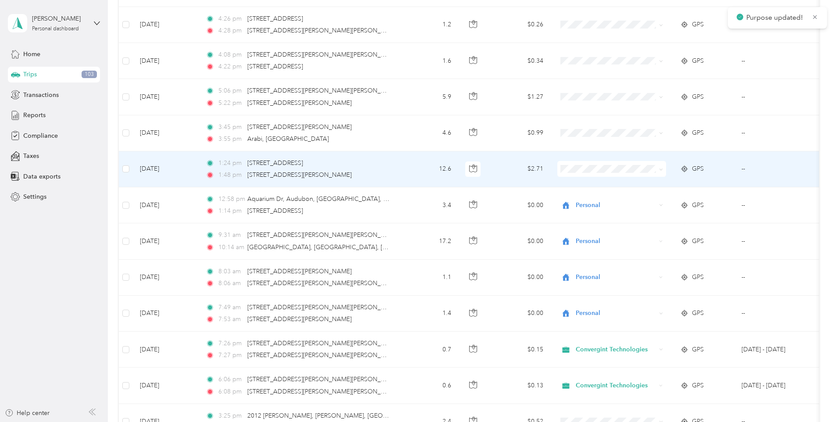
click at [607, 199] on span "Personal" at bounding box center [618, 199] width 81 height 9
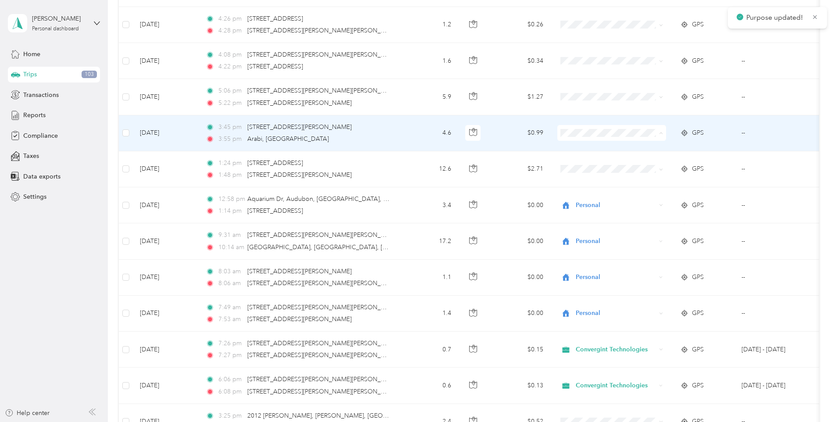
click at [596, 163] on span "Personal" at bounding box center [618, 164] width 81 height 9
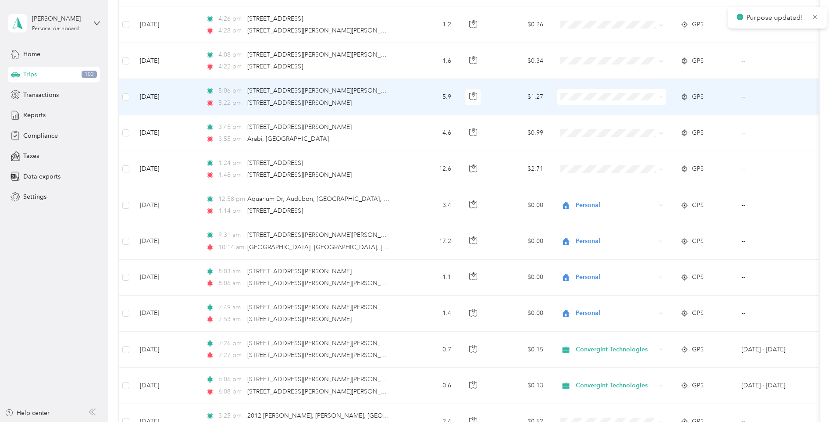
click at [599, 132] on li "Personal" at bounding box center [611, 128] width 109 height 15
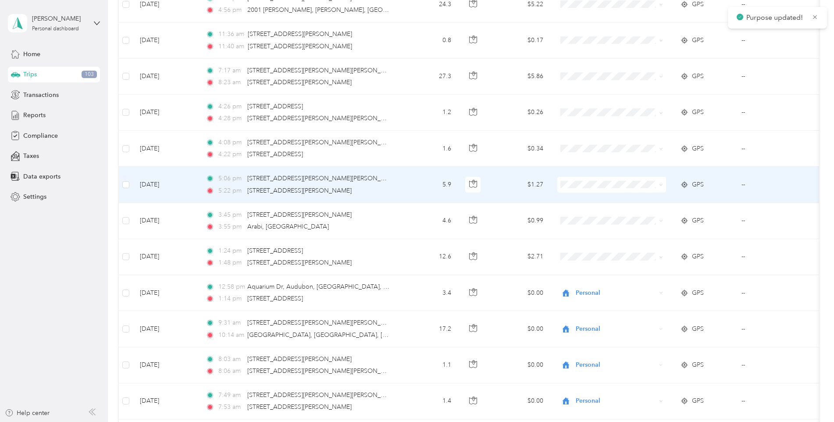
scroll to position [2136, 0]
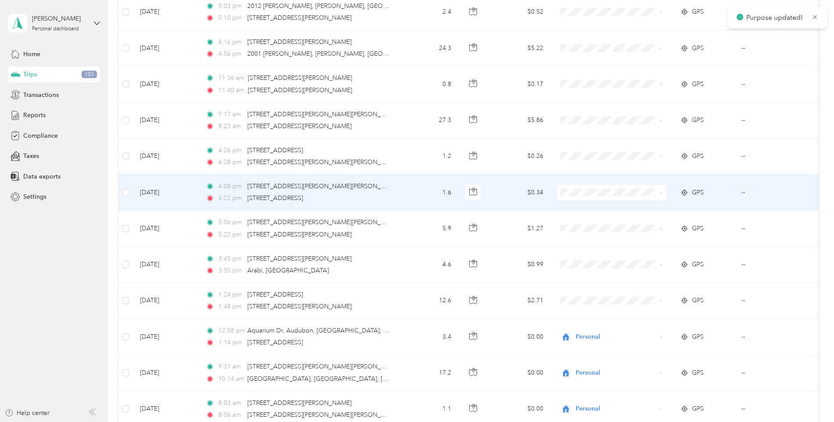
click at [592, 187] on span at bounding box center [611, 192] width 109 height 16
click at [585, 223] on span "Personal" at bounding box center [618, 224] width 81 height 9
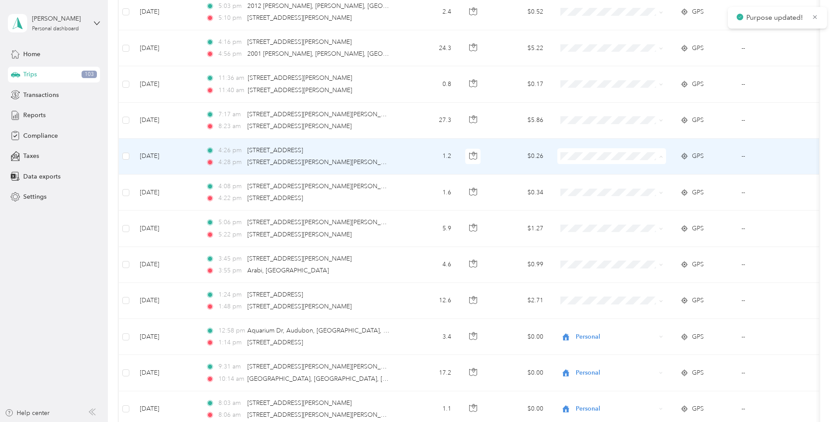
click at [598, 188] on span "Personal" at bounding box center [618, 187] width 81 height 9
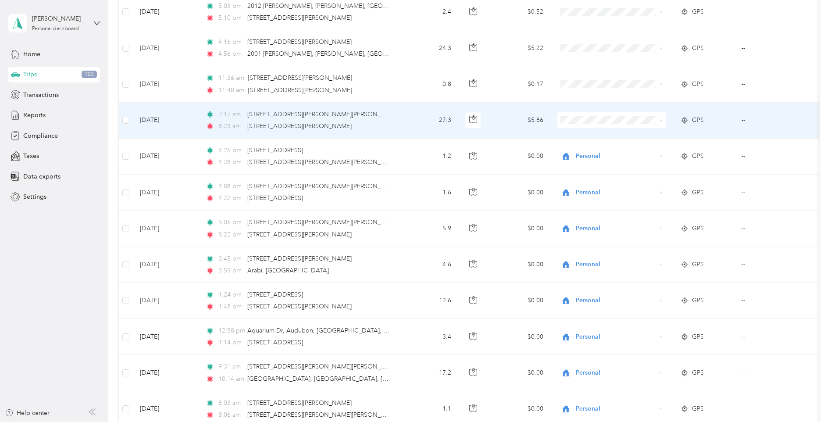
click at [578, 116] on span at bounding box center [611, 120] width 109 height 16
click at [600, 137] on span "Convergint Technologies" at bounding box center [618, 135] width 81 height 9
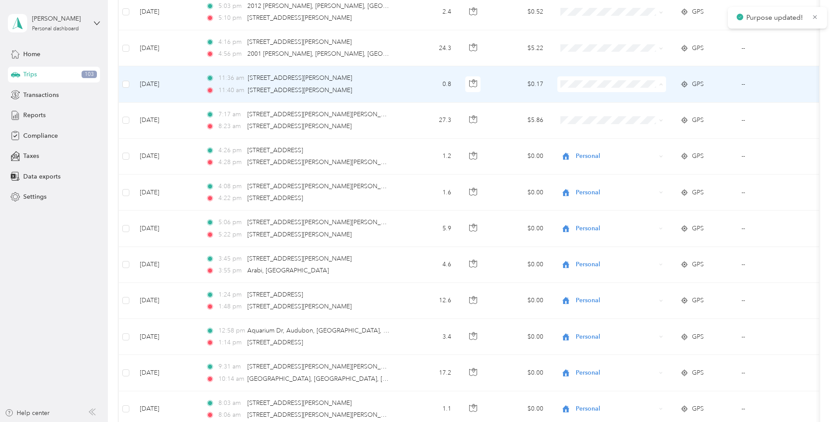
click at [608, 103] on li "Convergint Technologies" at bounding box center [611, 100] width 109 height 15
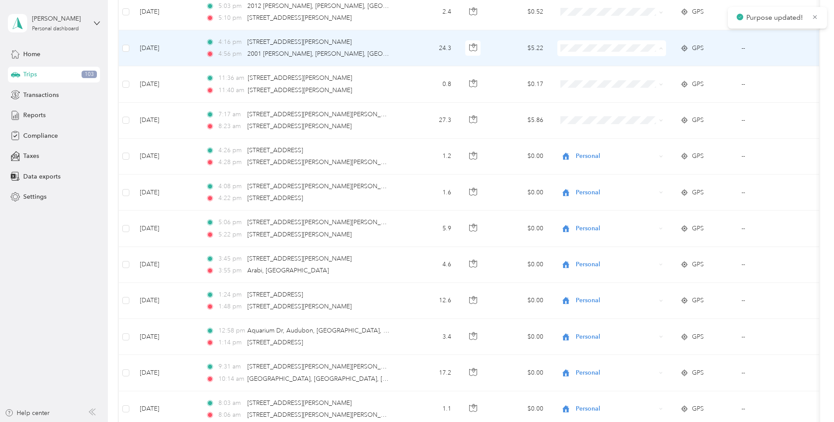
click at [614, 70] on ol "Convergint Technologies Personal" at bounding box center [611, 72] width 109 height 31
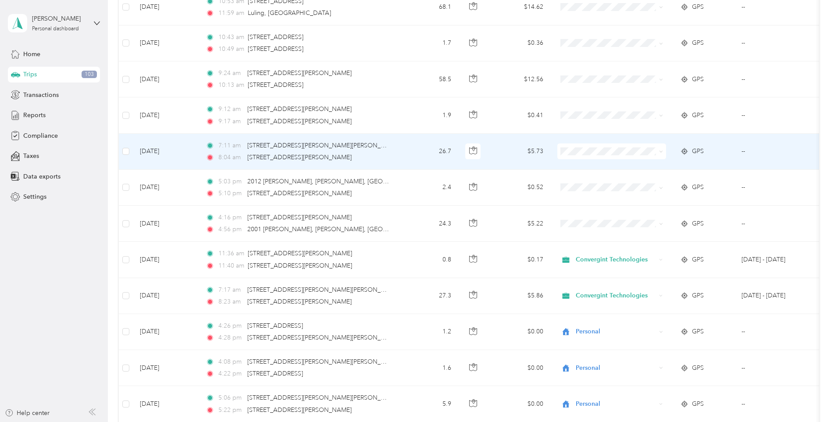
scroll to position [1917, 0]
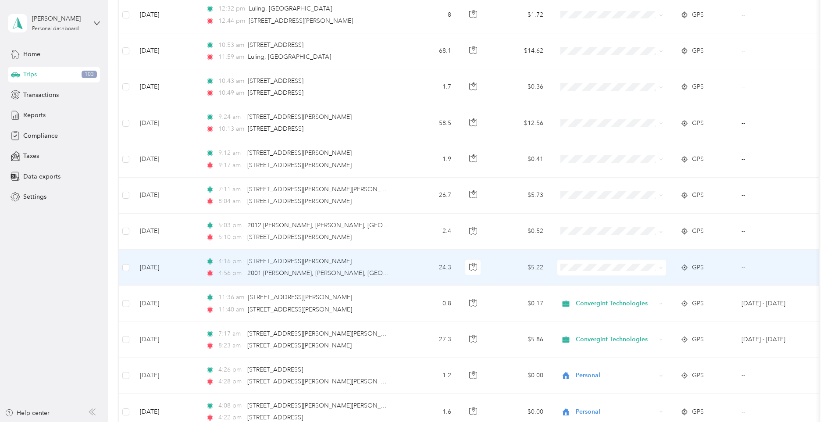
click at [607, 279] on span "Convergint Technologies" at bounding box center [618, 283] width 81 height 9
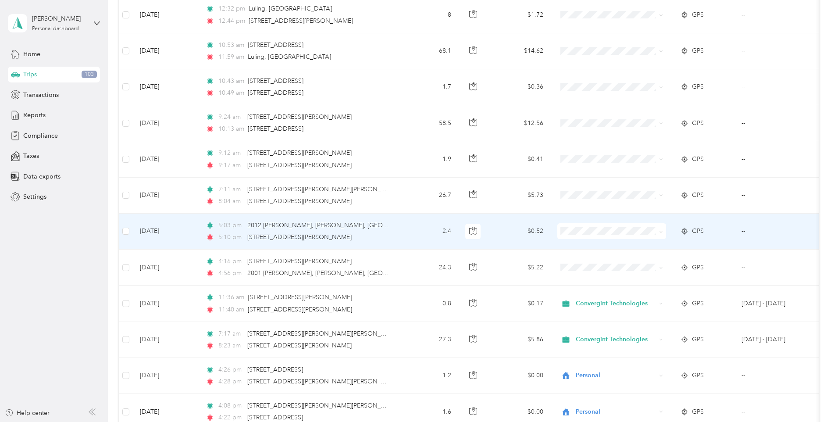
click at [607, 219] on td at bounding box center [611, 231] width 123 height 36
click at [599, 421] on div at bounding box center [414, 422] width 829 height 0
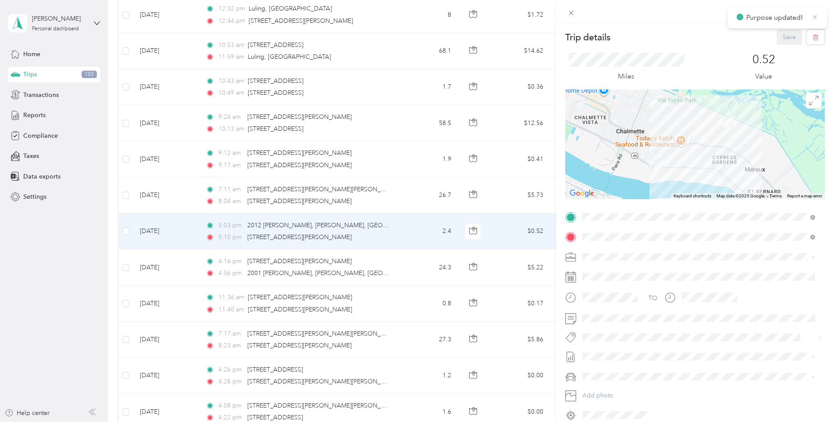
click at [814, 16] on icon at bounding box center [814, 17] width 7 height 8
click at [571, 15] on icon at bounding box center [570, 12] width 7 height 7
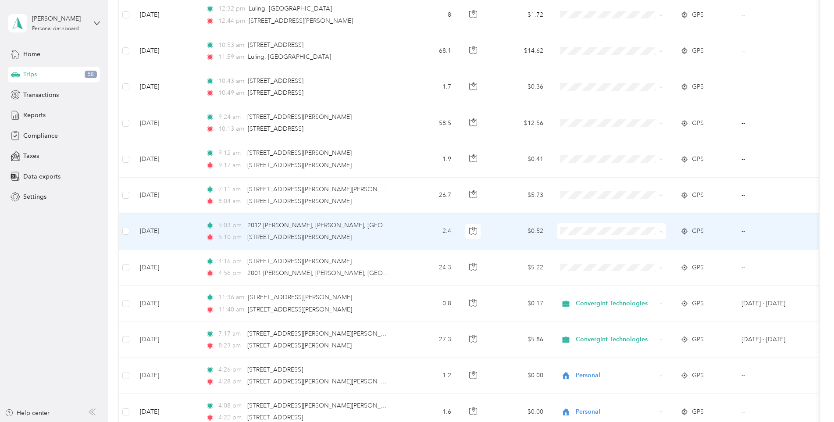
click at [613, 249] on li "Convergint Technologies" at bounding box center [611, 247] width 109 height 15
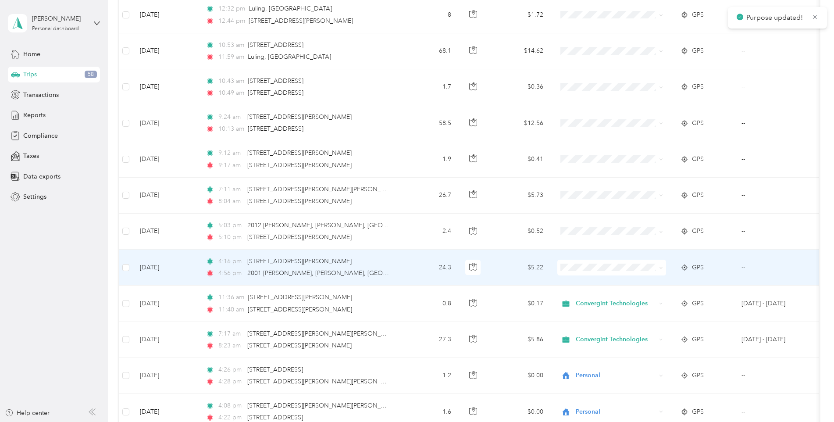
click at [603, 283] on span "Convergint Technologies" at bounding box center [618, 283] width 81 height 9
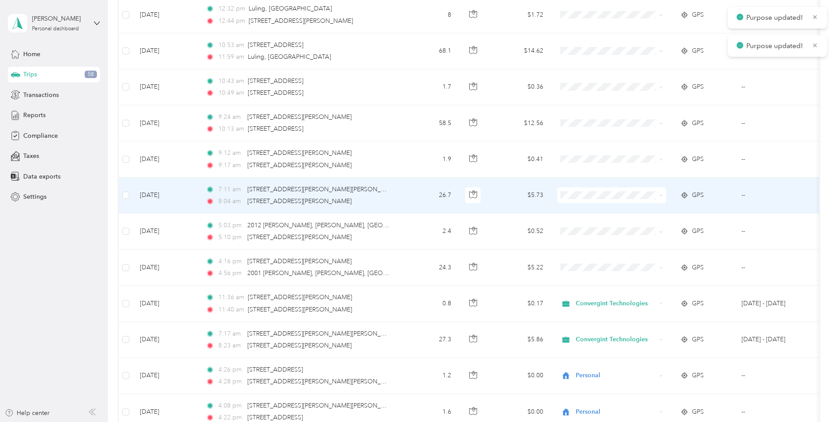
click at [590, 211] on span "Convergint Technologies" at bounding box center [618, 211] width 81 height 9
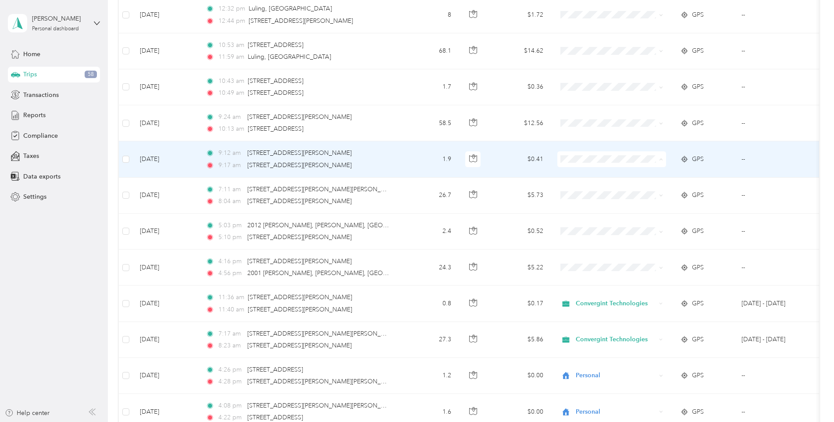
click at [599, 178] on li "Convergint Technologies" at bounding box center [611, 175] width 109 height 15
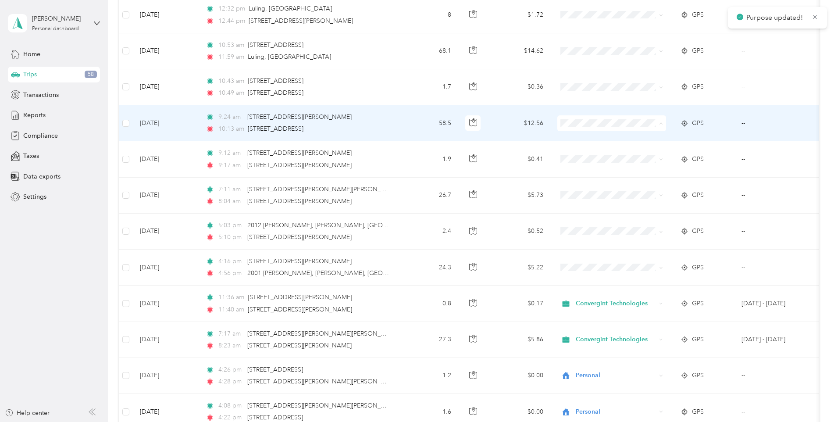
click at [600, 142] on li "Convergint Technologies" at bounding box center [611, 139] width 109 height 15
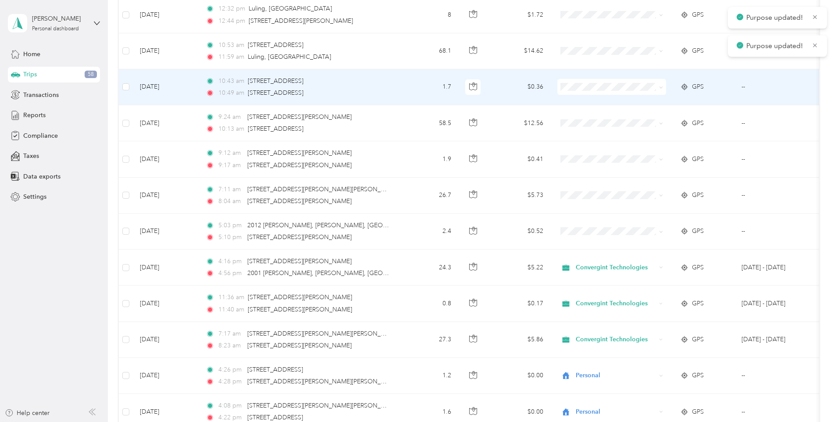
click at [607, 101] on span "Convergint Technologies" at bounding box center [618, 102] width 81 height 9
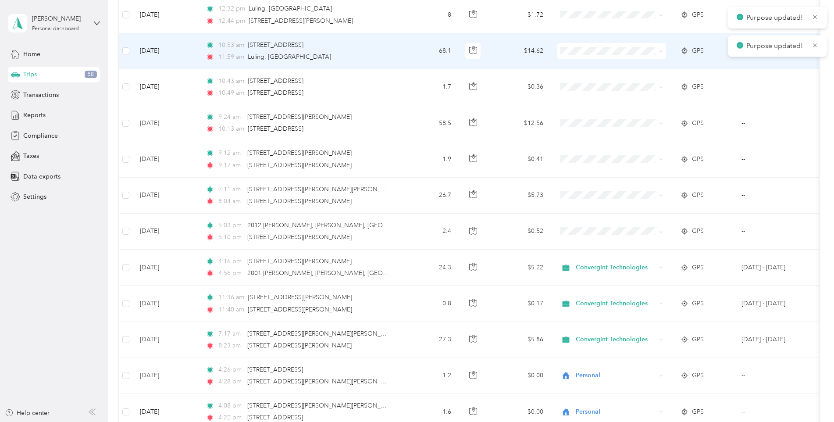
click at [609, 45] on span at bounding box center [611, 51] width 109 height 16
click at [603, 68] on span "Convergint Technologies" at bounding box center [618, 67] width 81 height 9
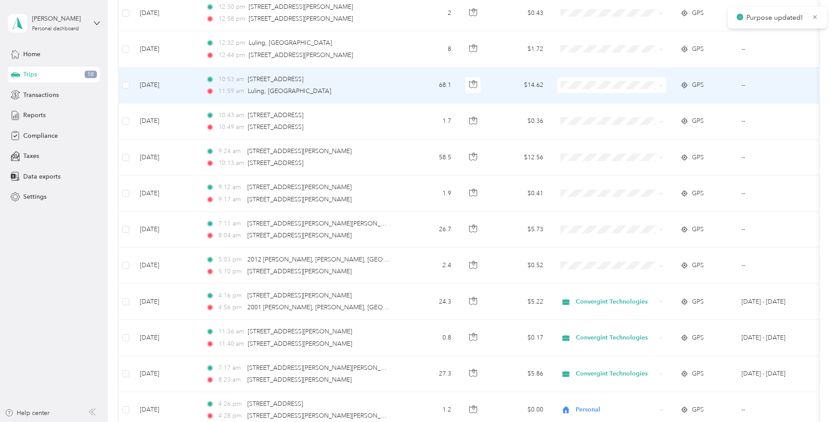
scroll to position [1873, 0]
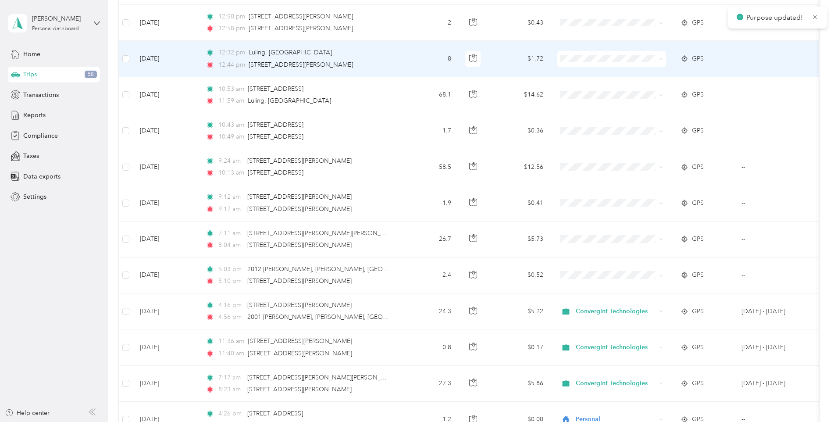
click at [601, 74] on span "Convergint Technologies" at bounding box center [618, 75] width 81 height 9
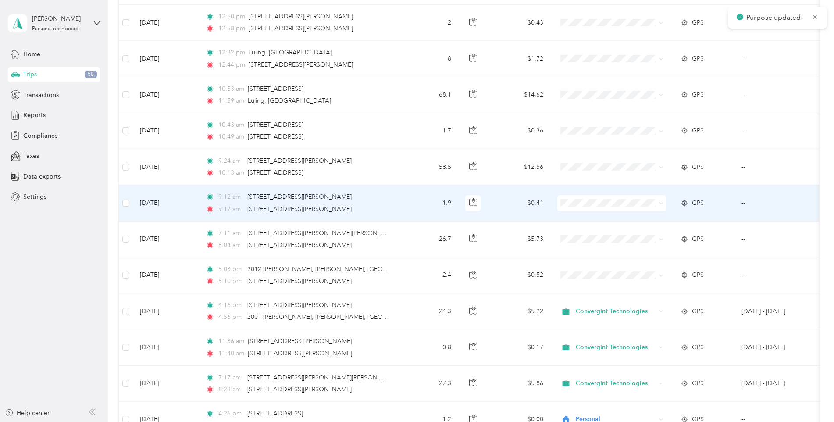
click at [602, 220] on li "Convergint Technologies" at bounding box center [611, 218] width 109 height 15
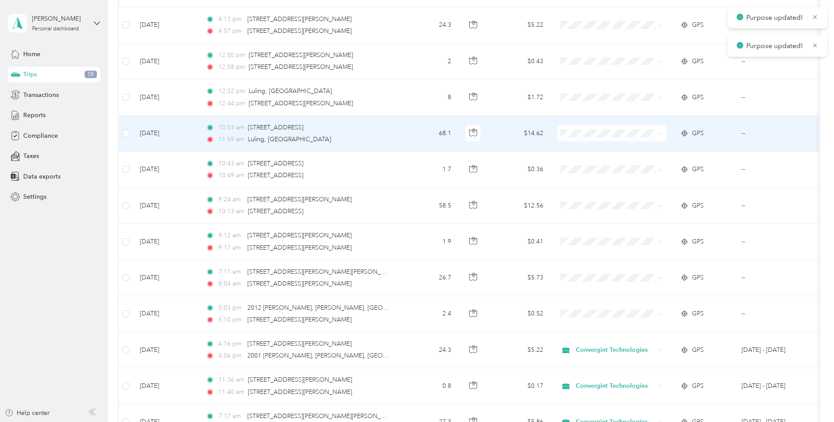
scroll to position [1785, 0]
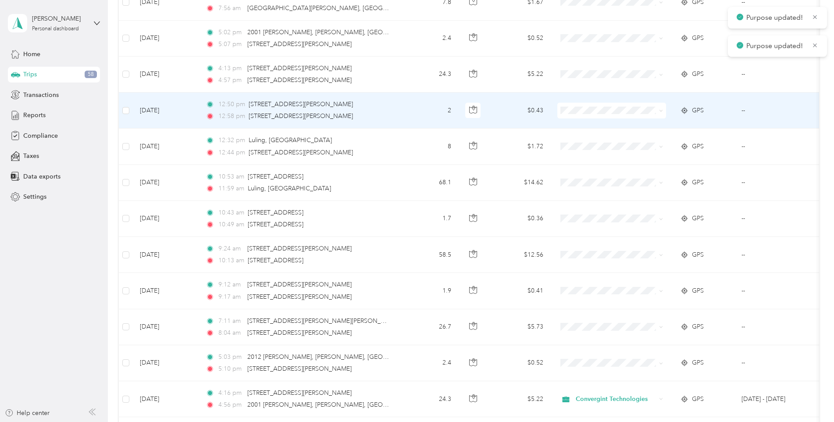
click at [596, 128] on span "Convergint Technologies" at bounding box center [618, 125] width 81 height 9
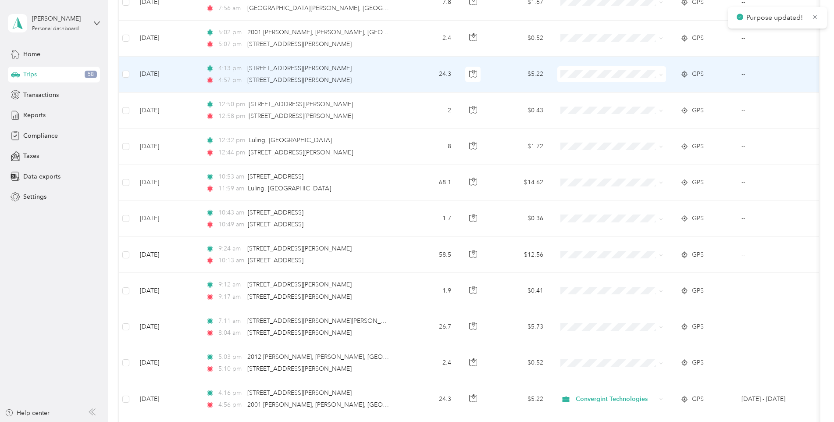
click at [592, 92] on span "Convergint Technologies" at bounding box center [618, 90] width 81 height 9
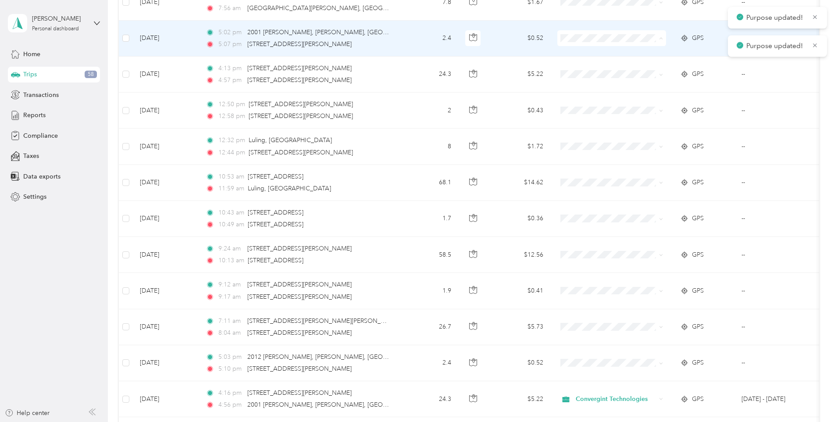
click at [599, 58] on li "Convergint Technologies" at bounding box center [611, 54] width 109 height 15
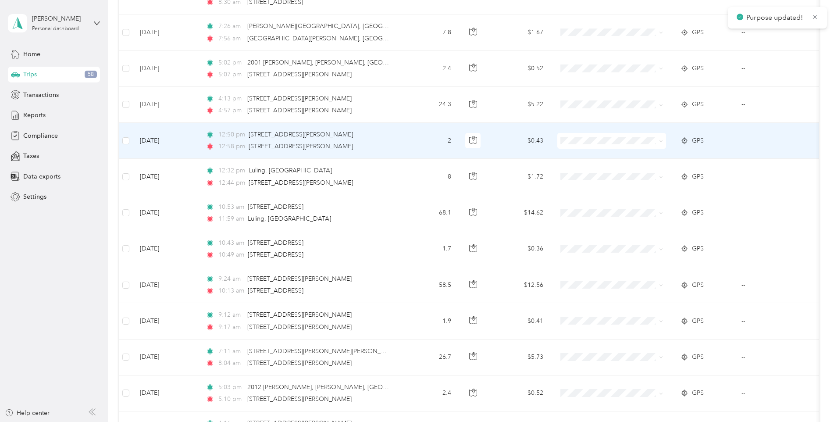
scroll to position [1742, 0]
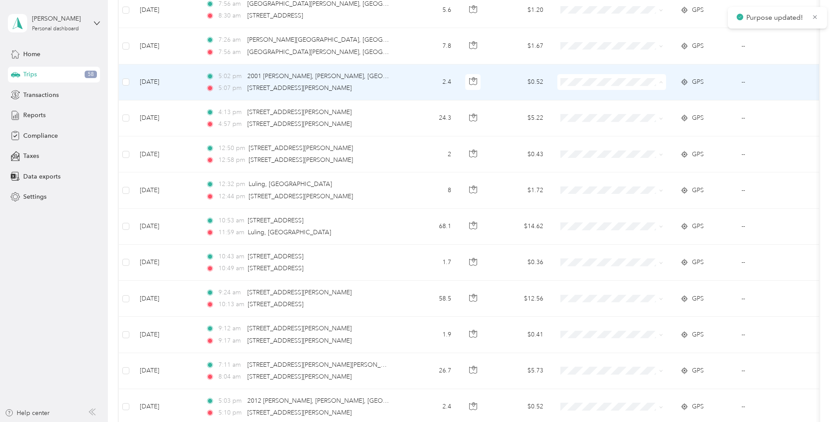
click at [603, 96] on span "Convergint Technologies" at bounding box center [618, 98] width 81 height 9
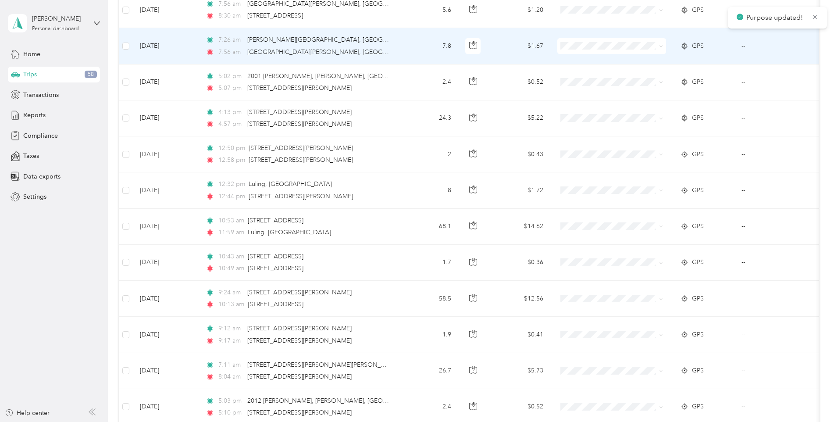
click at [599, 59] on span "Convergint Technologies" at bounding box center [618, 62] width 81 height 9
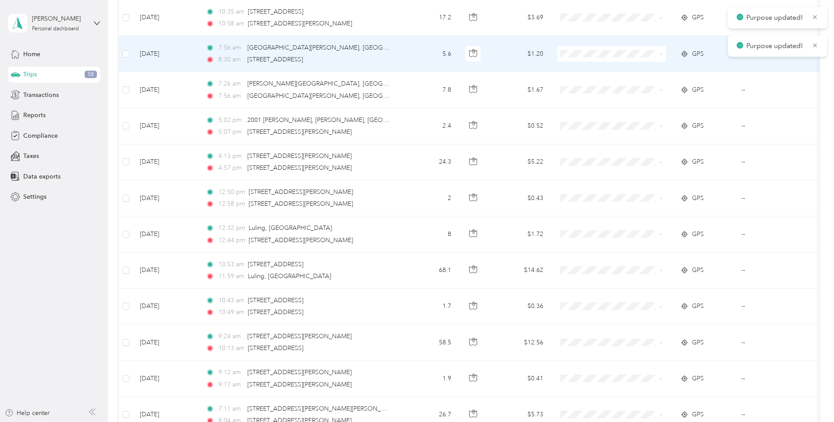
click at [605, 68] on span "Convergint Technologies" at bounding box center [618, 69] width 81 height 9
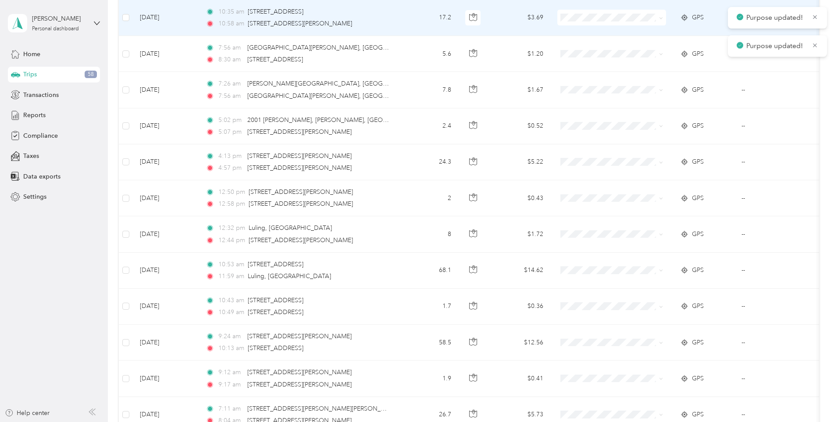
click at [602, 13] on span at bounding box center [611, 18] width 109 height 16
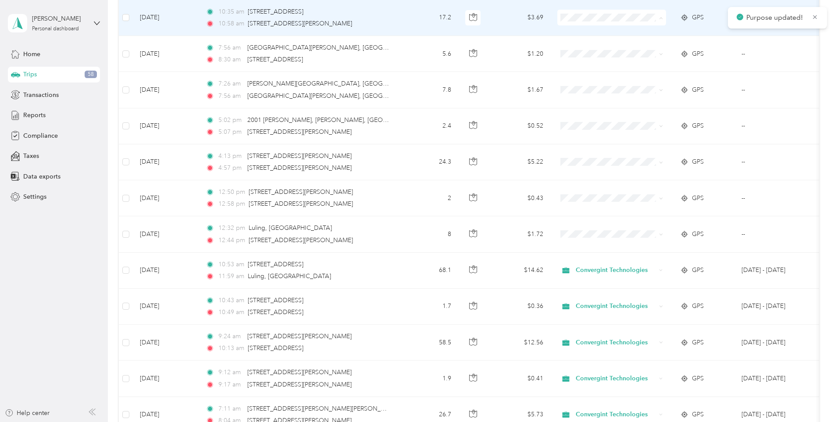
click at [610, 35] on li "Convergint Technologies" at bounding box center [611, 33] width 109 height 15
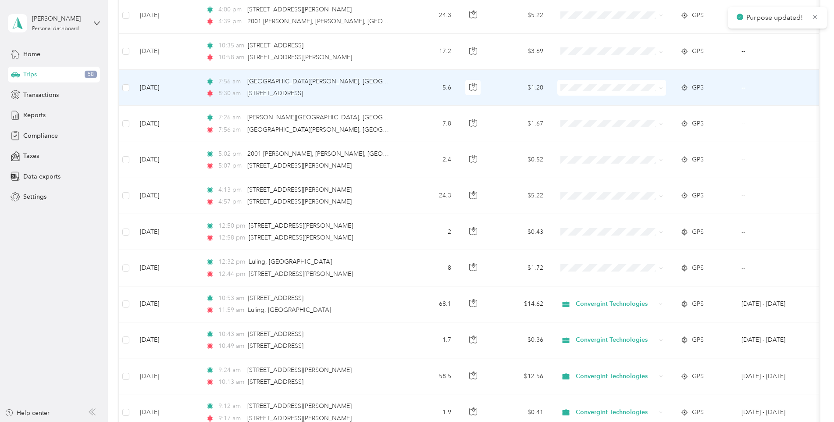
scroll to position [1654, 0]
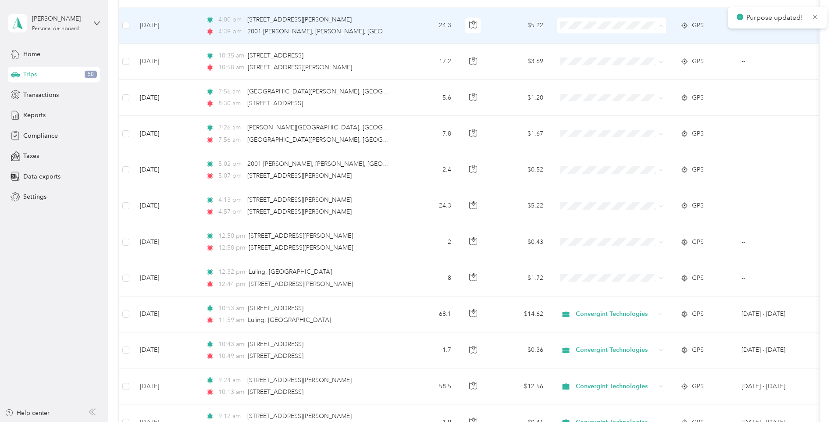
click at [600, 45] on li "Convergint Technologies" at bounding box center [611, 41] width 109 height 15
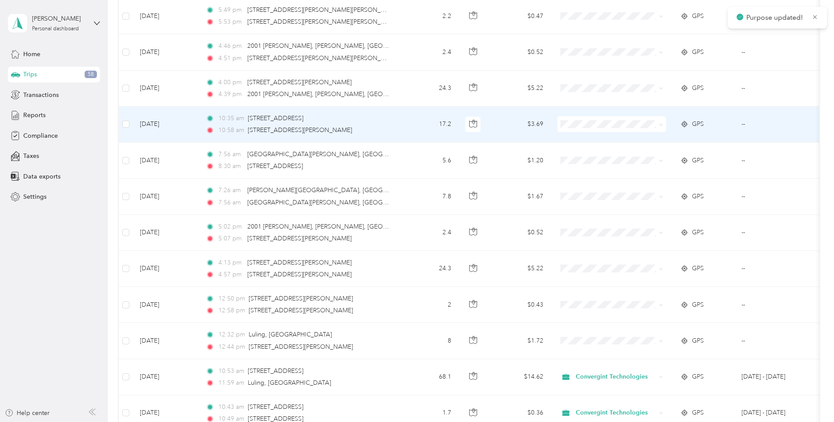
scroll to position [1566, 0]
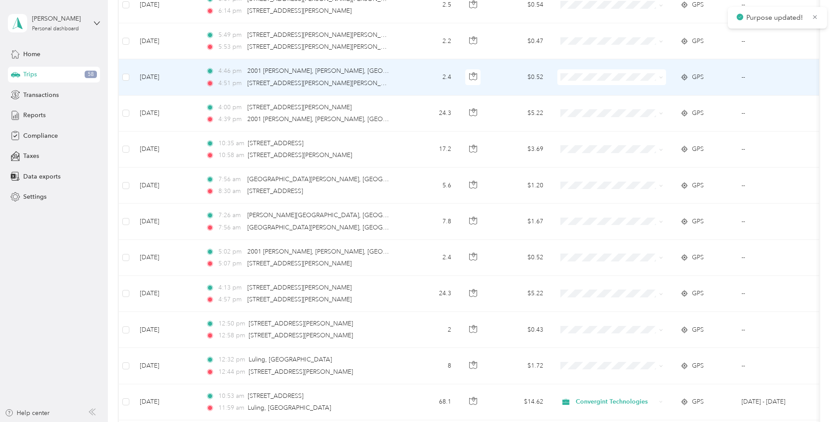
click at [597, 93] on span "Convergint Technologies" at bounding box center [618, 93] width 81 height 9
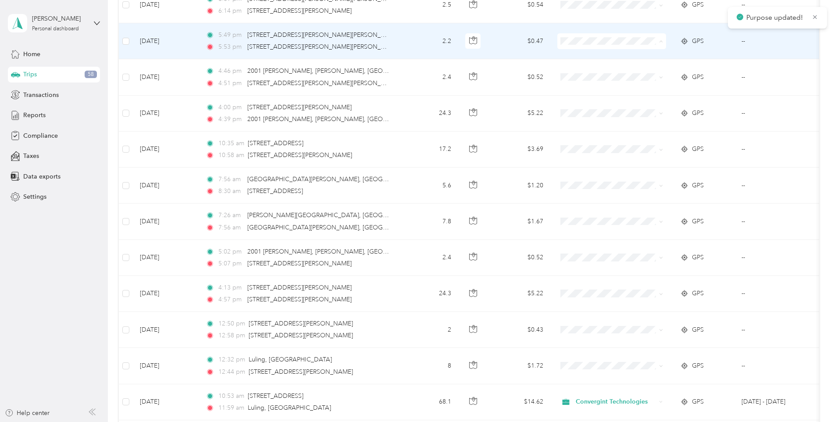
click at [599, 56] on span "Convergint Technologies" at bounding box center [618, 57] width 81 height 9
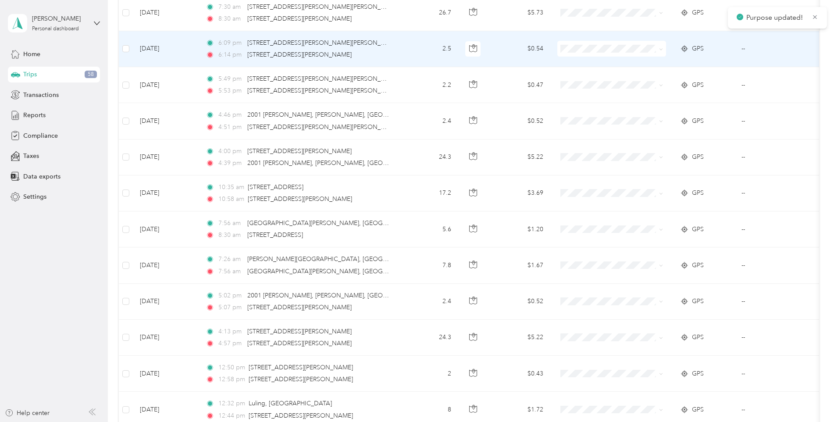
click at [602, 59] on li "Convergint Technologies" at bounding box center [611, 62] width 109 height 15
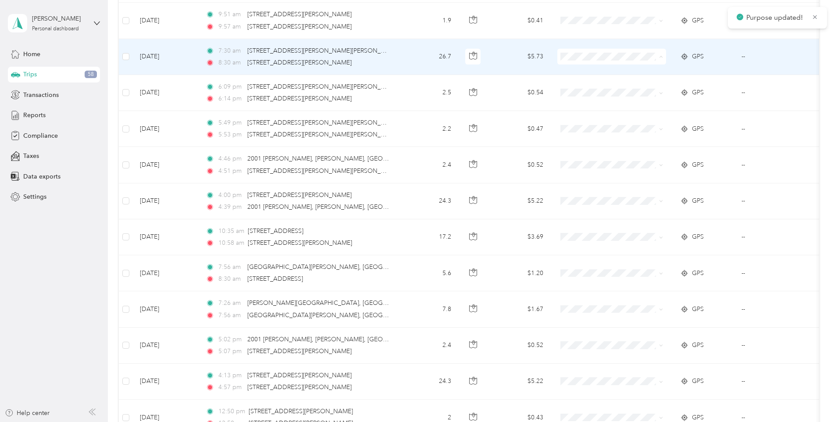
click at [604, 69] on span "Convergint Technologies" at bounding box center [618, 72] width 81 height 9
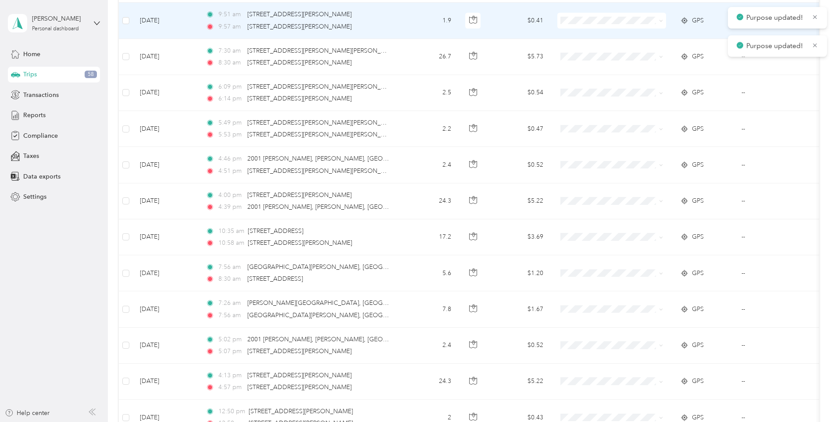
click at [604, 37] on span "Convergint Technologies" at bounding box center [618, 36] width 81 height 9
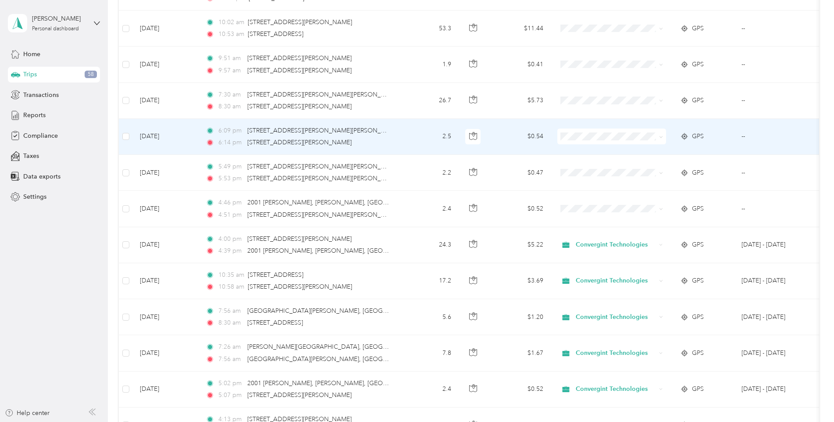
scroll to position [1391, 0]
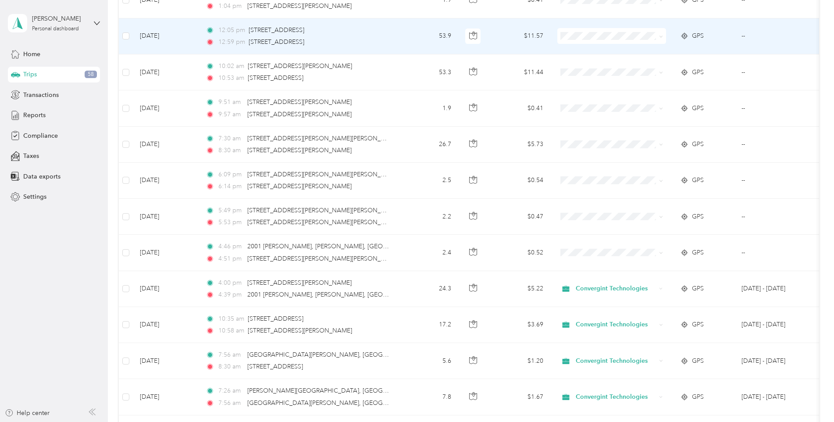
click at [593, 31] on span at bounding box center [611, 36] width 109 height 16
click at [593, 50] on span "Convergint Technologies" at bounding box center [618, 52] width 81 height 9
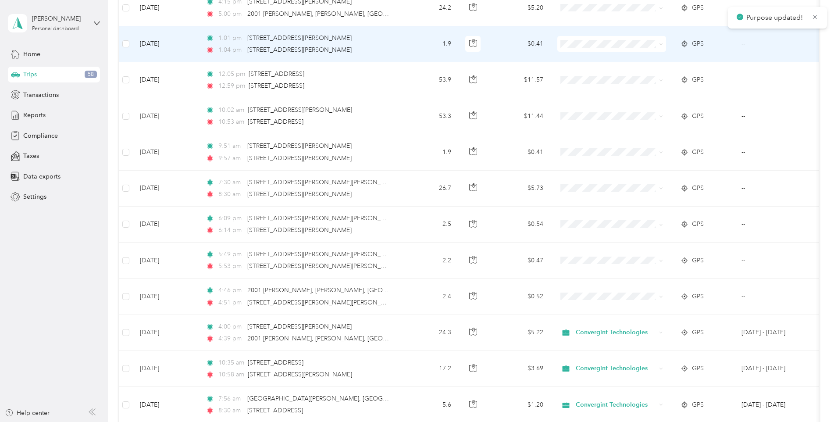
click at [593, 49] on span at bounding box center [611, 44] width 109 height 16
click at [594, 59] on span "Convergint Technologies" at bounding box center [618, 60] width 81 height 9
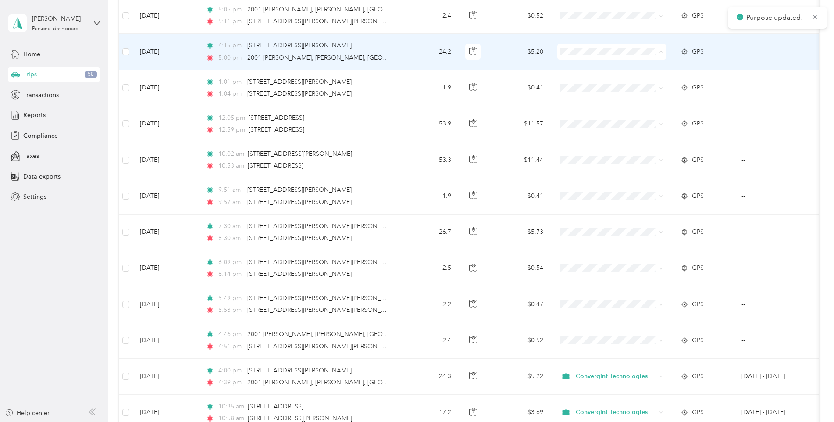
click at [592, 65] on span "Convergint Technologies" at bounding box center [618, 68] width 81 height 9
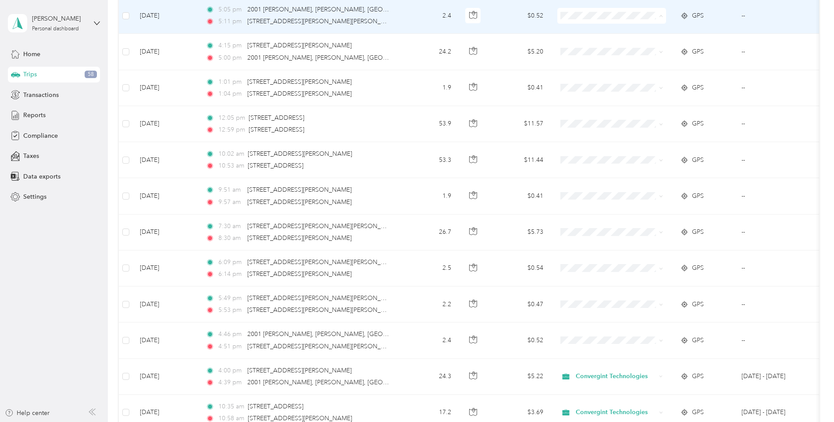
click at [595, 31] on span "Convergint Technologies" at bounding box center [618, 32] width 81 height 9
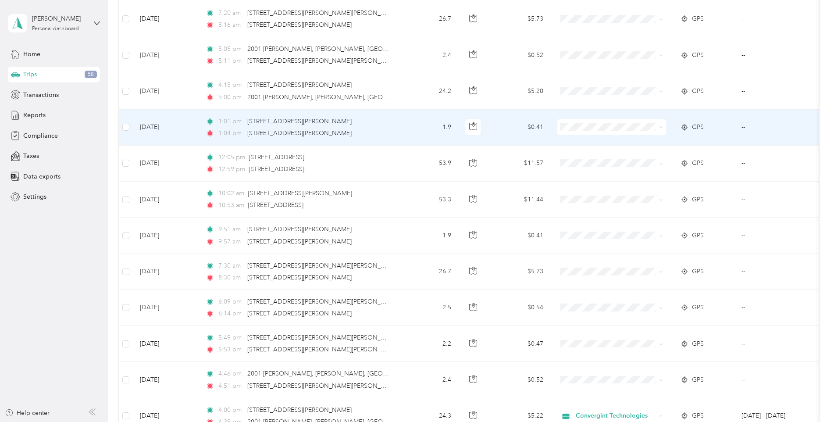
scroll to position [1259, 0]
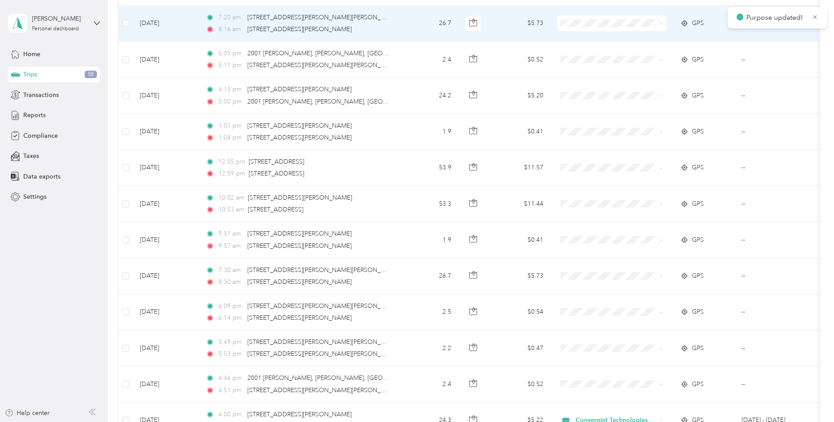
click at [602, 39] on span "Convergint Technologies" at bounding box center [618, 39] width 81 height 9
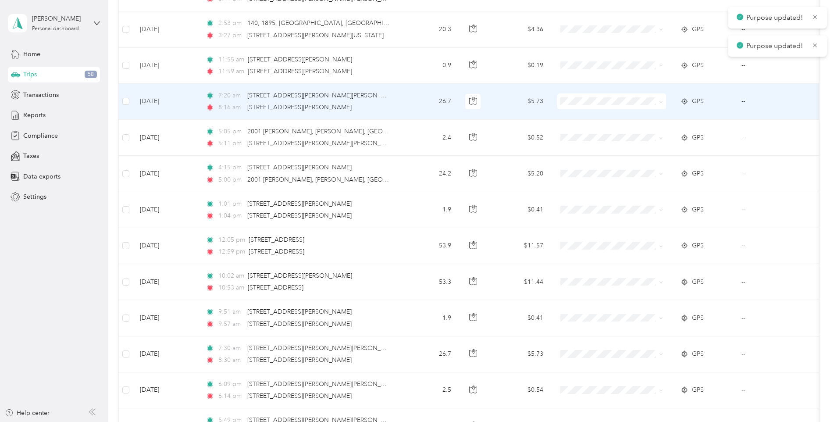
scroll to position [1172, 0]
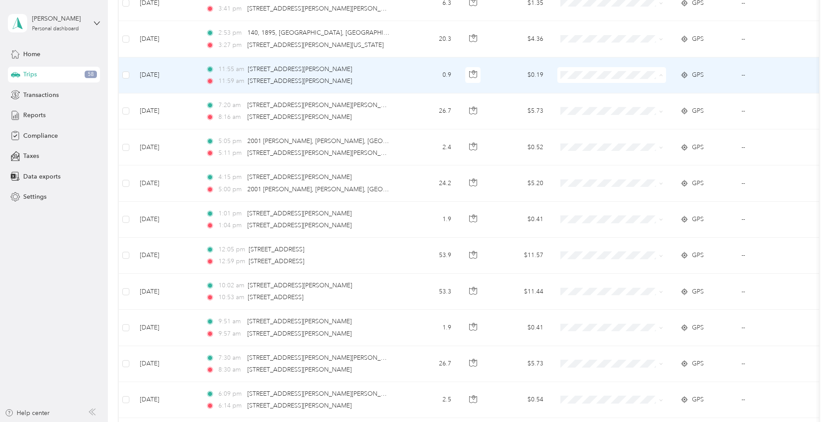
click at [602, 90] on span "Convergint Technologies" at bounding box center [618, 91] width 81 height 9
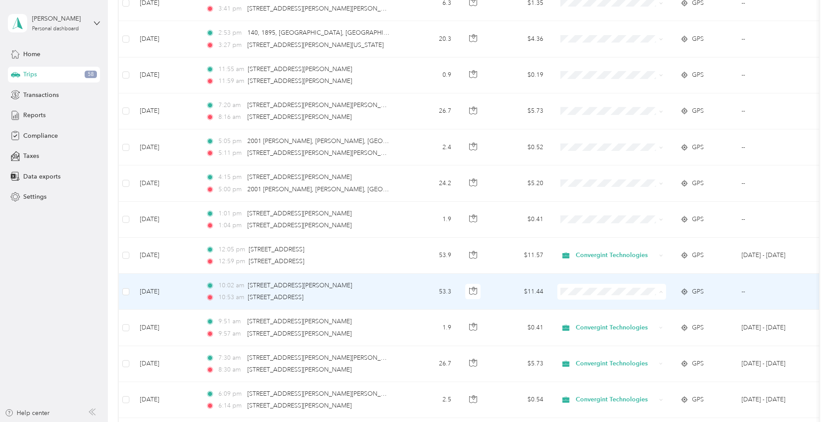
click at [618, 306] on span "Convergint Technologies" at bounding box center [618, 307] width 81 height 9
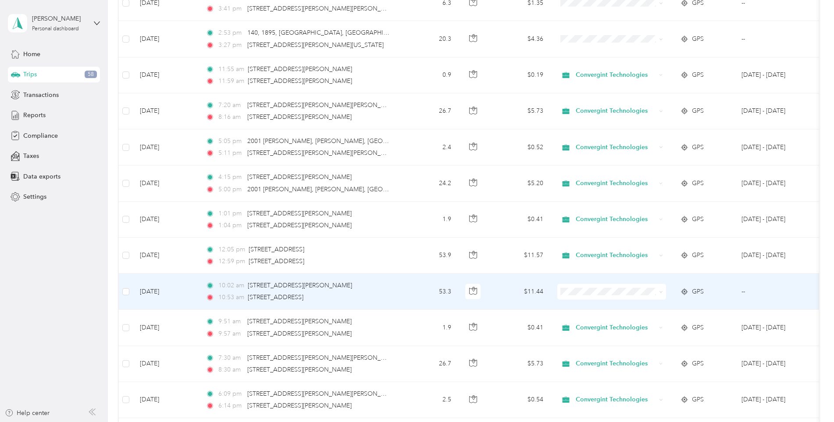
click at [595, 280] on td at bounding box center [611, 291] width 123 height 36
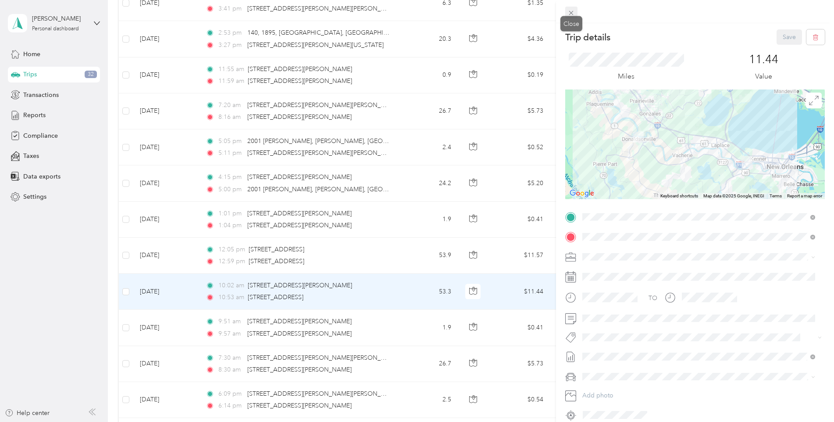
click at [566, 12] on span at bounding box center [571, 13] width 12 height 12
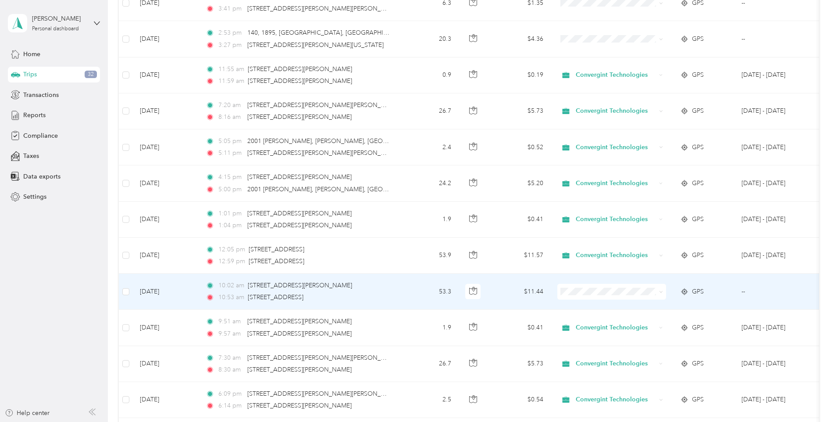
click at [599, 305] on span "Convergint Technologies" at bounding box center [618, 305] width 81 height 9
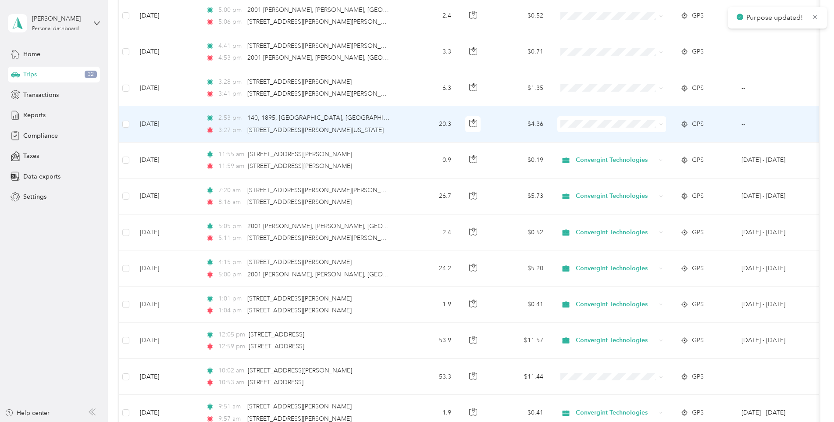
scroll to position [1084, 0]
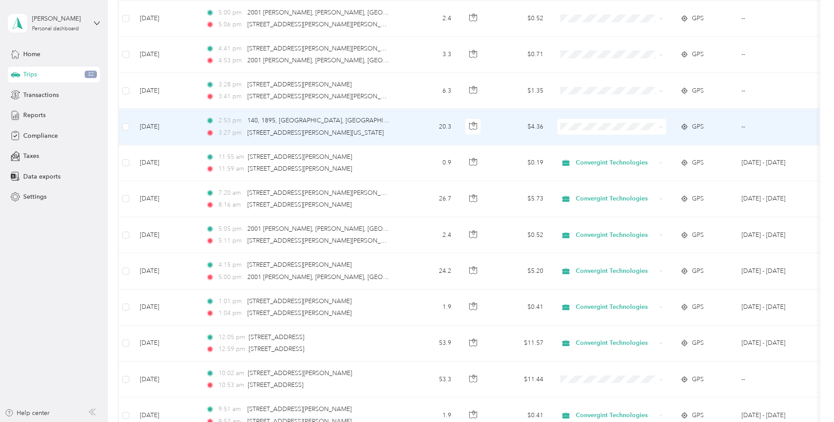
click at [598, 139] on span "Convergint Technologies" at bounding box center [618, 142] width 81 height 9
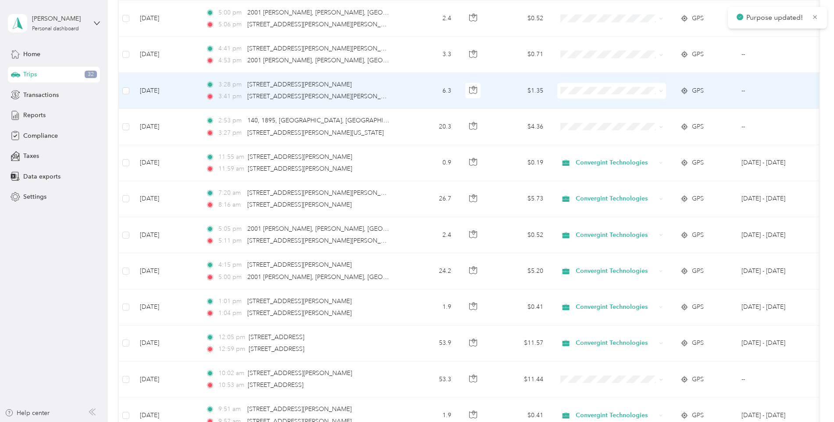
click at [603, 109] on span "Convergint Technologies" at bounding box center [618, 106] width 81 height 9
click at [600, 106] on span "Convergint Technologies" at bounding box center [618, 107] width 81 height 9
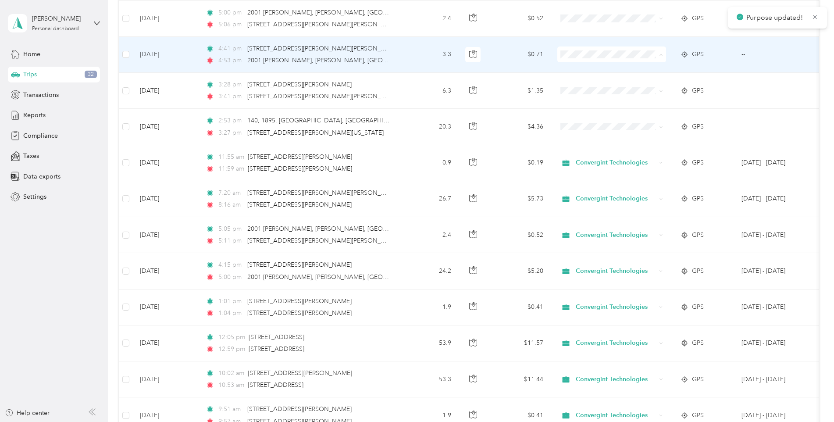
click at [602, 70] on span "Convergint Technologies" at bounding box center [618, 71] width 81 height 9
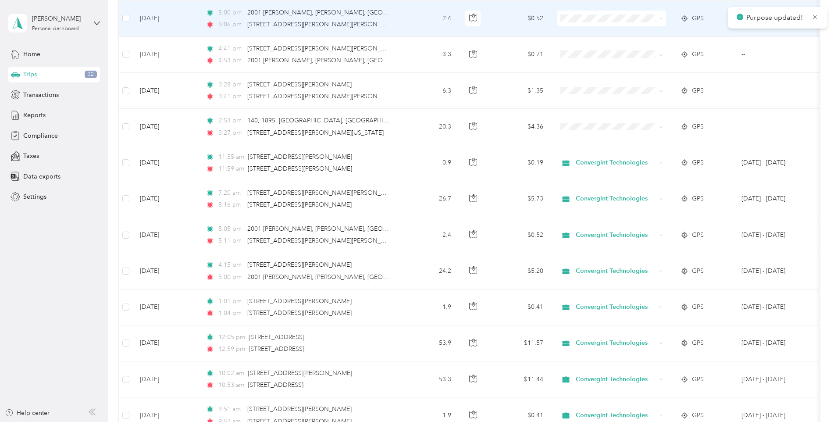
click at [603, 33] on span "Convergint Technologies" at bounding box center [618, 34] width 81 height 9
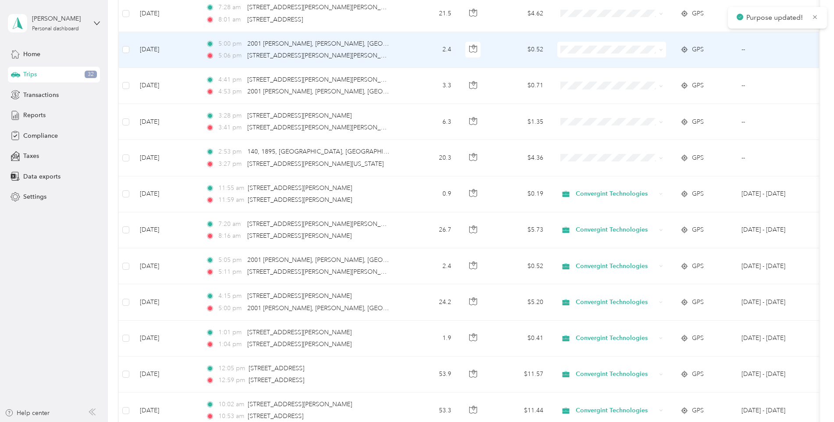
scroll to position [1040, 0]
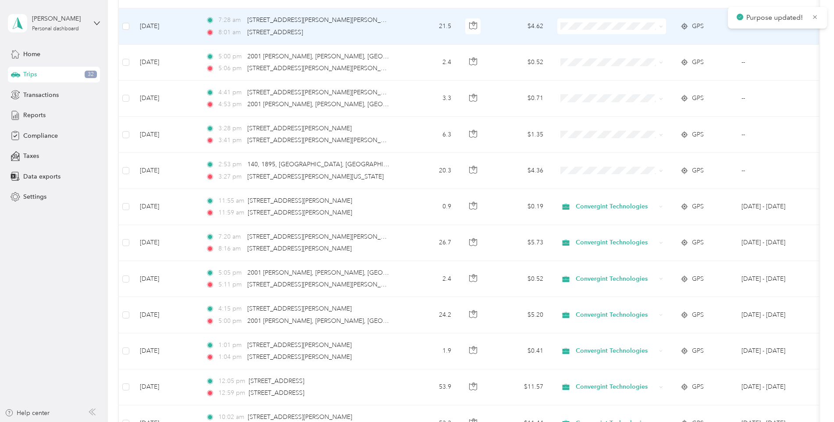
click at [604, 54] on span "Personal" at bounding box center [618, 54] width 81 height 9
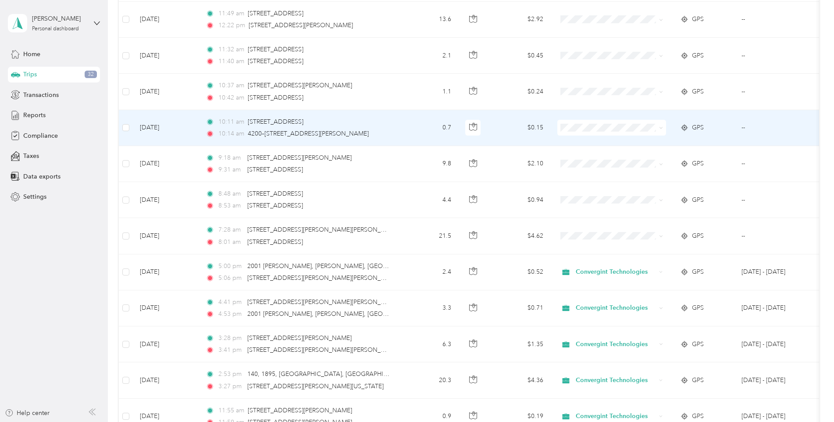
scroll to position [821, 0]
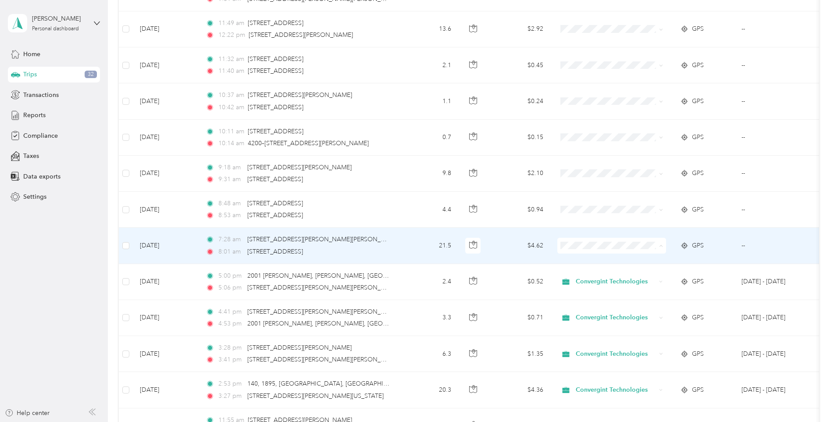
click at [607, 274] on span "Personal" at bounding box center [618, 277] width 81 height 9
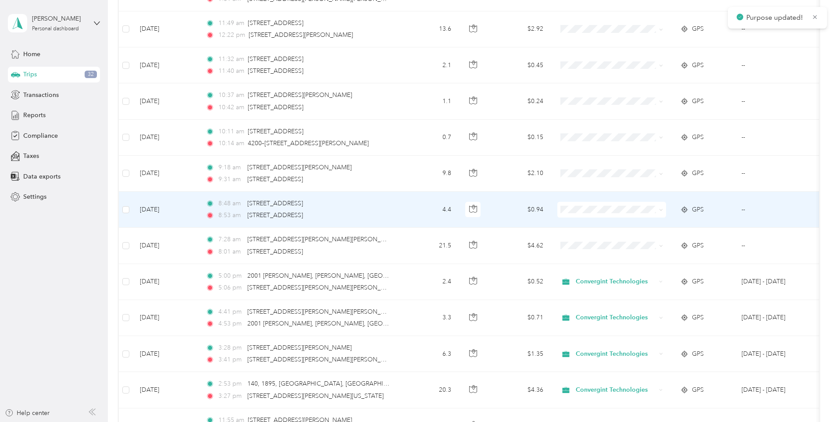
click at [590, 240] on span "Personal" at bounding box center [618, 240] width 81 height 9
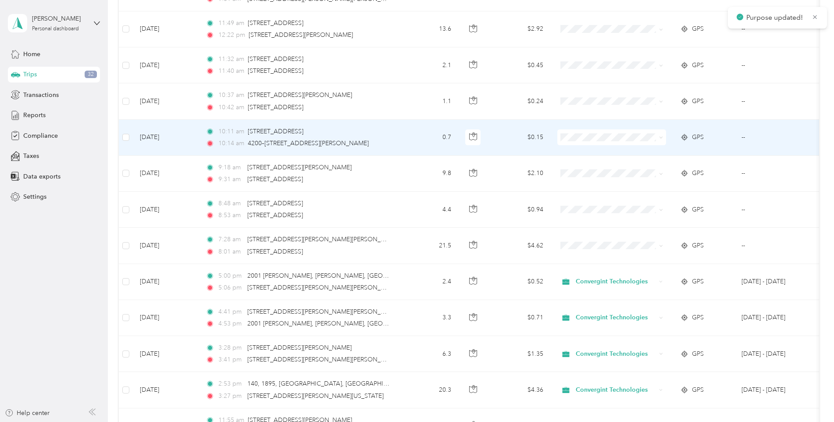
click at [603, 145] on span at bounding box center [611, 137] width 109 height 16
click at [596, 166] on span "Personal" at bounding box center [618, 168] width 81 height 9
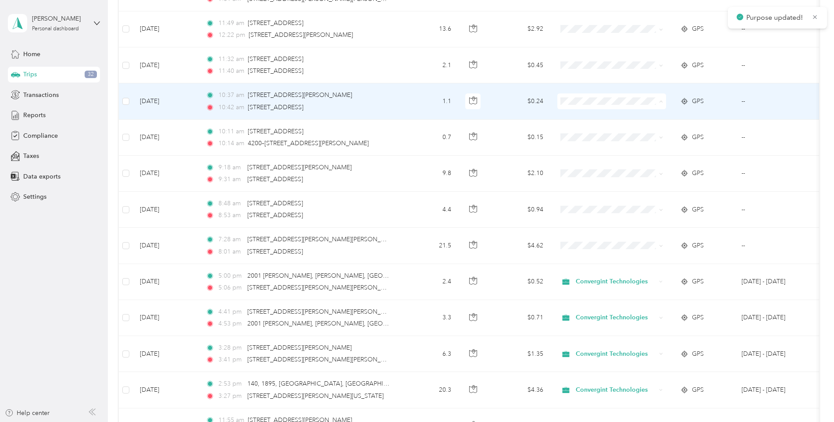
click at [586, 128] on span "Personal" at bounding box center [618, 132] width 81 height 9
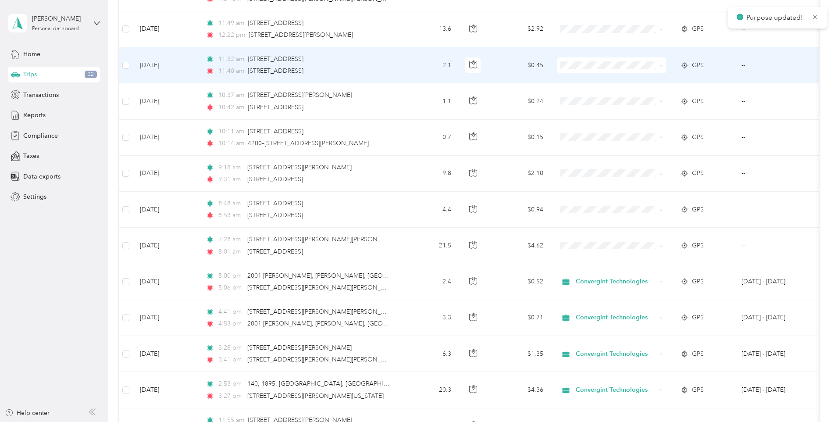
click at [589, 92] on span "Personal" at bounding box center [618, 96] width 81 height 9
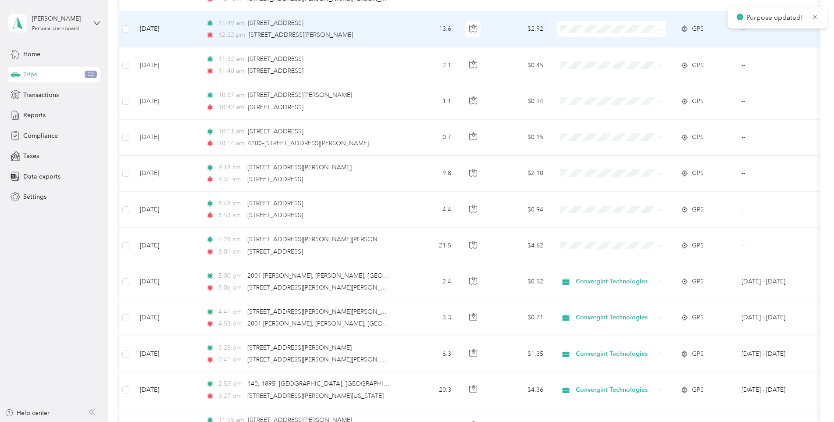
click at [595, 60] on span "Personal" at bounding box center [618, 60] width 81 height 9
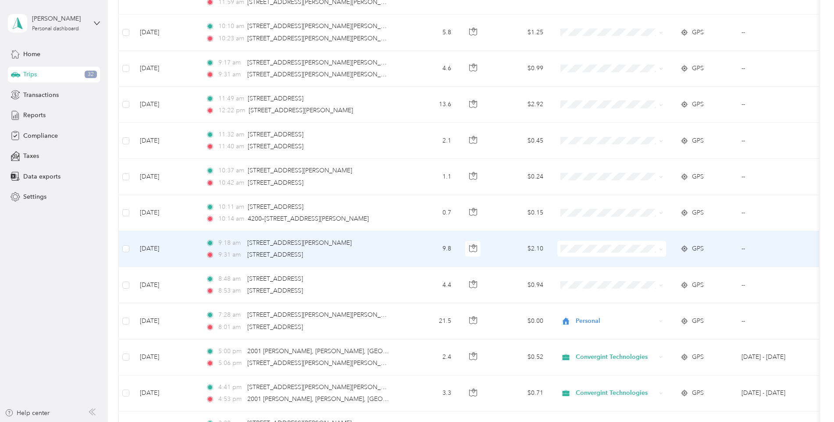
scroll to position [734, 0]
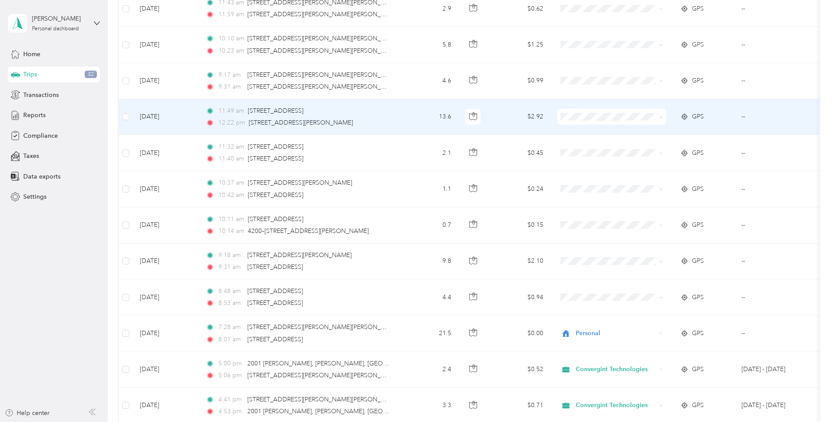
click at [597, 153] on span "Personal" at bounding box center [618, 148] width 81 height 9
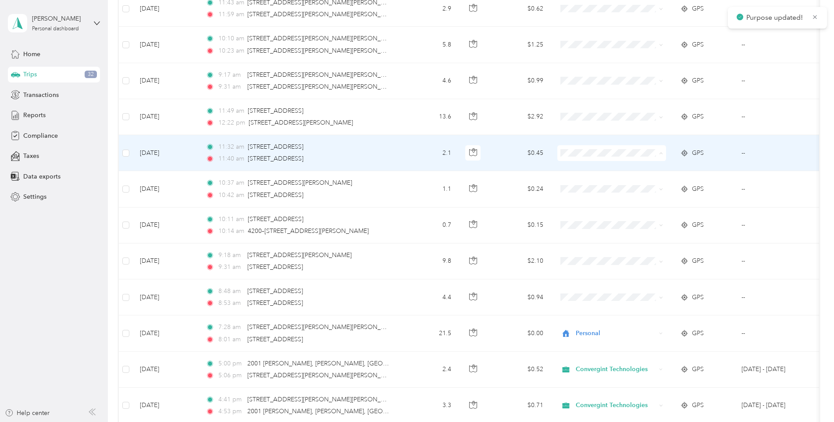
click at [596, 179] on li "Personal" at bounding box center [611, 184] width 109 height 15
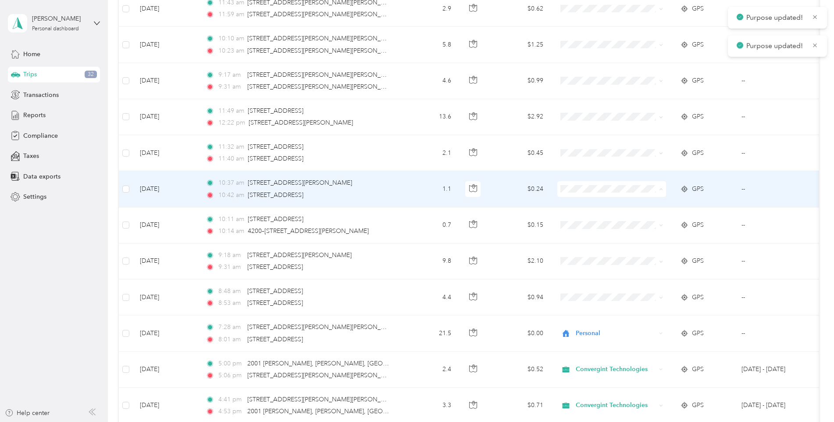
click at [603, 220] on span "Personal" at bounding box center [618, 220] width 81 height 9
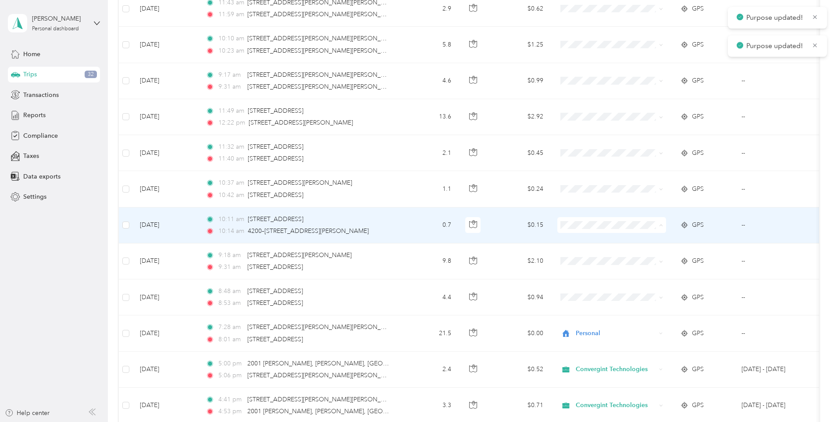
click at [592, 255] on span "Personal" at bounding box center [618, 256] width 81 height 9
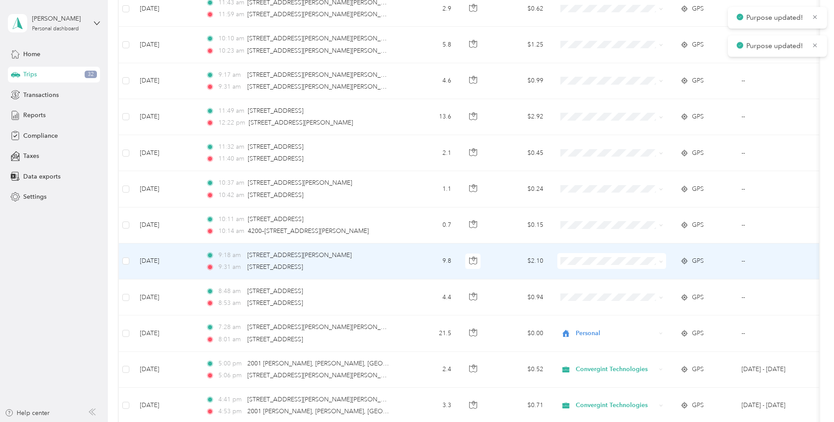
click at [589, 291] on span "Personal" at bounding box center [618, 292] width 81 height 9
click at [618, 265] on span at bounding box center [611, 261] width 109 height 16
click at [603, 292] on span "Personal" at bounding box center [618, 292] width 81 height 9
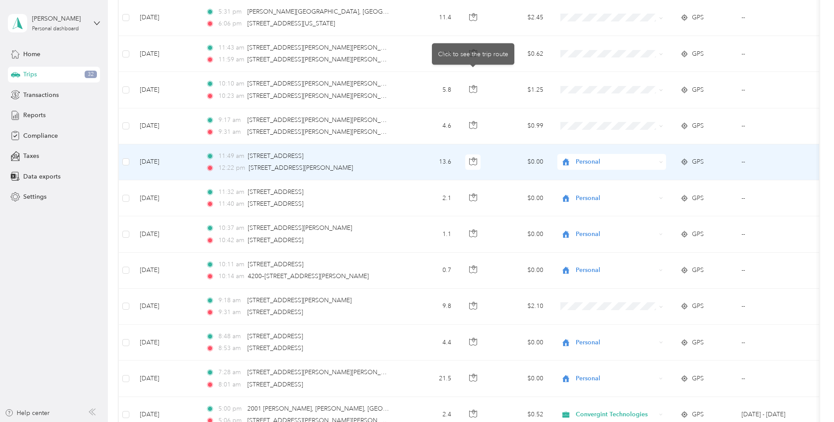
scroll to position [646, 0]
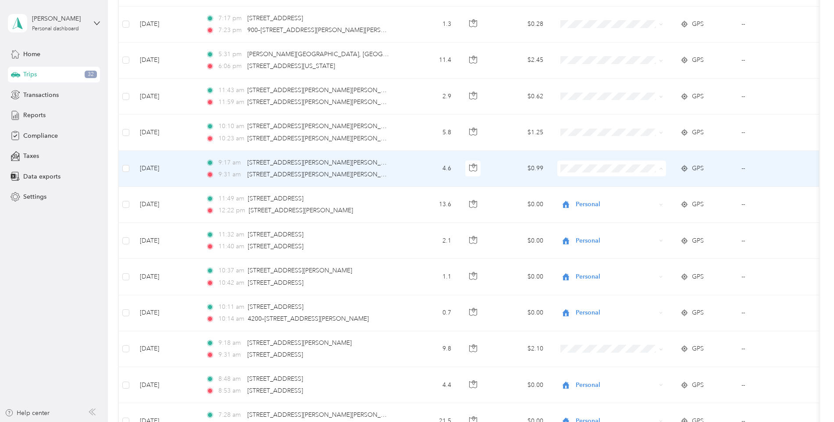
click at [610, 200] on span "Personal" at bounding box center [618, 199] width 81 height 9
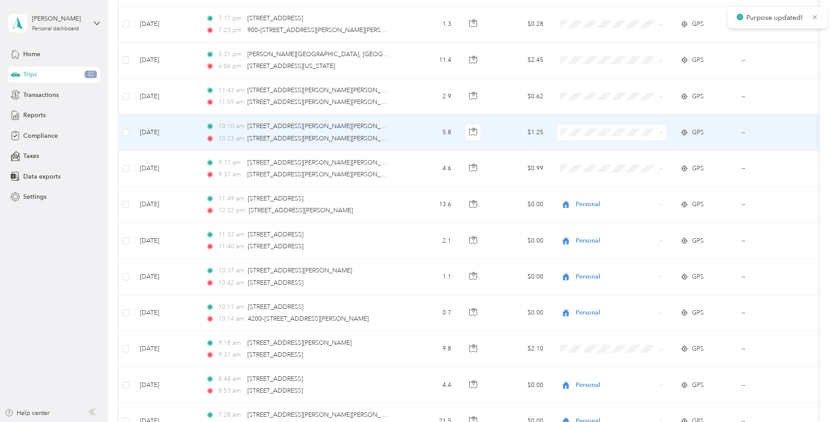
click at [608, 167] on li "Personal" at bounding box center [611, 163] width 109 height 15
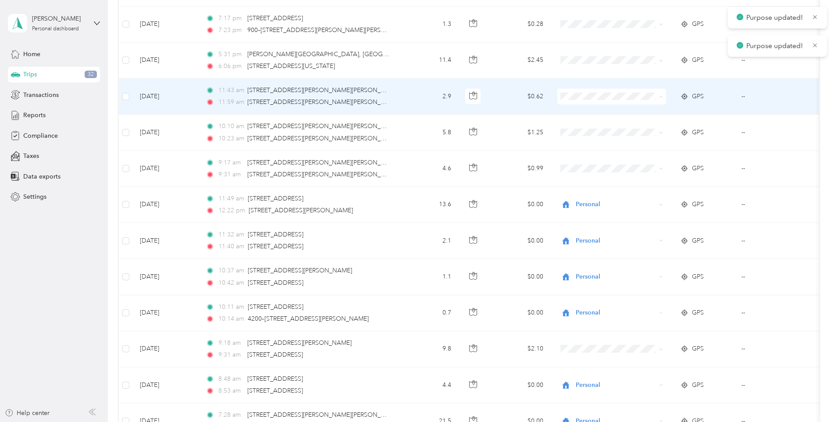
click at [607, 131] on span "Personal" at bounding box center [618, 128] width 81 height 9
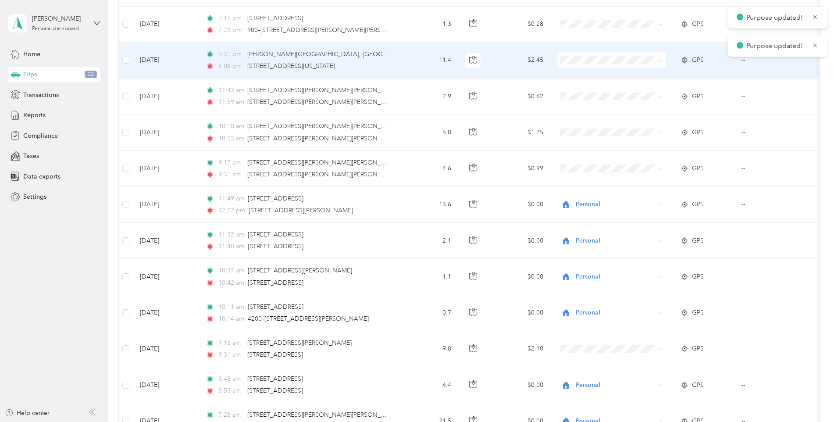
click at [616, 64] on span at bounding box center [611, 60] width 109 height 16
click at [601, 93] on span "Personal" at bounding box center [618, 91] width 81 height 9
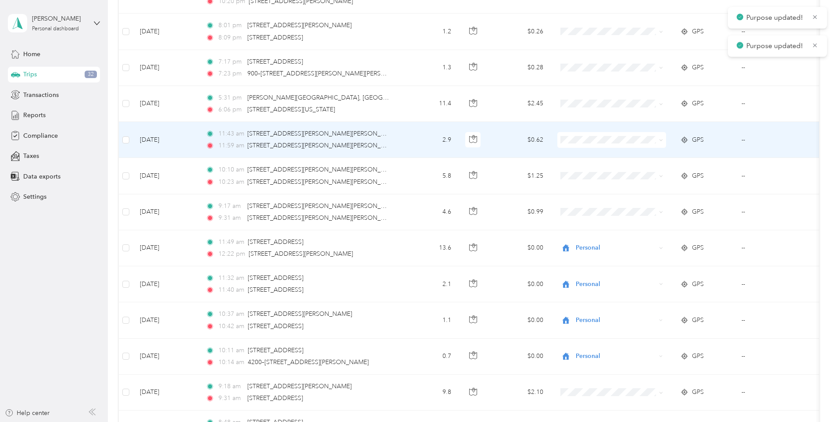
scroll to position [602, 0]
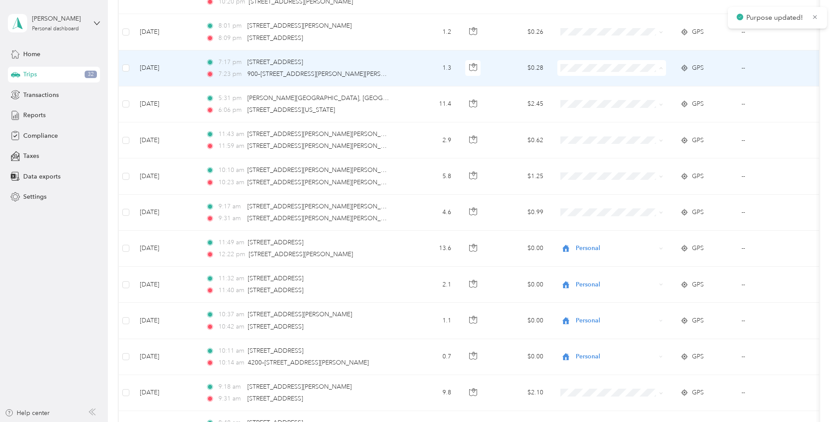
click at [584, 96] on span "Personal" at bounding box center [618, 99] width 81 height 9
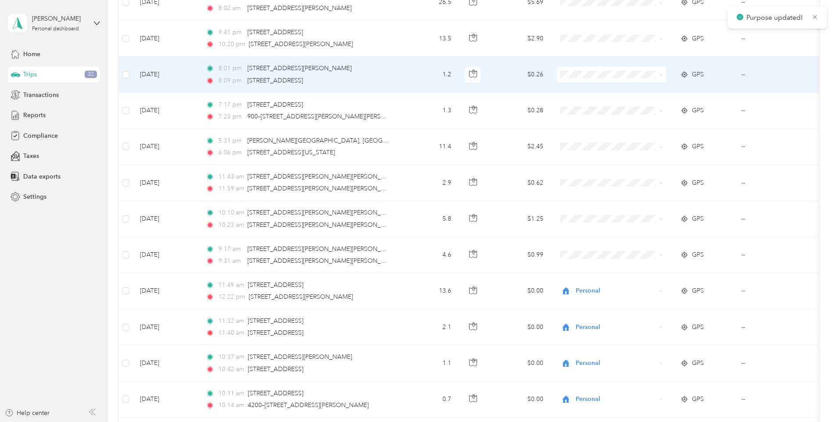
scroll to position [558, 0]
drag, startPoint x: 608, startPoint y: 108, endPoint x: 607, endPoint y: 103, distance: 5.3
click at [608, 106] on span "Personal" at bounding box center [618, 107] width 81 height 9
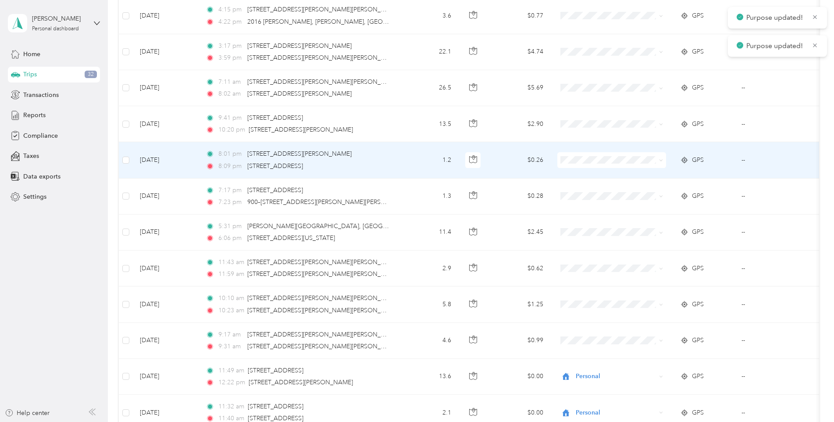
scroll to position [471, 0]
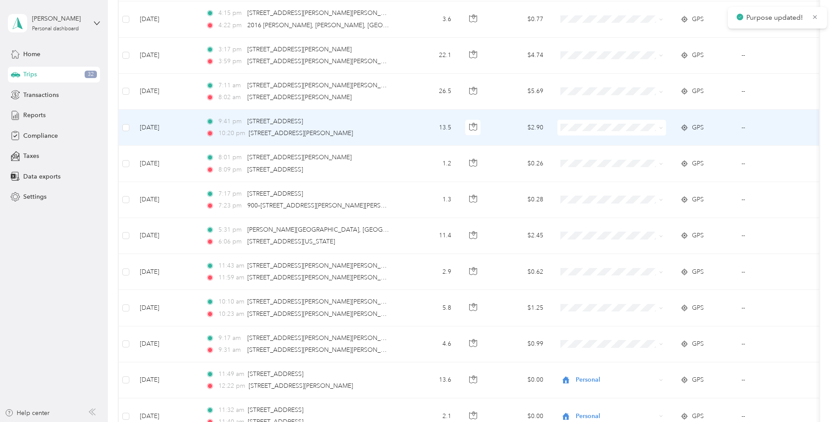
click at [599, 156] on span "Personal" at bounding box center [618, 157] width 81 height 9
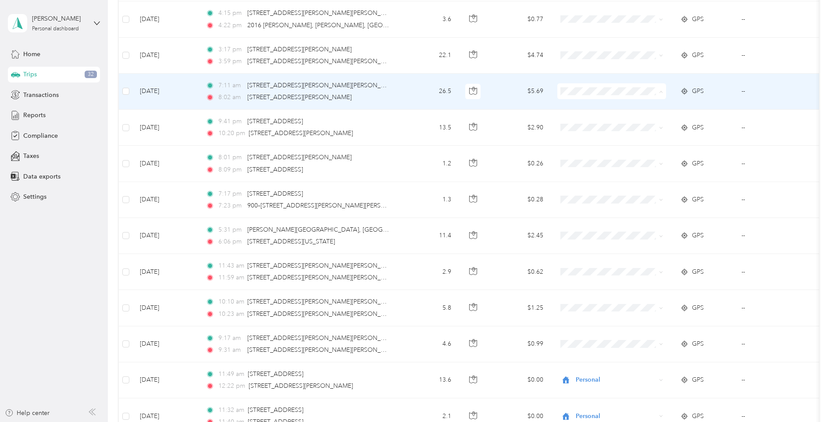
click at [595, 106] on span "Convergint Technologies" at bounding box center [618, 107] width 81 height 9
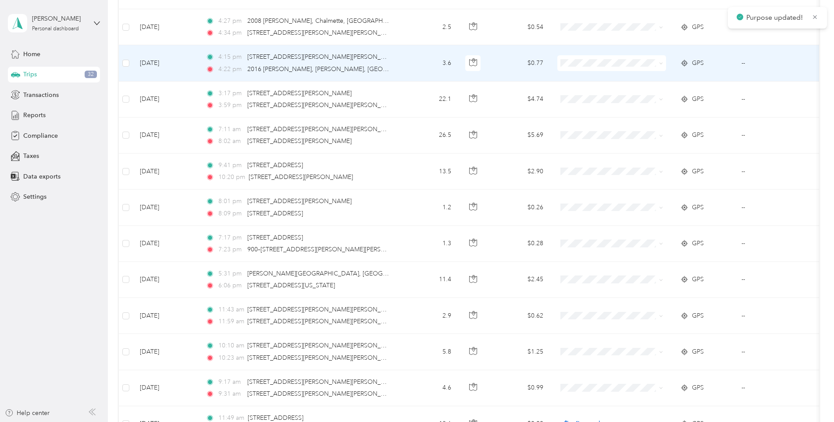
scroll to position [383, 0]
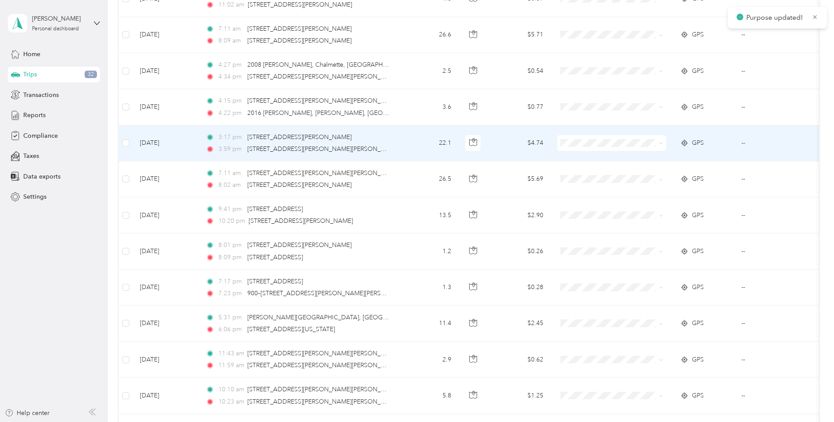
click at [602, 160] on span "Convergint Technologies" at bounding box center [618, 158] width 81 height 9
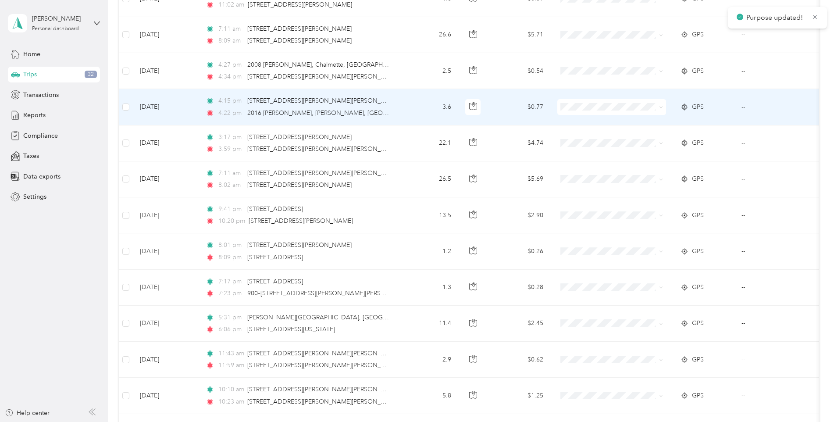
click at [598, 121] on span "Convergint Technologies" at bounding box center [618, 121] width 81 height 9
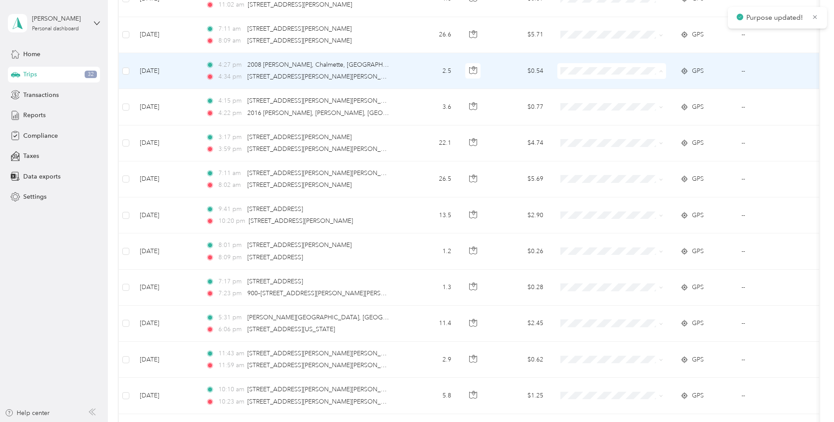
click at [612, 89] on span "Convergint Technologies" at bounding box center [618, 87] width 81 height 9
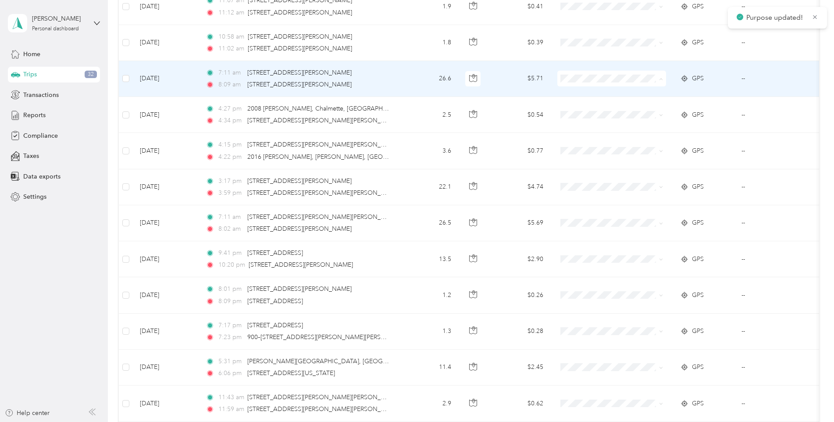
click at [607, 96] on span "Convergint Technologies" at bounding box center [618, 94] width 81 height 9
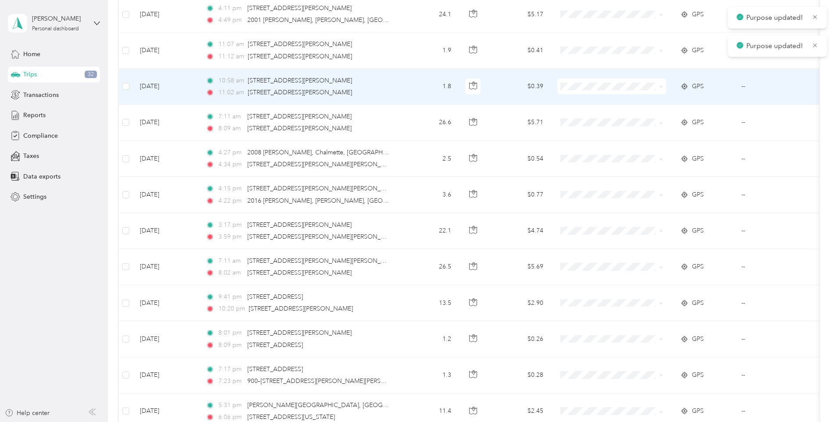
click at [610, 82] on span at bounding box center [611, 86] width 109 height 16
click at [613, 99] on span "Convergint Technologies" at bounding box center [618, 102] width 81 height 9
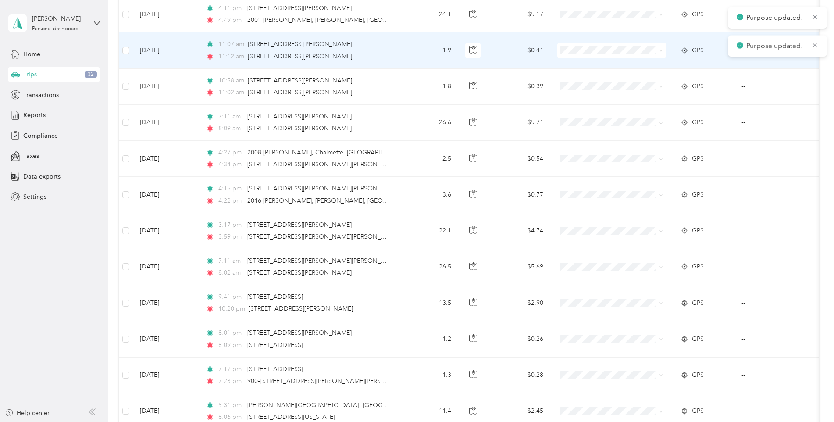
click at [607, 44] on span at bounding box center [611, 51] width 109 height 16
click at [608, 67] on span "Convergint Technologies" at bounding box center [618, 65] width 81 height 9
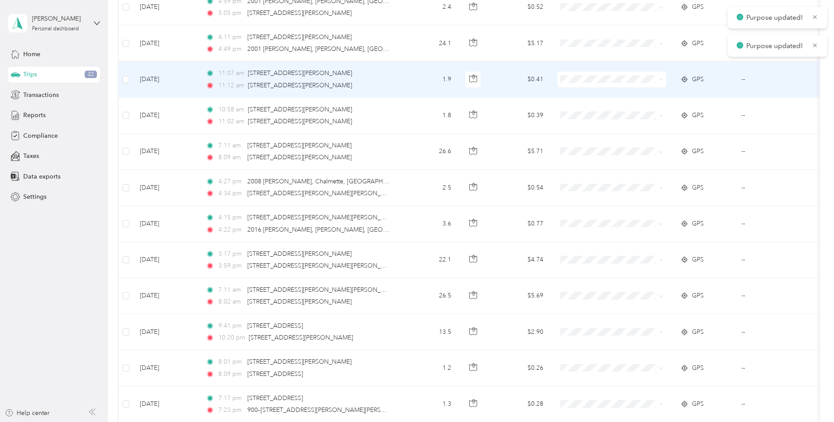
scroll to position [252, 0]
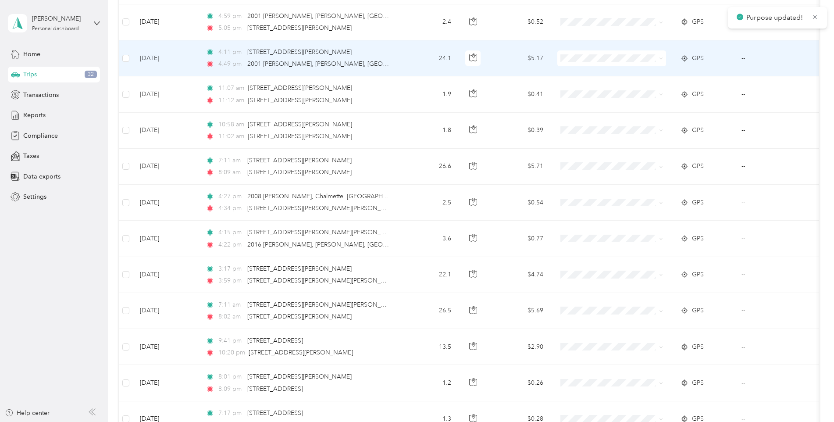
click at [613, 76] on li "Convergint Technologies" at bounding box center [611, 71] width 109 height 15
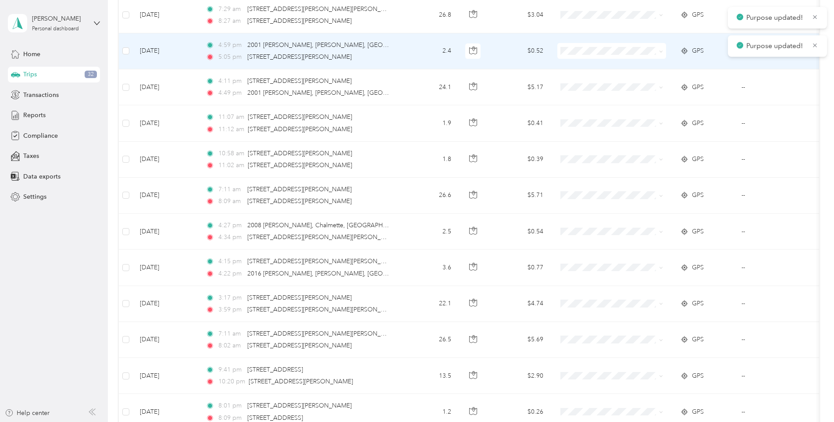
scroll to position [208, 0]
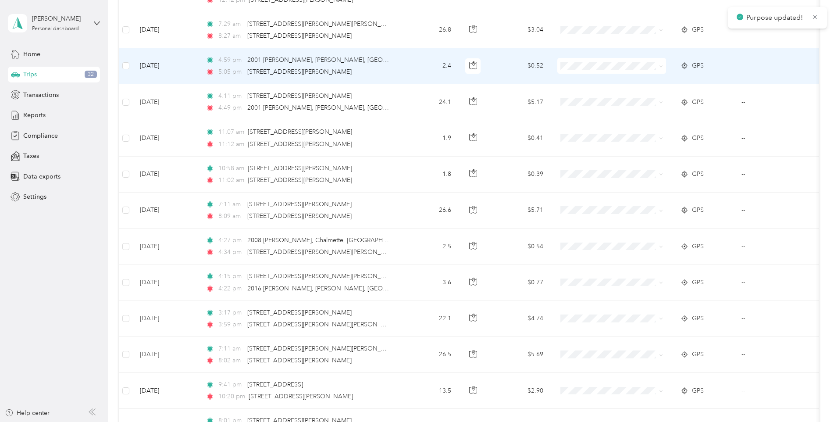
click at [607, 84] on span "Convergint Technologies" at bounding box center [618, 80] width 81 height 9
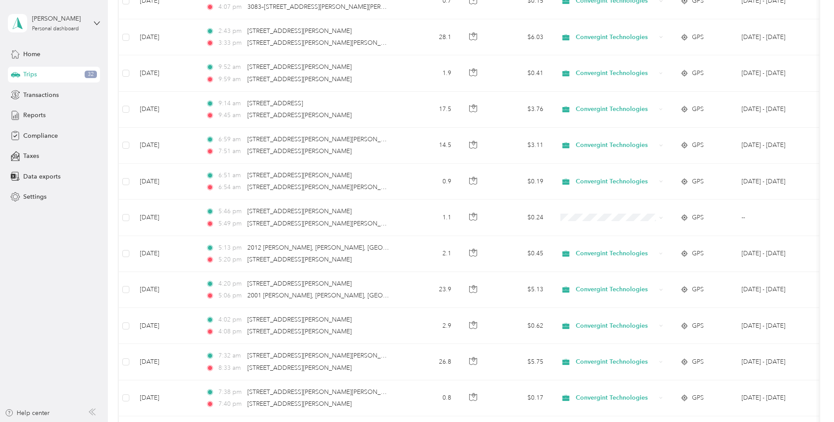
scroll to position [5116, 0]
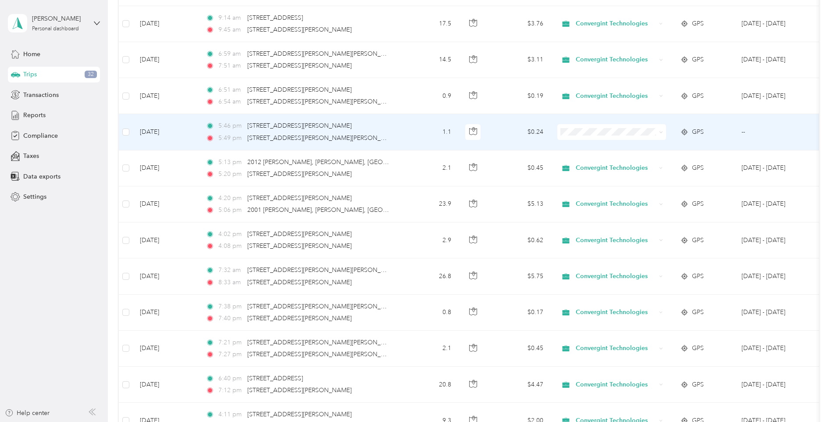
click at [588, 136] on span at bounding box center [611, 132] width 109 height 16
click at [600, 148] on span "Convergint Technologies" at bounding box center [618, 148] width 81 height 9
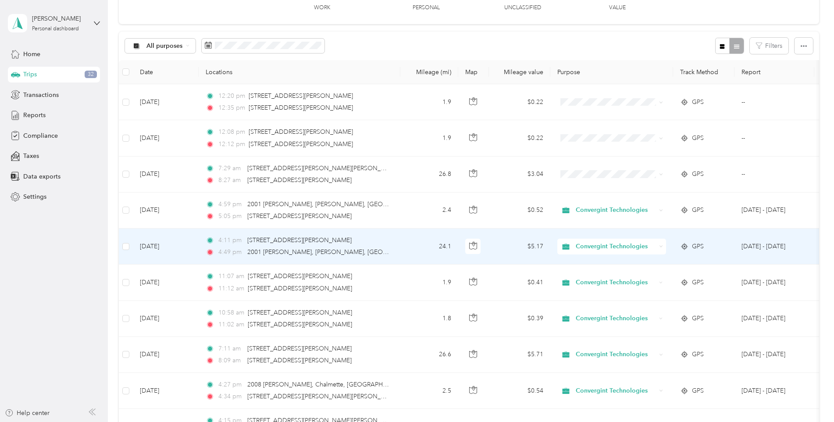
scroll to position [0, 0]
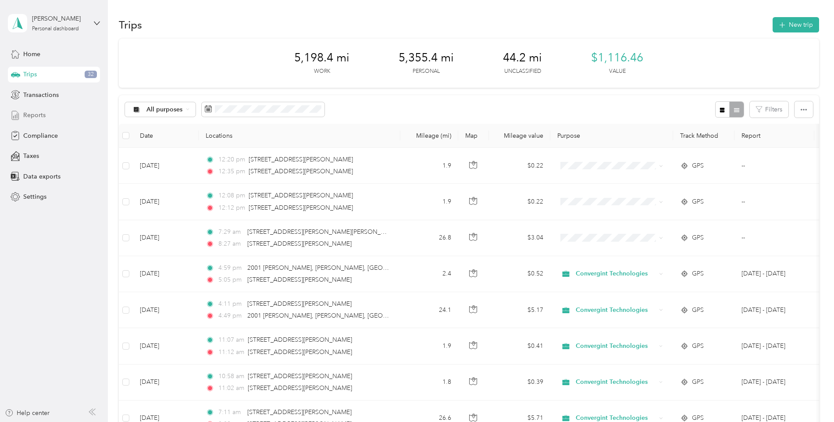
click at [51, 119] on div "Reports" at bounding box center [54, 115] width 92 height 16
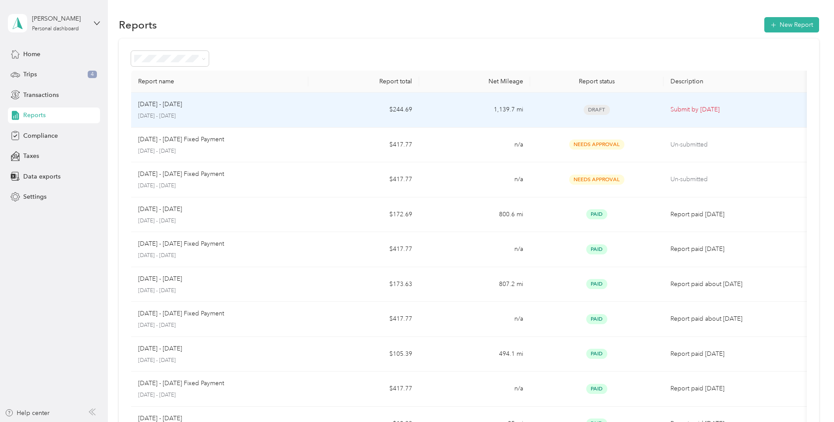
click at [271, 111] on div "Sep 1 - 30, 2025 September 1 - 30, 2025" at bounding box center [219, 109] width 163 height 21
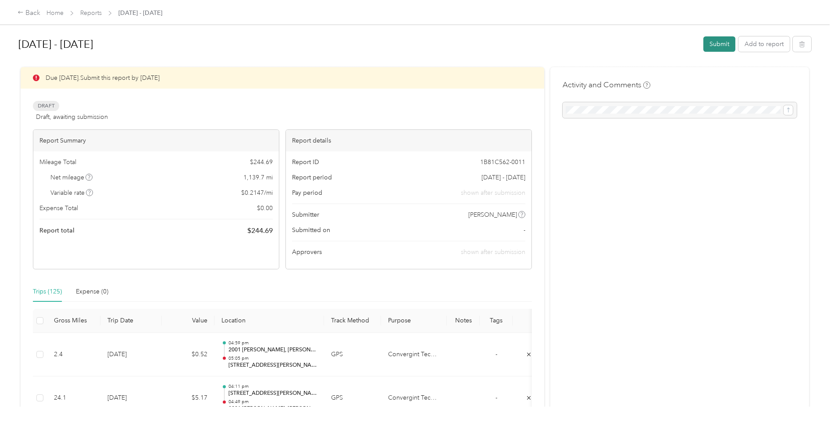
click at [715, 49] on button "Submit" at bounding box center [719, 43] width 32 height 15
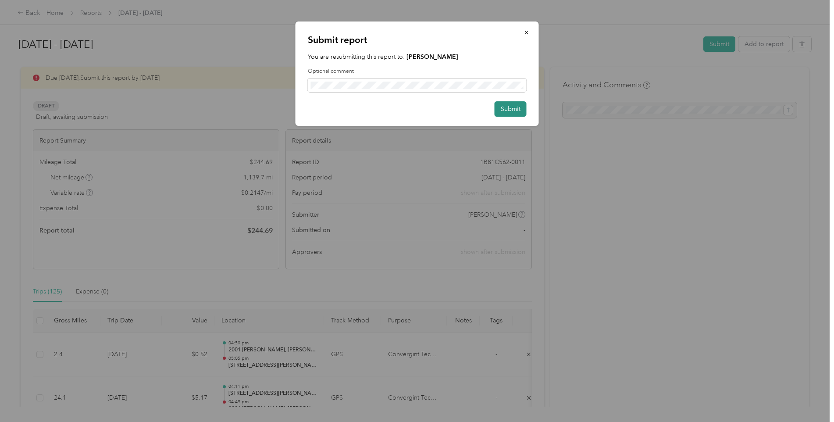
click at [509, 103] on button "Submit" at bounding box center [510, 108] width 32 height 15
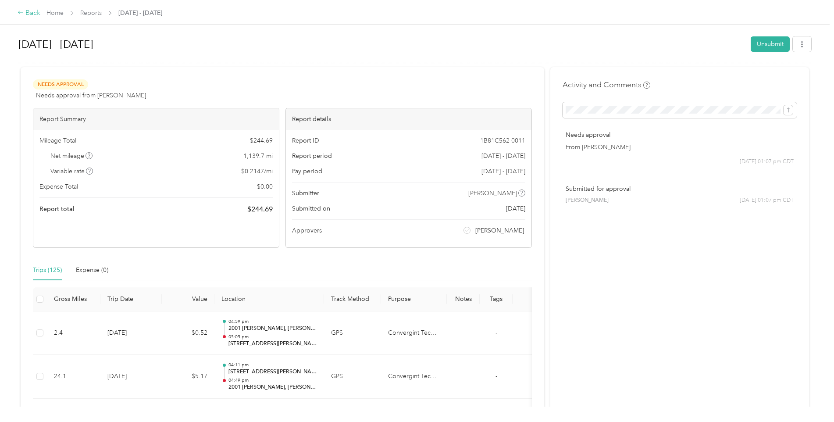
click at [33, 18] on div "Back" at bounding box center [29, 13] width 23 height 11
